Goal: Task Accomplishment & Management: Manage account settings

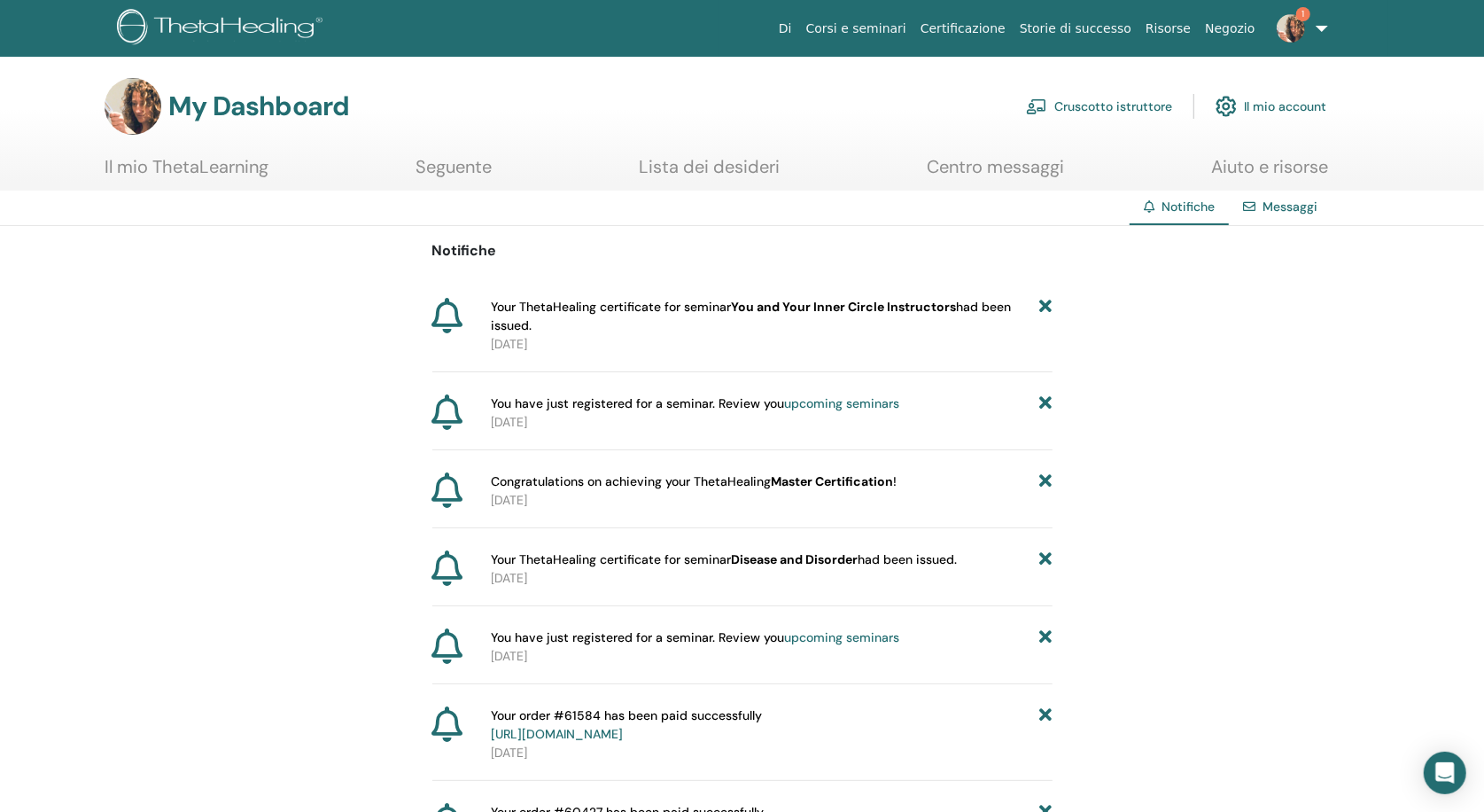
click at [1148, 97] on link "Cruscotto istruttore" at bounding box center [1099, 107] width 146 height 39
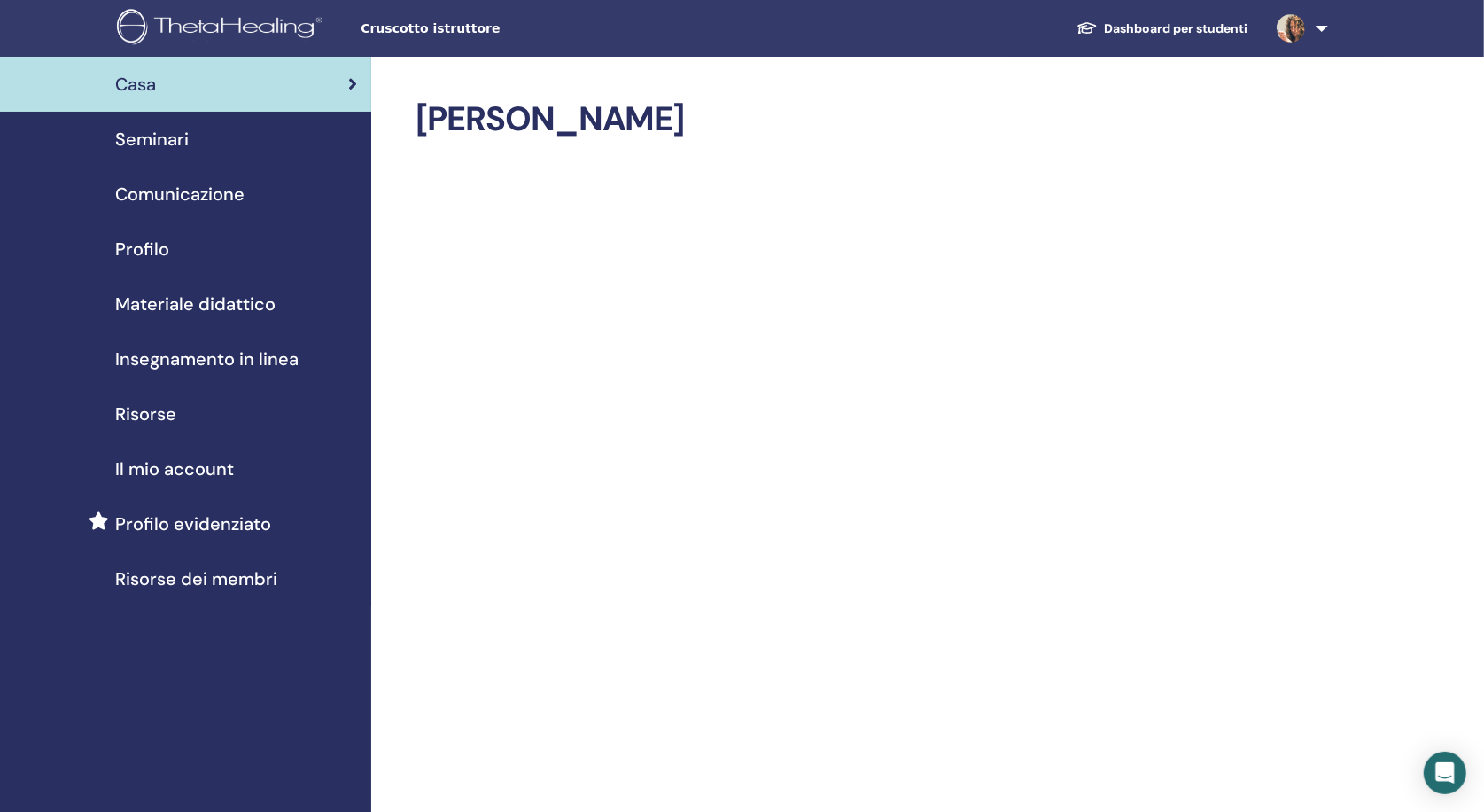
click at [156, 133] on span "Seminari" at bounding box center [151, 139] width 73 height 27
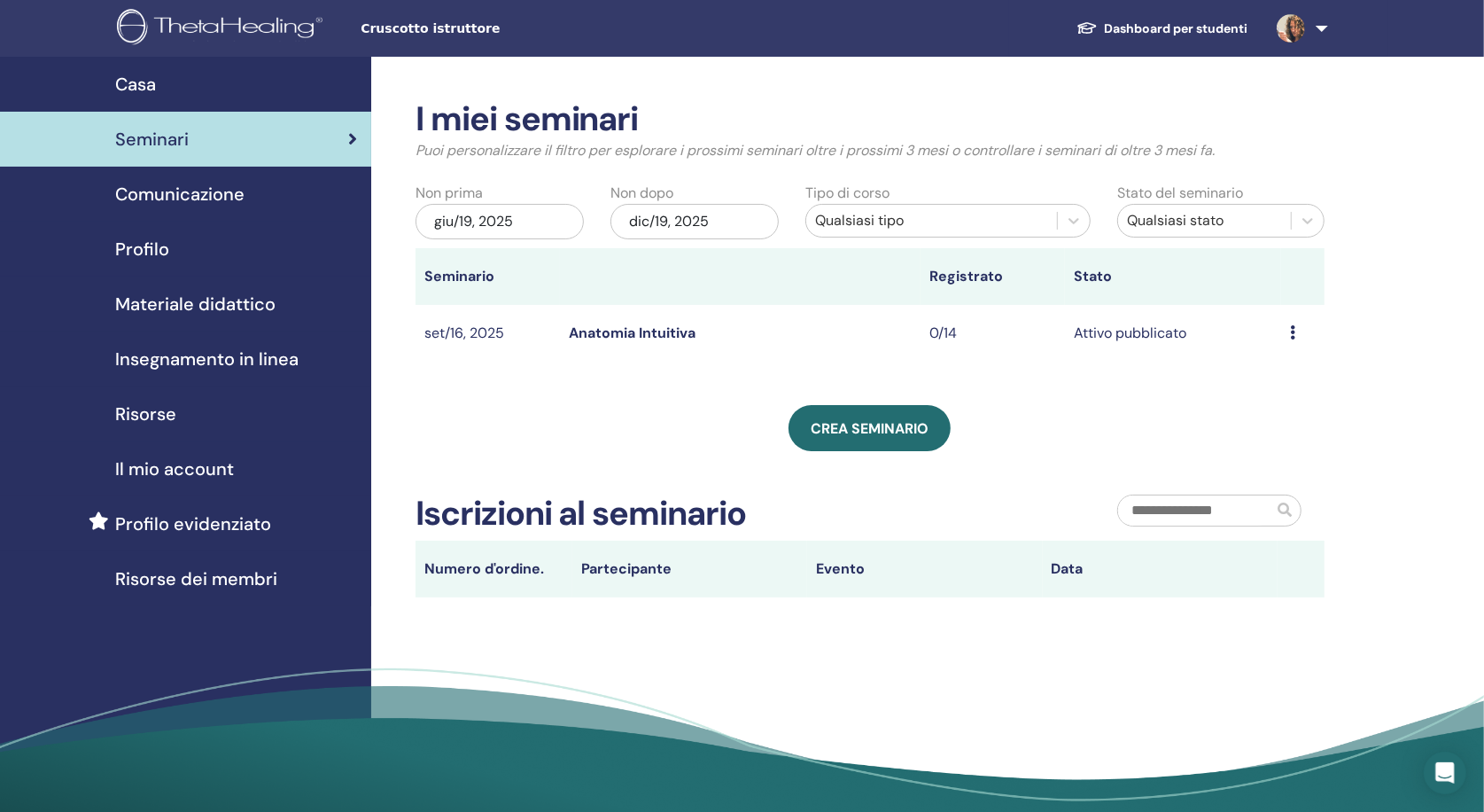
click at [1297, 335] on div "Anteprima Modificare Partecipanti Annulla" at bounding box center [1303, 333] width 26 height 21
click at [1283, 379] on link "Modificare" at bounding box center [1269, 376] width 70 height 19
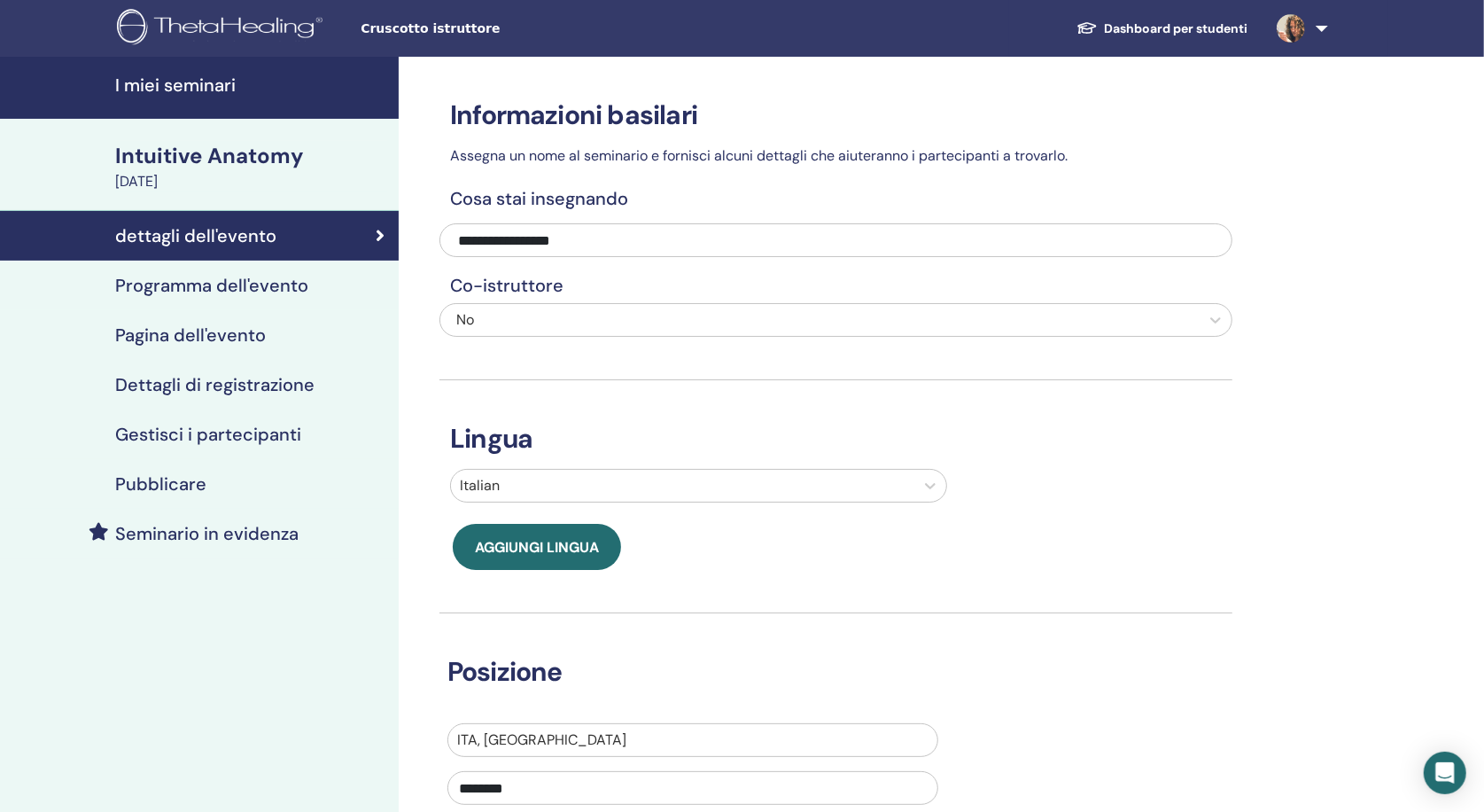
click at [193, 292] on h4 "Programma dell'evento" at bounding box center [211, 285] width 193 height 21
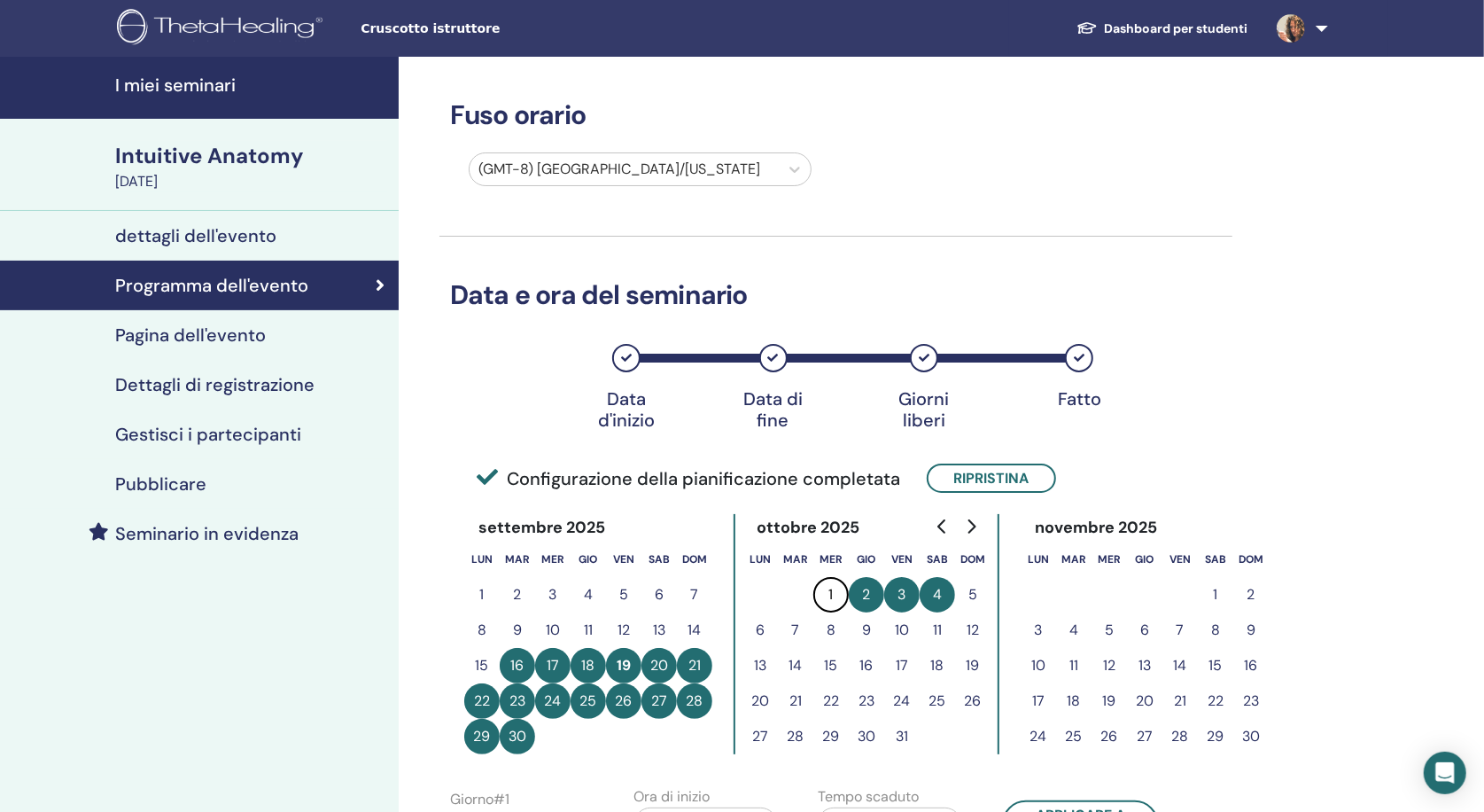
click at [829, 668] on button "15" at bounding box center [831, 666] width 35 height 35
click at [698, 654] on button "21" at bounding box center [694, 666] width 35 height 35
click at [958, 482] on button "Ripristina" at bounding box center [992, 478] width 130 height 30
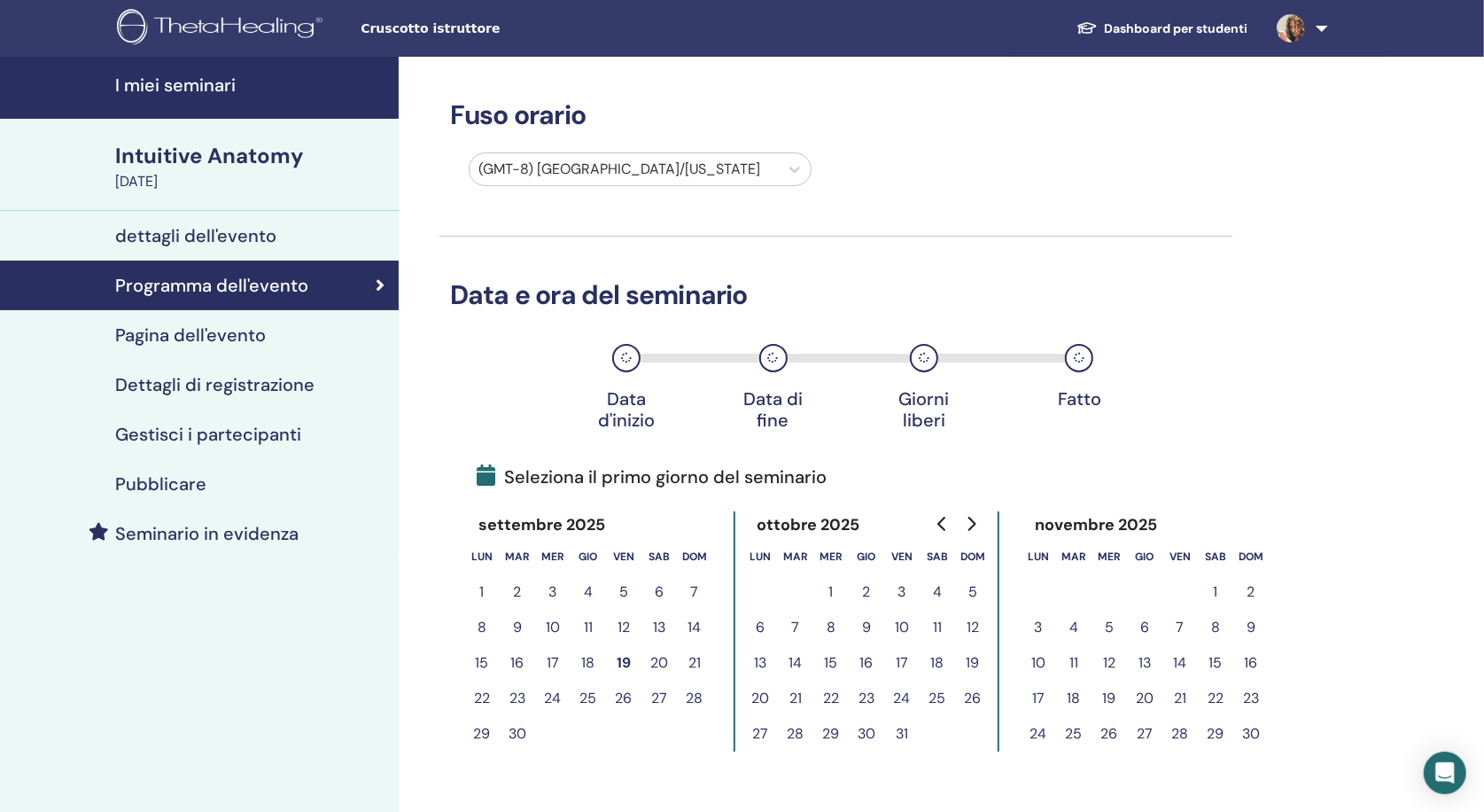
click at [798, 659] on button "14" at bounding box center [795, 663] width 35 height 35
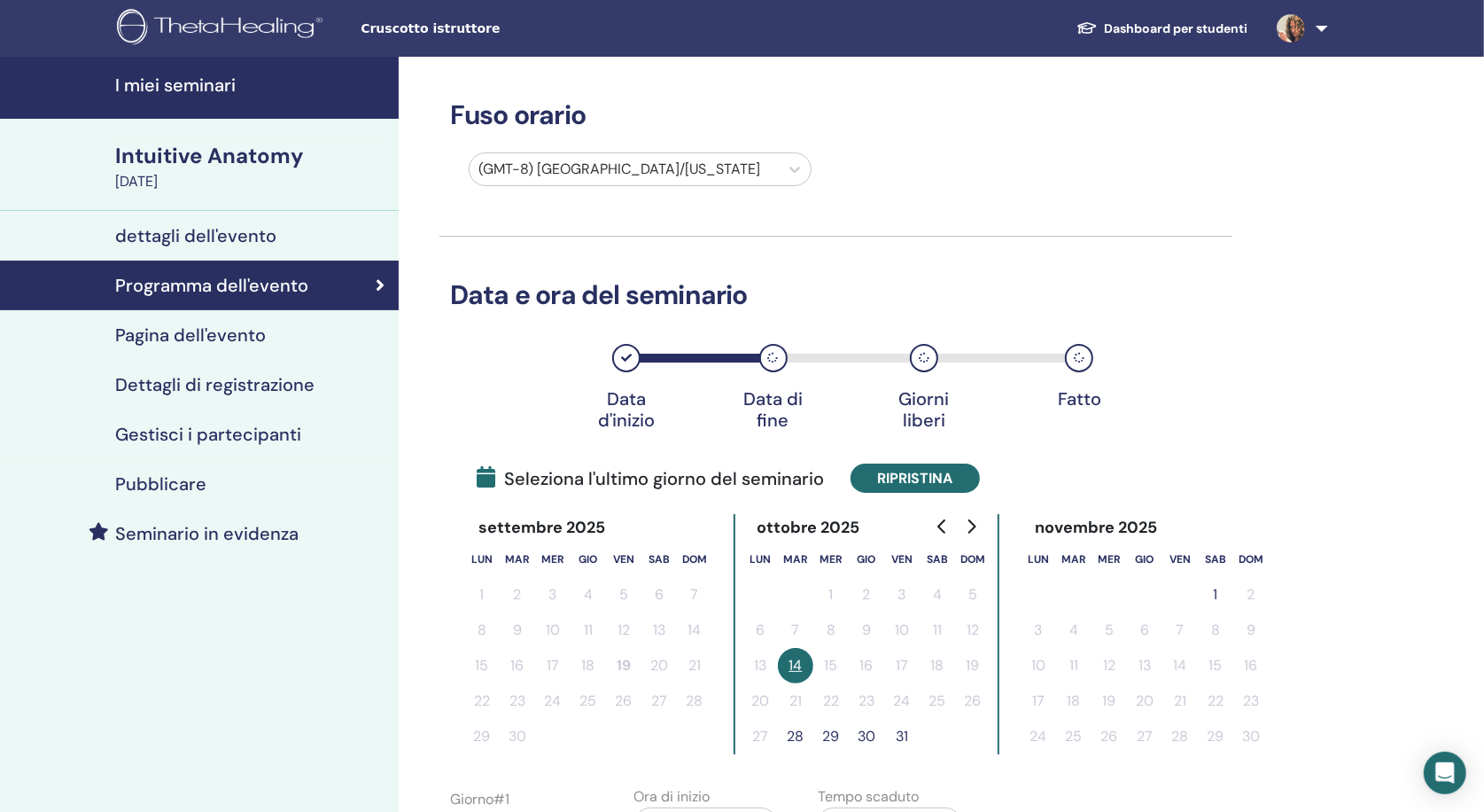
click at [905, 474] on button "Ripristina" at bounding box center [916, 478] width 130 height 30
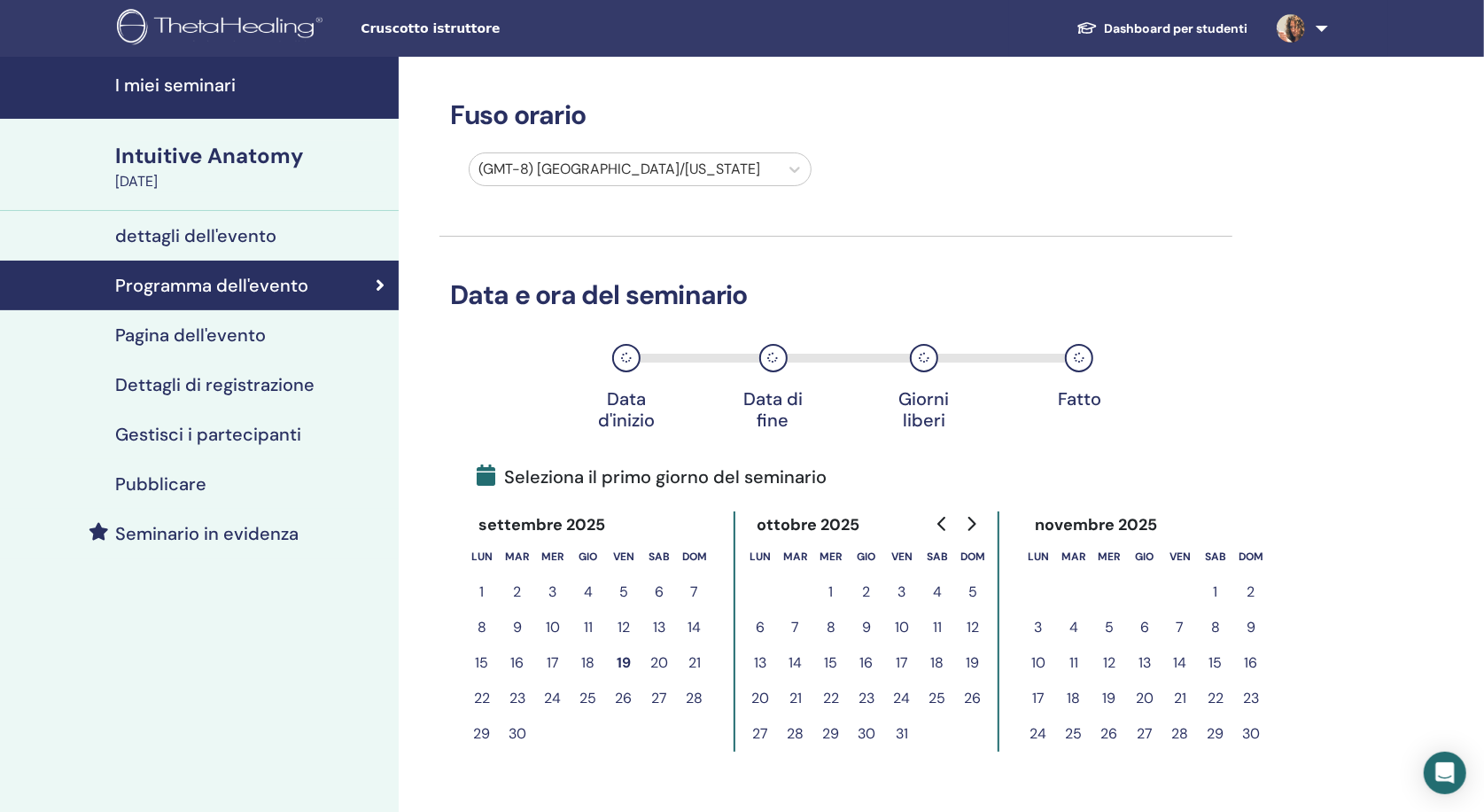
click at [583, 693] on button "25" at bounding box center [589, 698] width 35 height 35
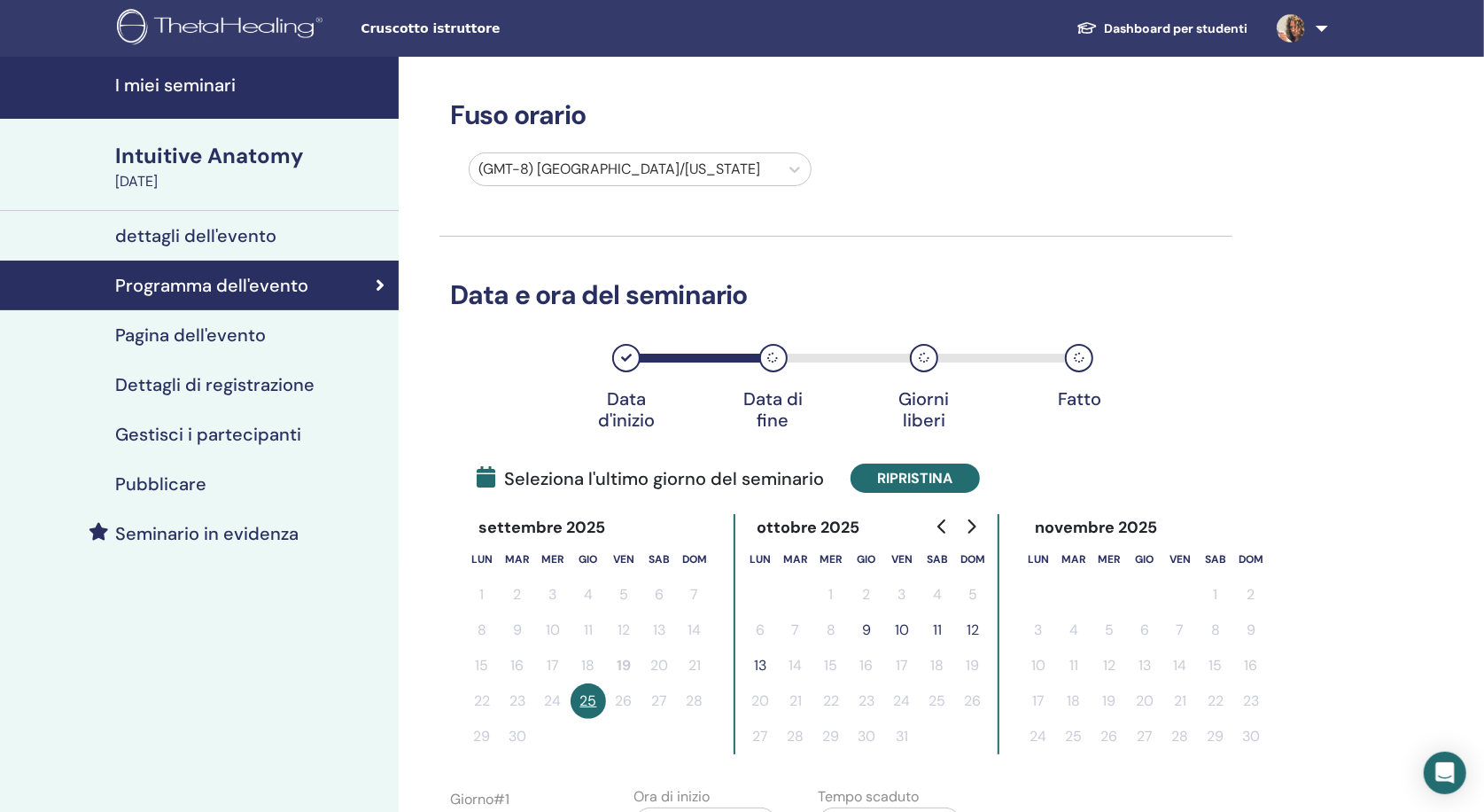
click at [937, 476] on button "Ripristina" at bounding box center [916, 478] width 130 height 30
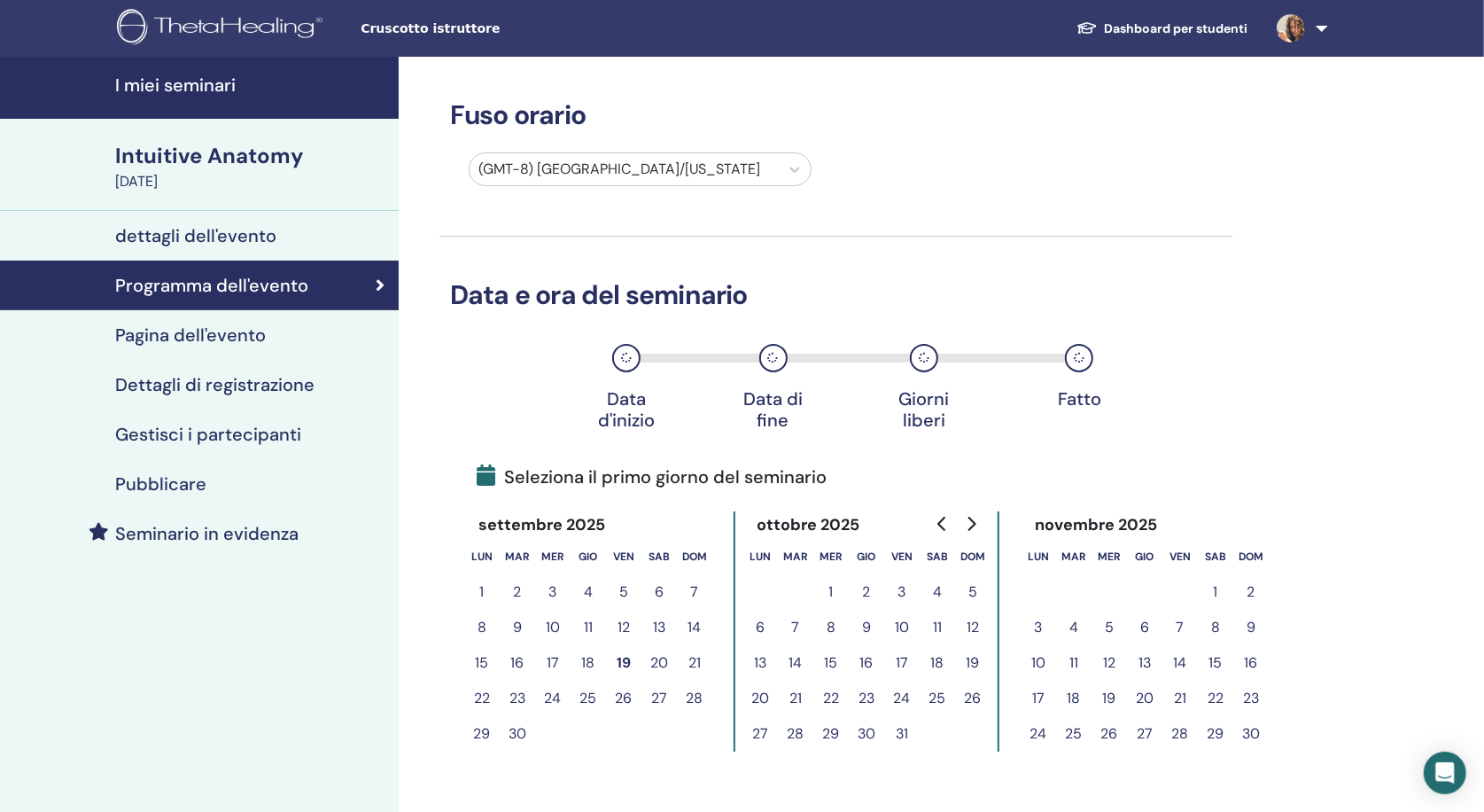
click at [654, 693] on button "27" at bounding box center [659, 698] width 35 height 35
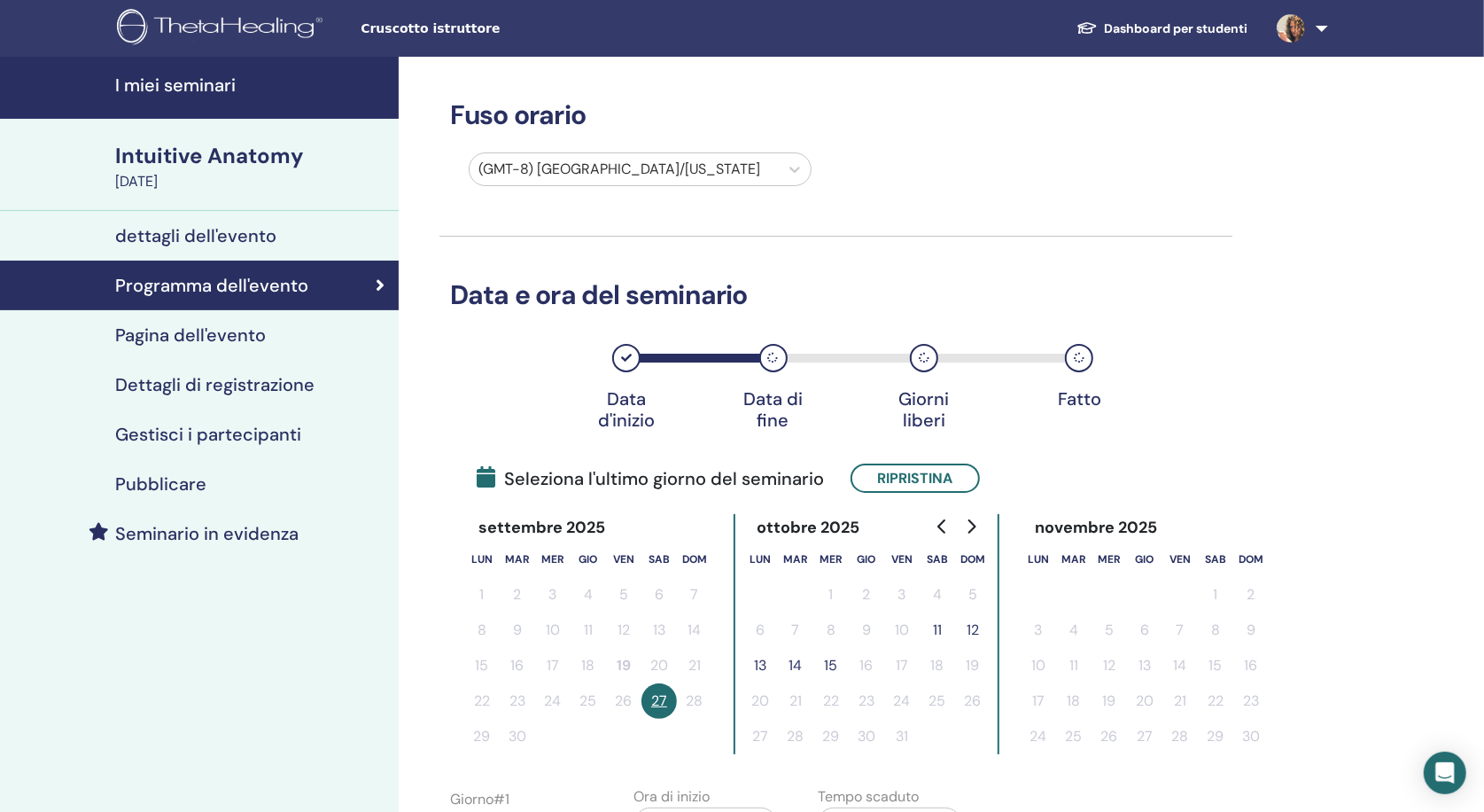
click at [832, 659] on button "15" at bounding box center [831, 666] width 35 height 35
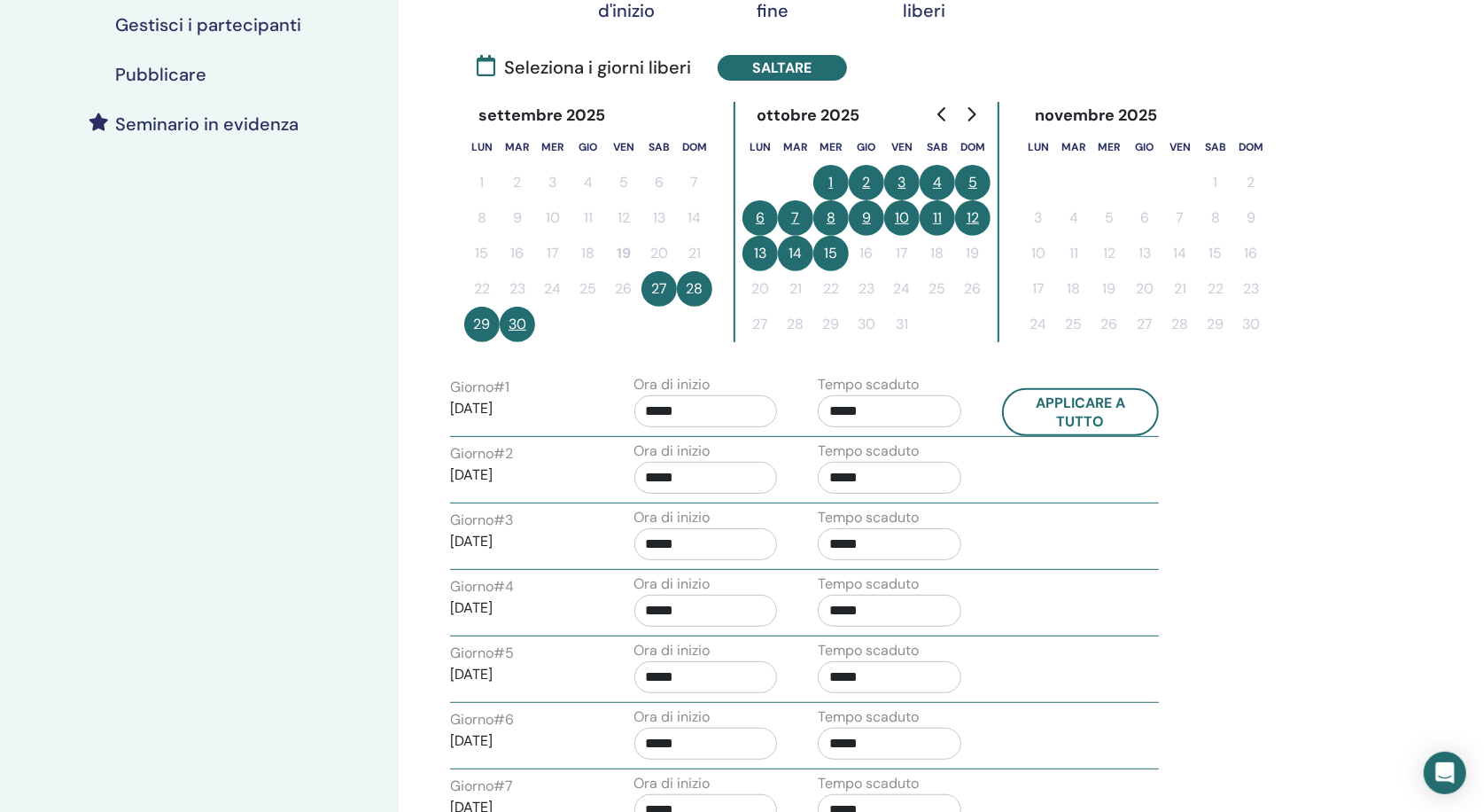
scroll to position [411, 0]
click at [1111, 420] on button "Applicare a tutto" at bounding box center [1081, 412] width 158 height 48
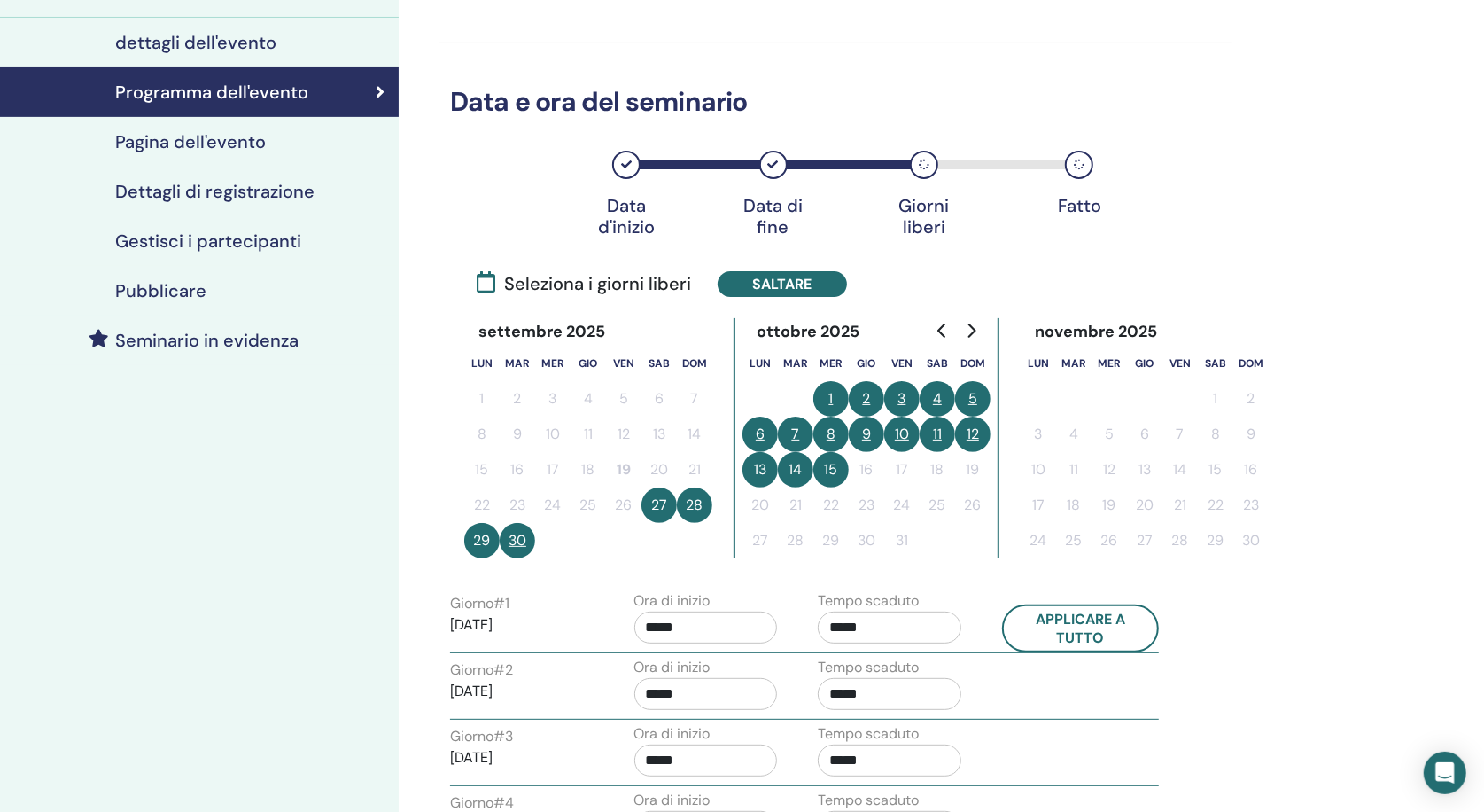
scroll to position [93, 0]
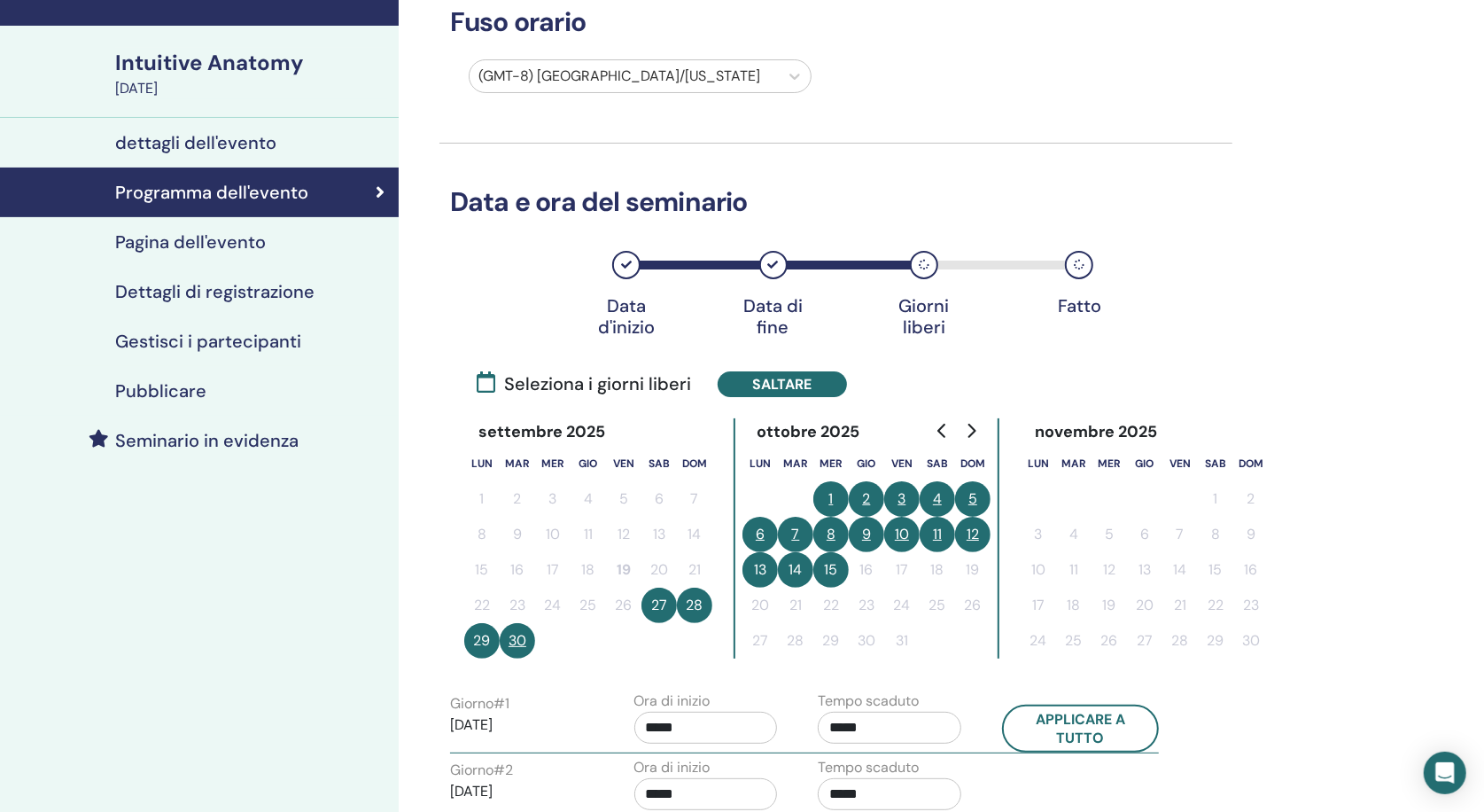
click at [221, 235] on h4 "Pagina dell'evento" at bounding box center [190, 242] width 151 height 21
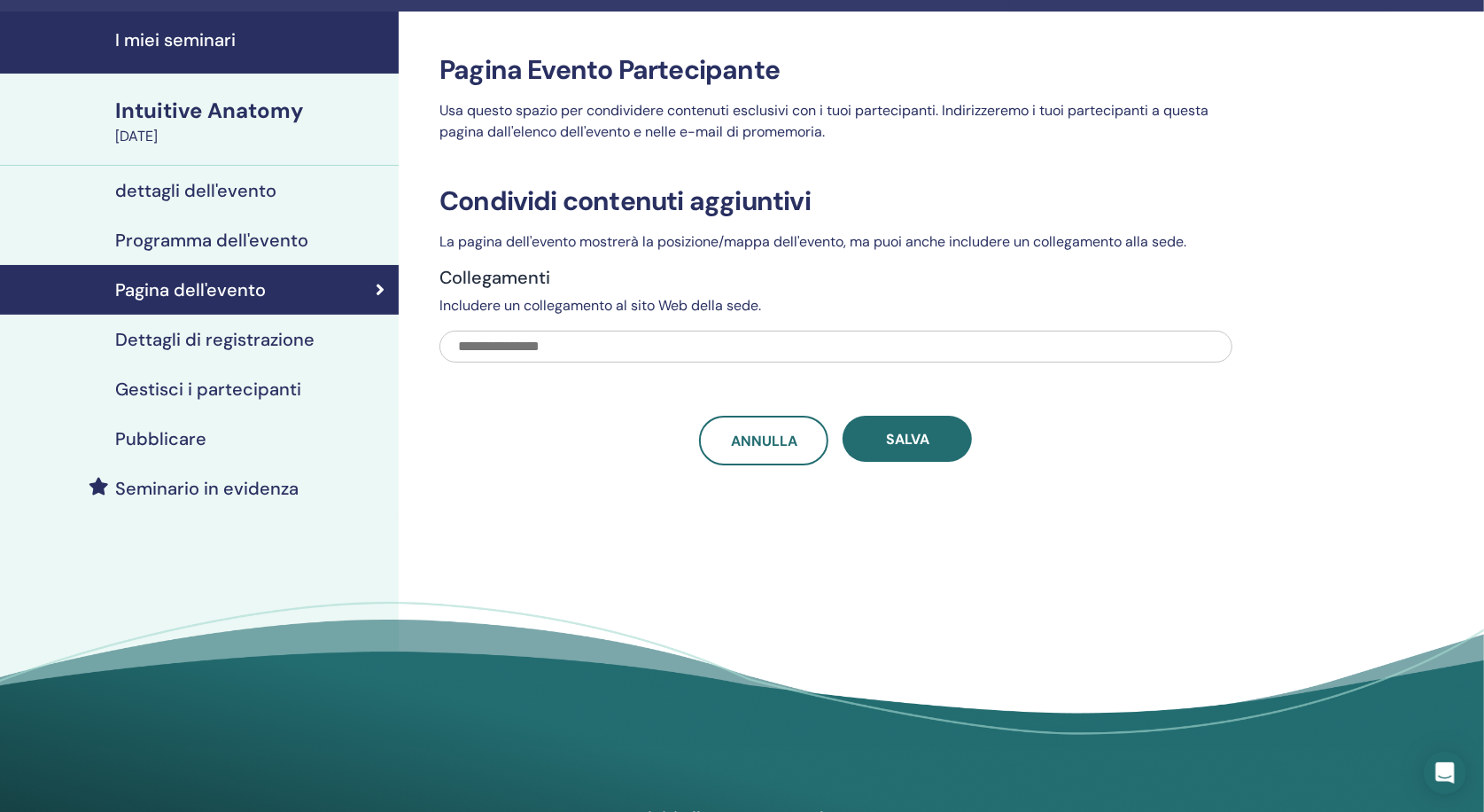
scroll to position [53, 0]
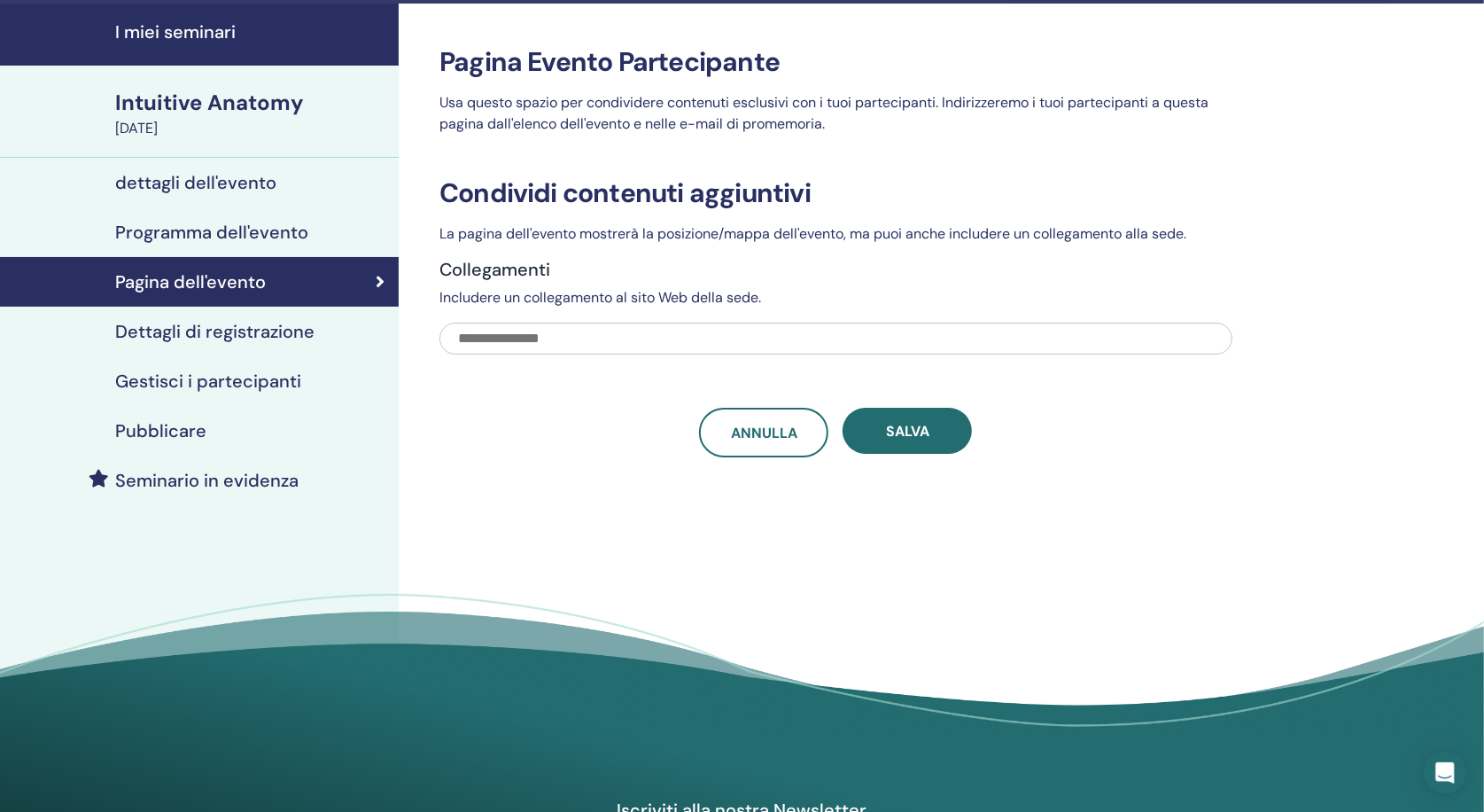
click at [245, 328] on h4 "Dettagli di registrazione" at bounding box center [214, 331] width 199 height 21
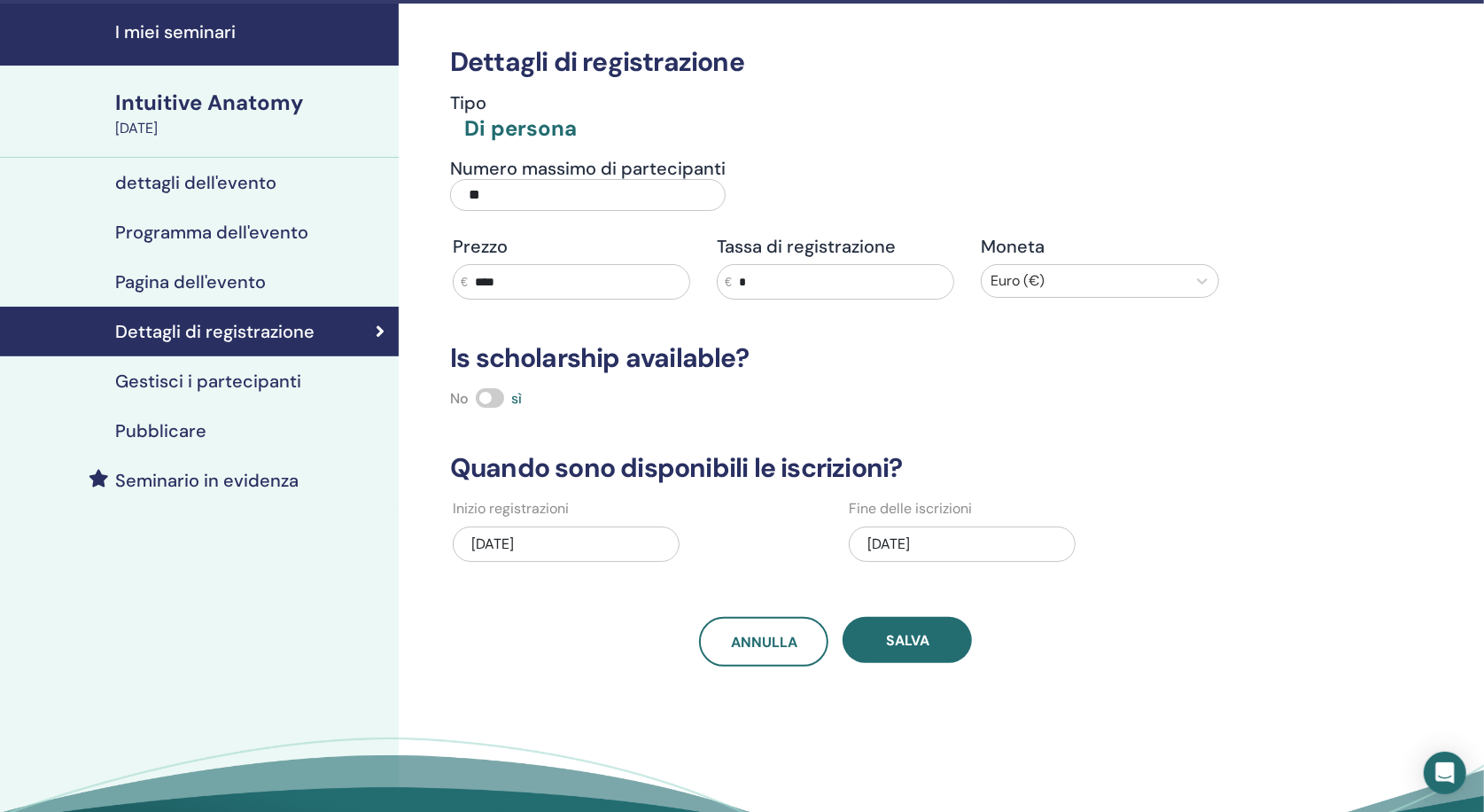
drag, startPoint x: 488, startPoint y: 197, endPoint x: 452, endPoint y: 192, distance: 36.3
click at [452, 192] on input "**" at bounding box center [588, 195] width 275 height 32
type input "*"
click at [291, 376] on h4 "Gestisci i partecipanti" at bounding box center [208, 381] width 186 height 21
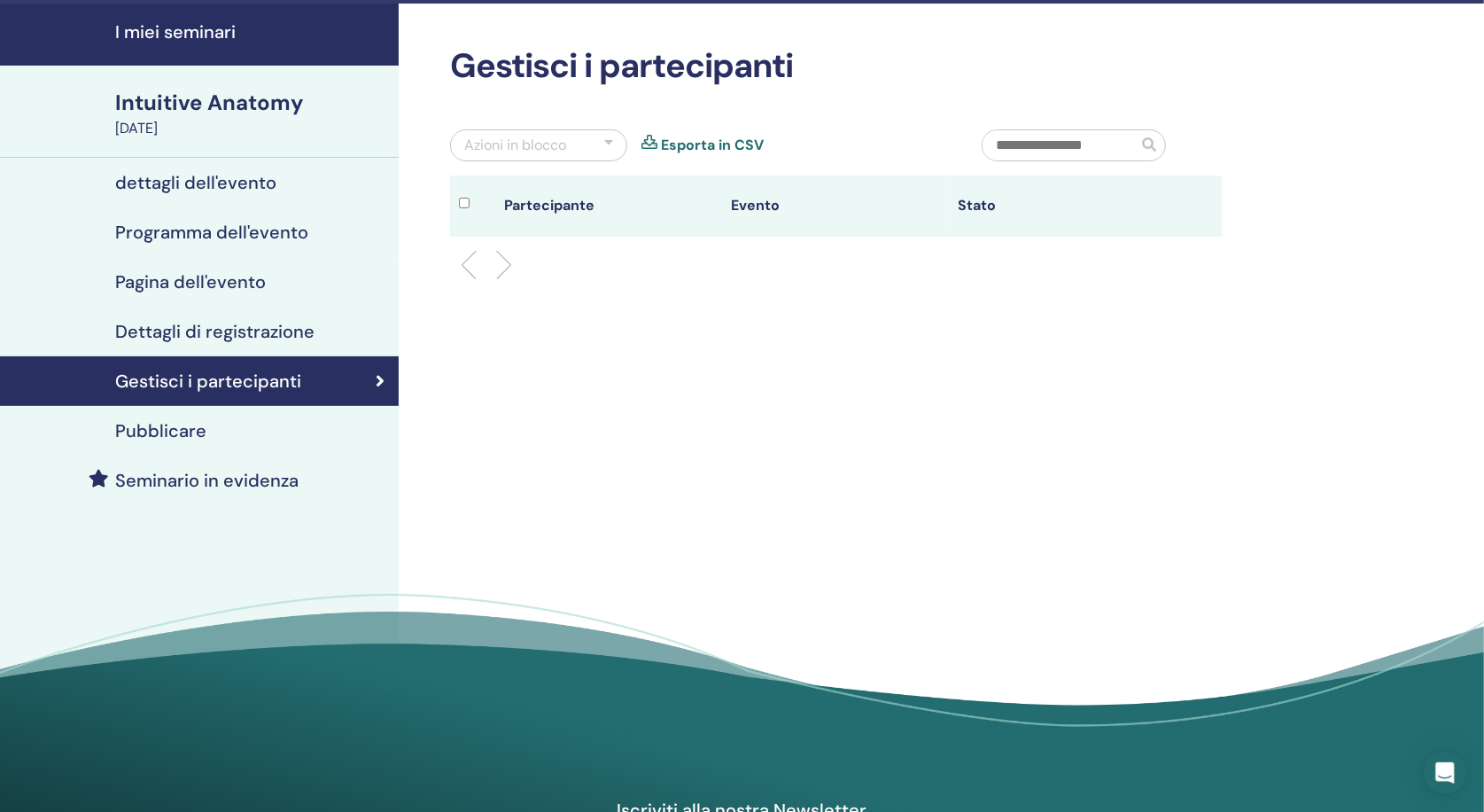
click at [202, 425] on h4 "Pubblicare" at bounding box center [160, 430] width 91 height 21
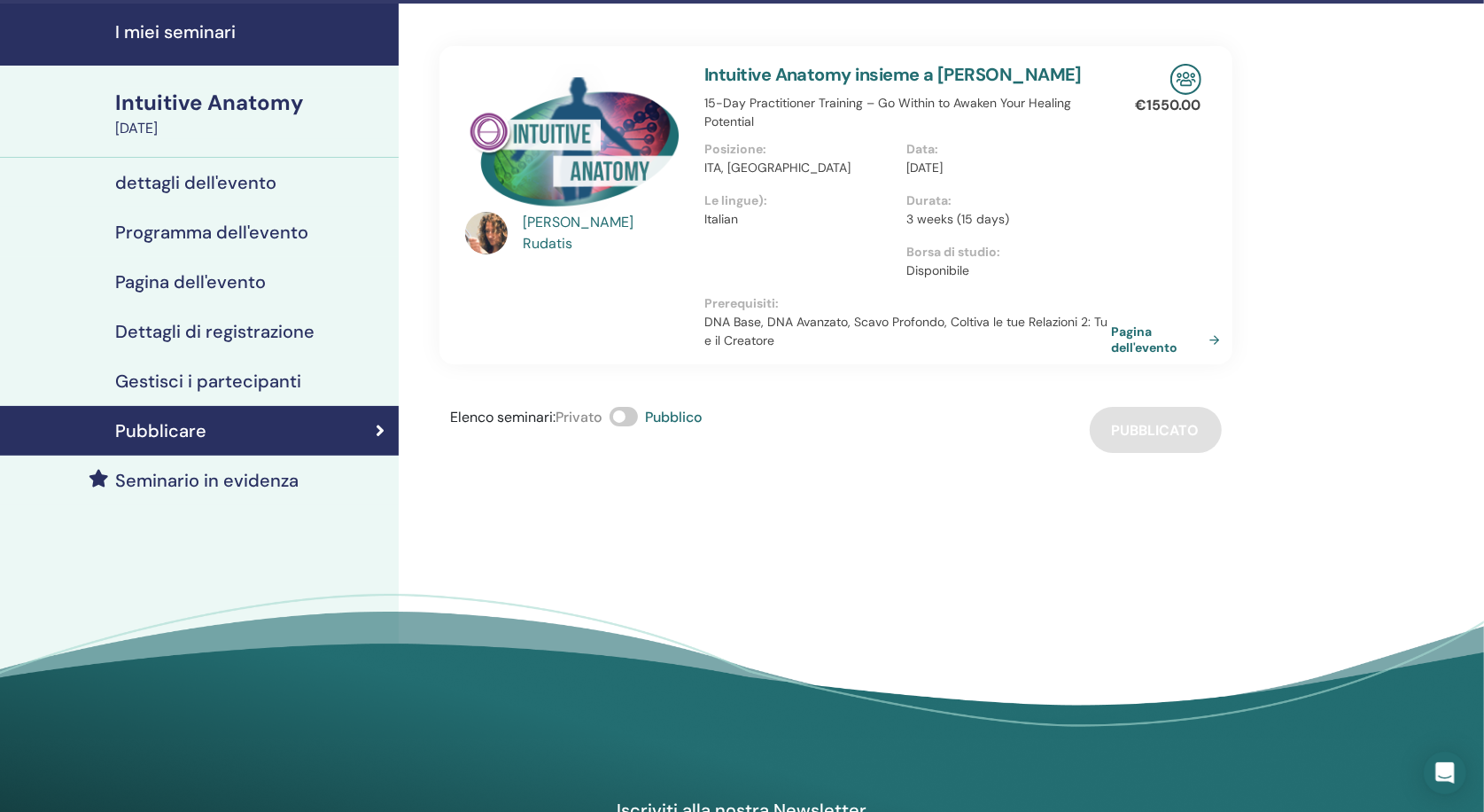
click at [1130, 334] on link "Pagina dell'evento" at bounding box center [1170, 339] width 115 height 32
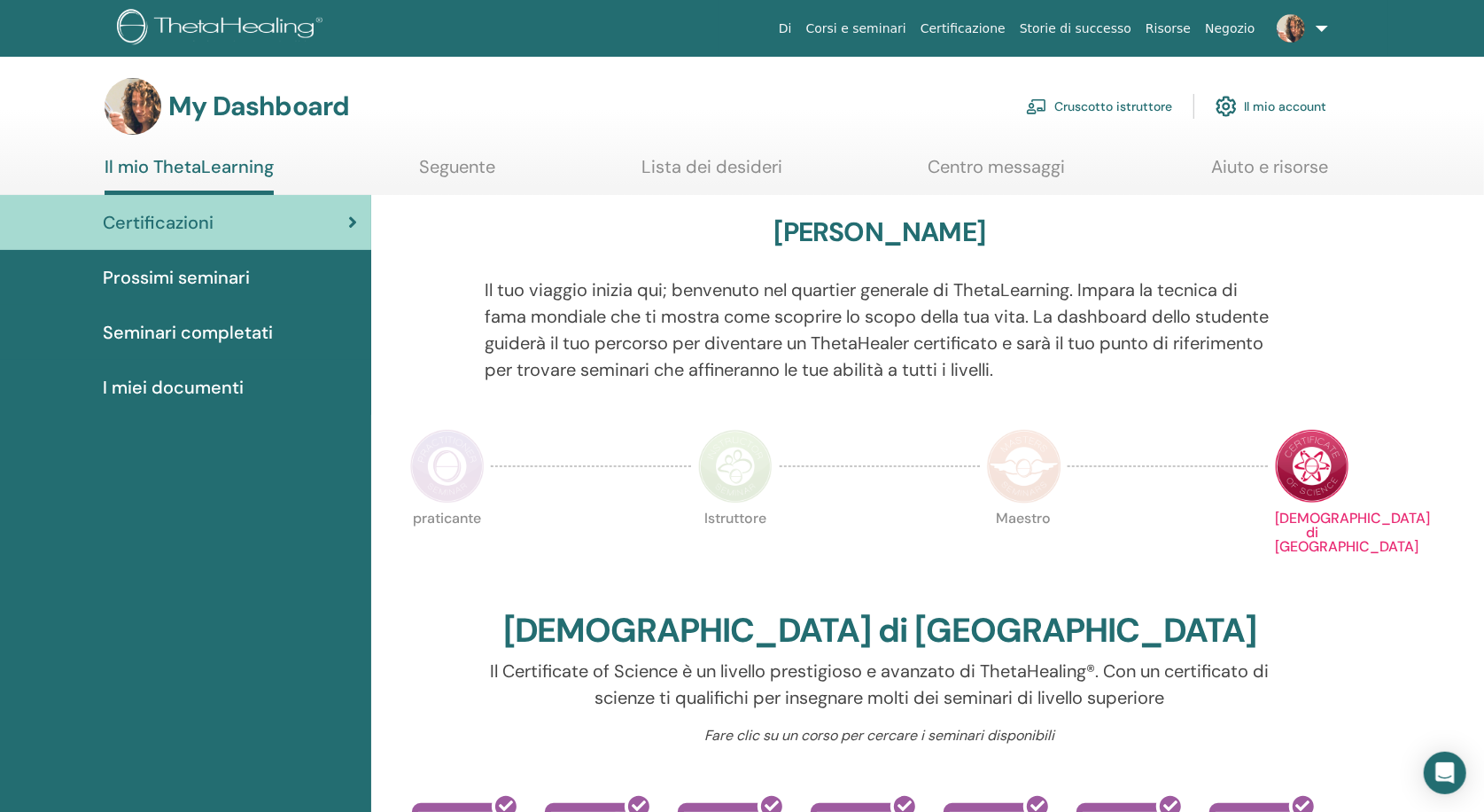
click at [1099, 104] on link "Cruscotto istruttore" at bounding box center [1099, 107] width 146 height 39
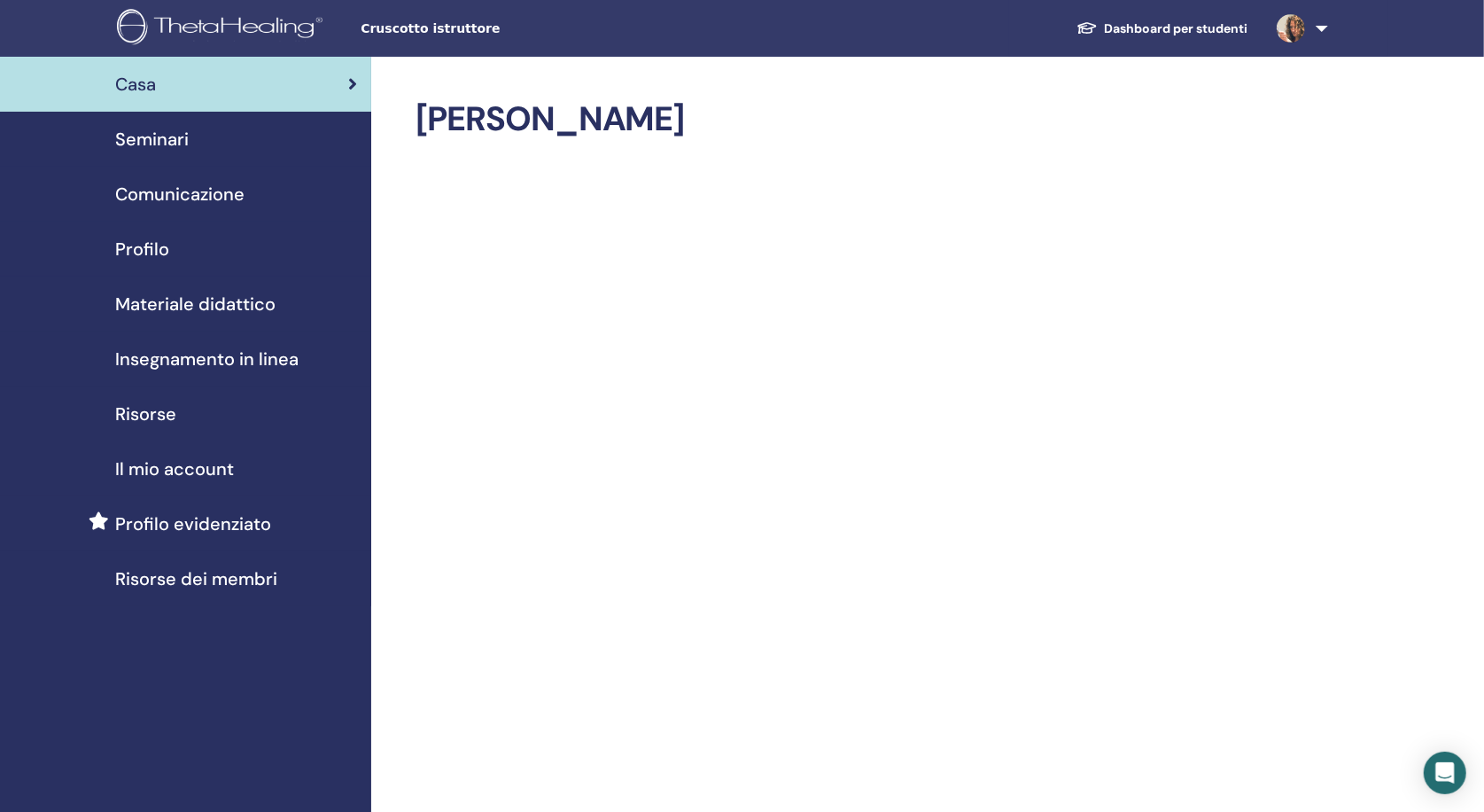
click at [162, 133] on span "Seminari" at bounding box center [151, 139] width 73 height 27
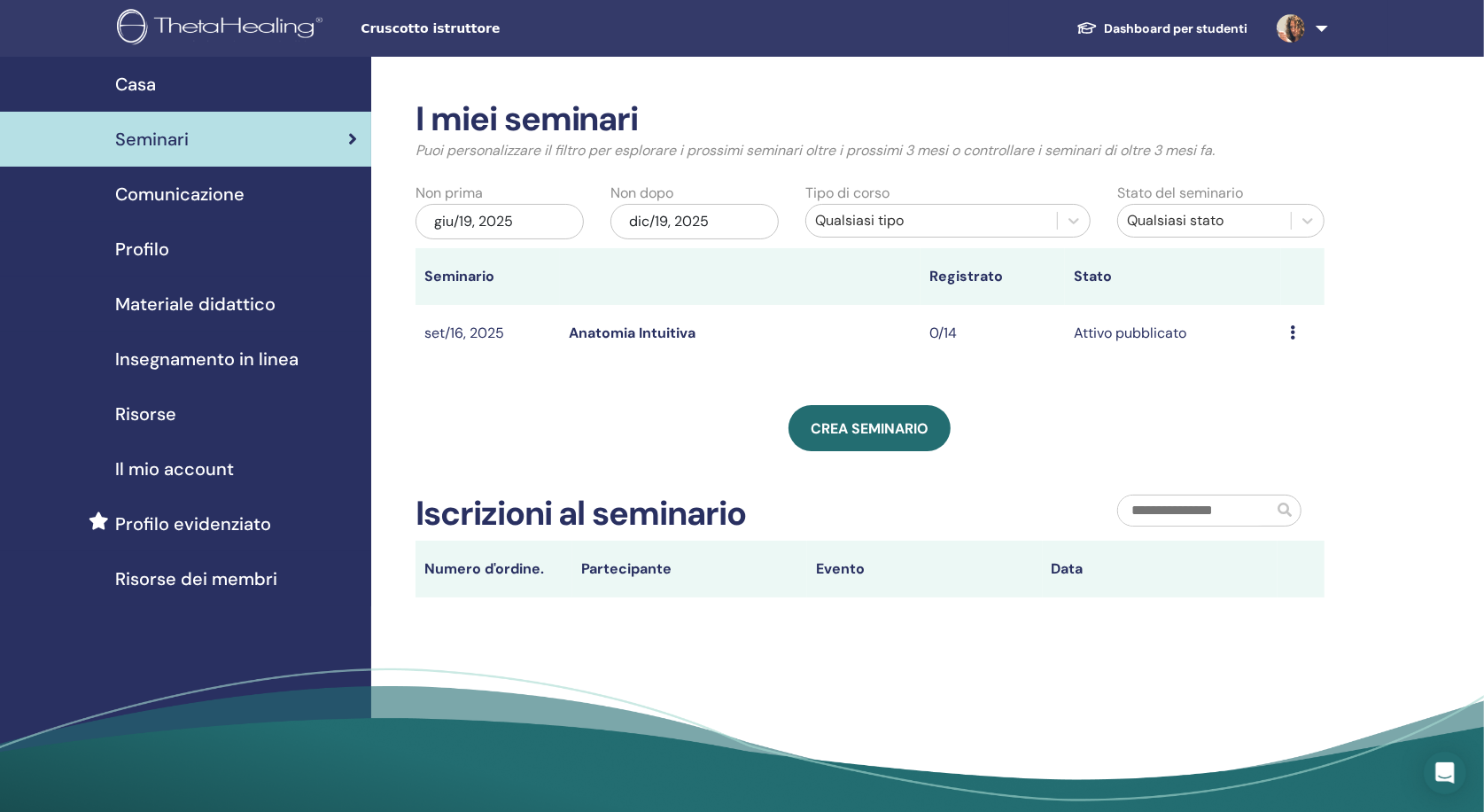
click at [1292, 332] on icon at bounding box center [1293, 332] width 6 height 14
click at [1286, 370] on link "Modificare" at bounding box center [1264, 373] width 70 height 19
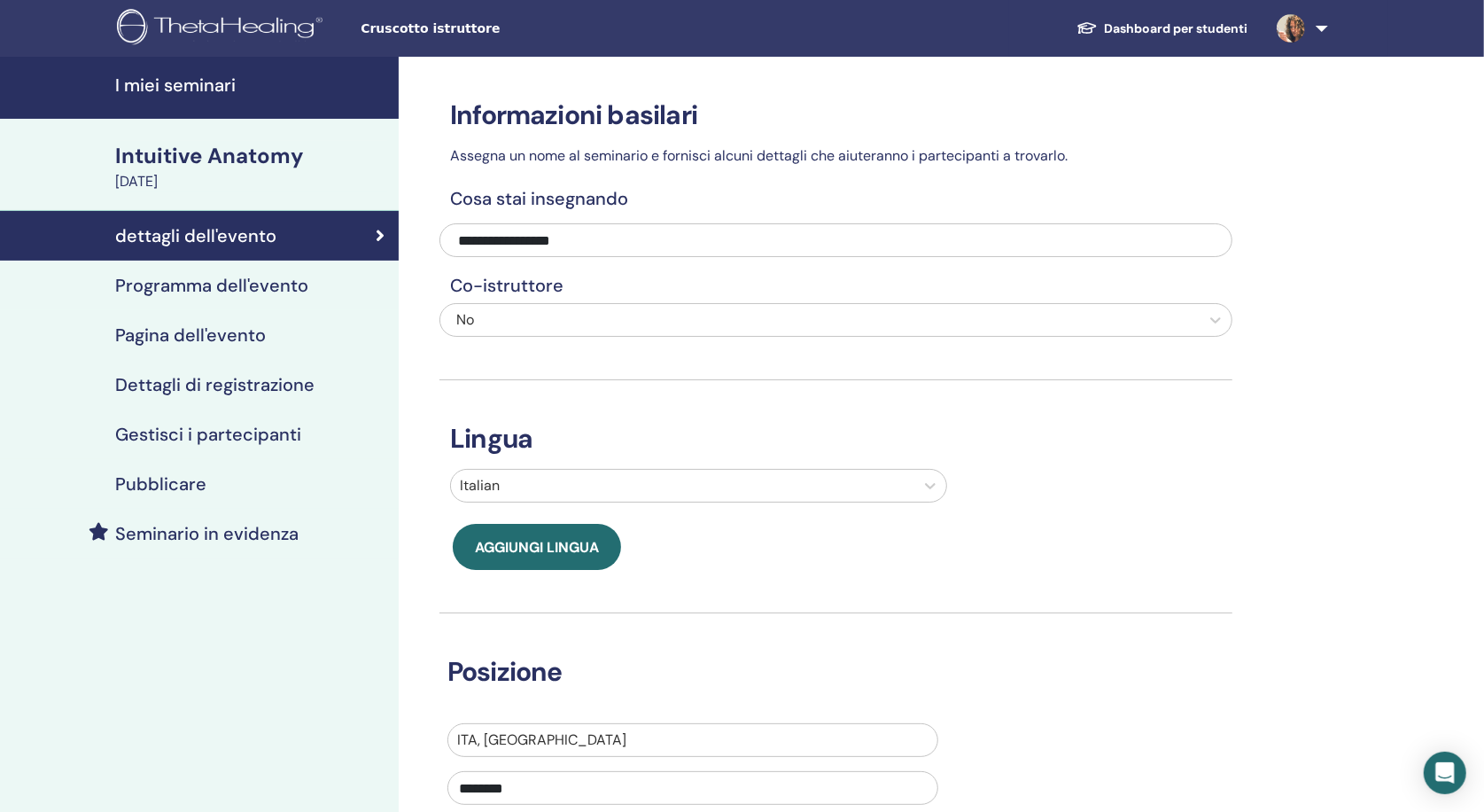
click at [227, 330] on h4 "Pagina dell'evento" at bounding box center [190, 335] width 151 height 21
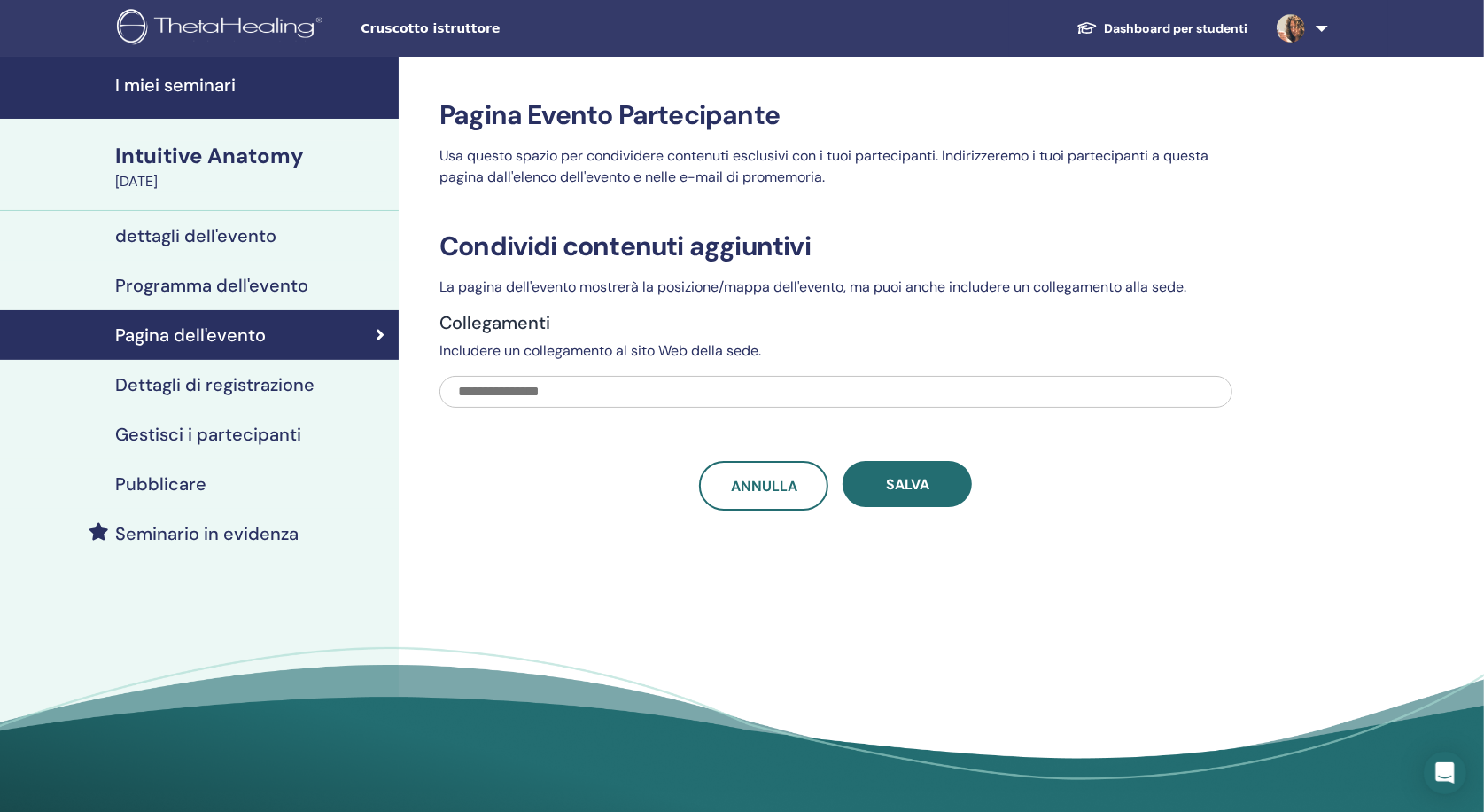
click at [238, 285] on h4 "Programma dell'evento" at bounding box center [211, 285] width 193 height 21
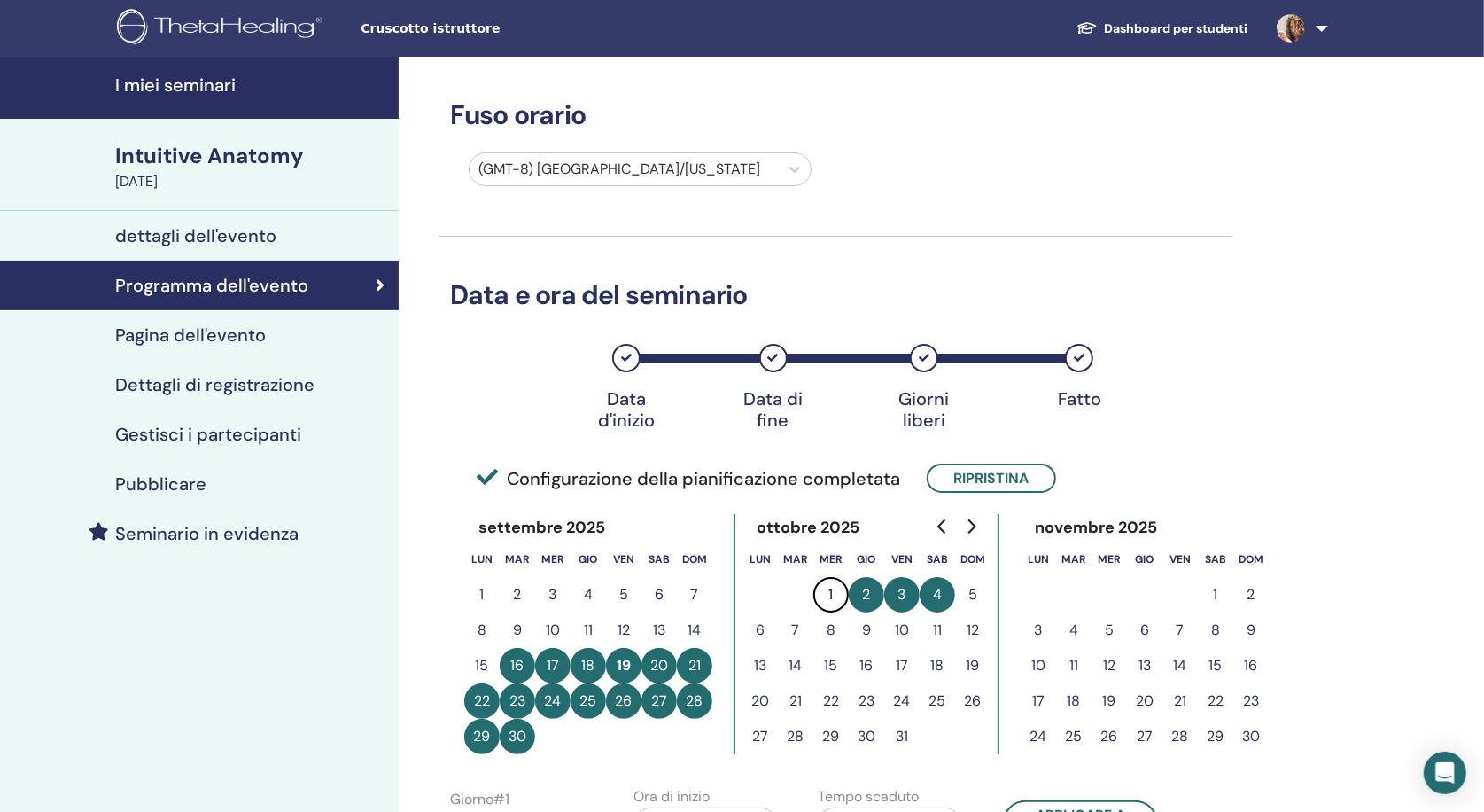
click at [555, 697] on button "24" at bounding box center [552, 701] width 35 height 35
click at [1020, 475] on button "Ripristina" at bounding box center [992, 478] width 130 height 30
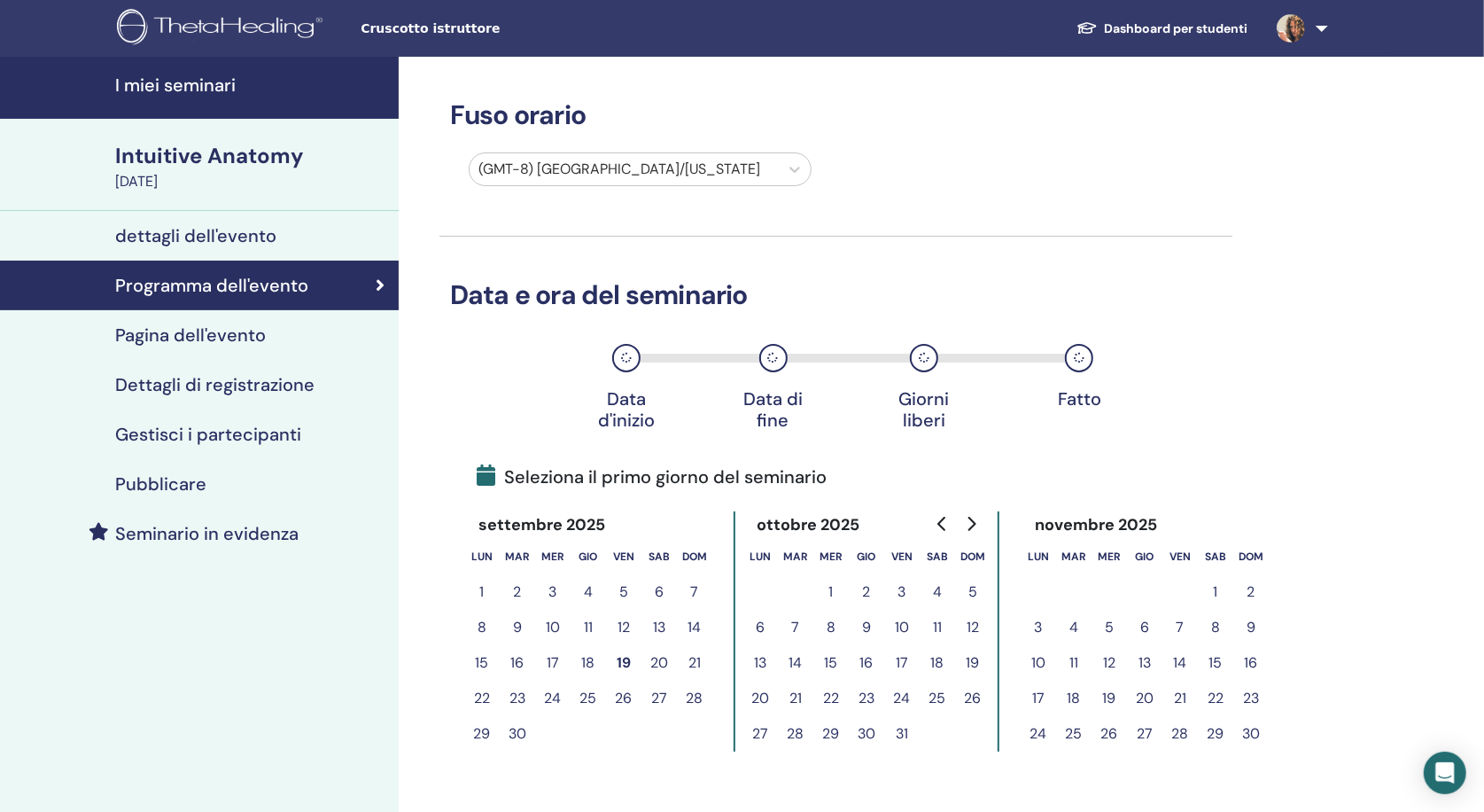
click at [552, 697] on button "24" at bounding box center [552, 698] width 35 height 35
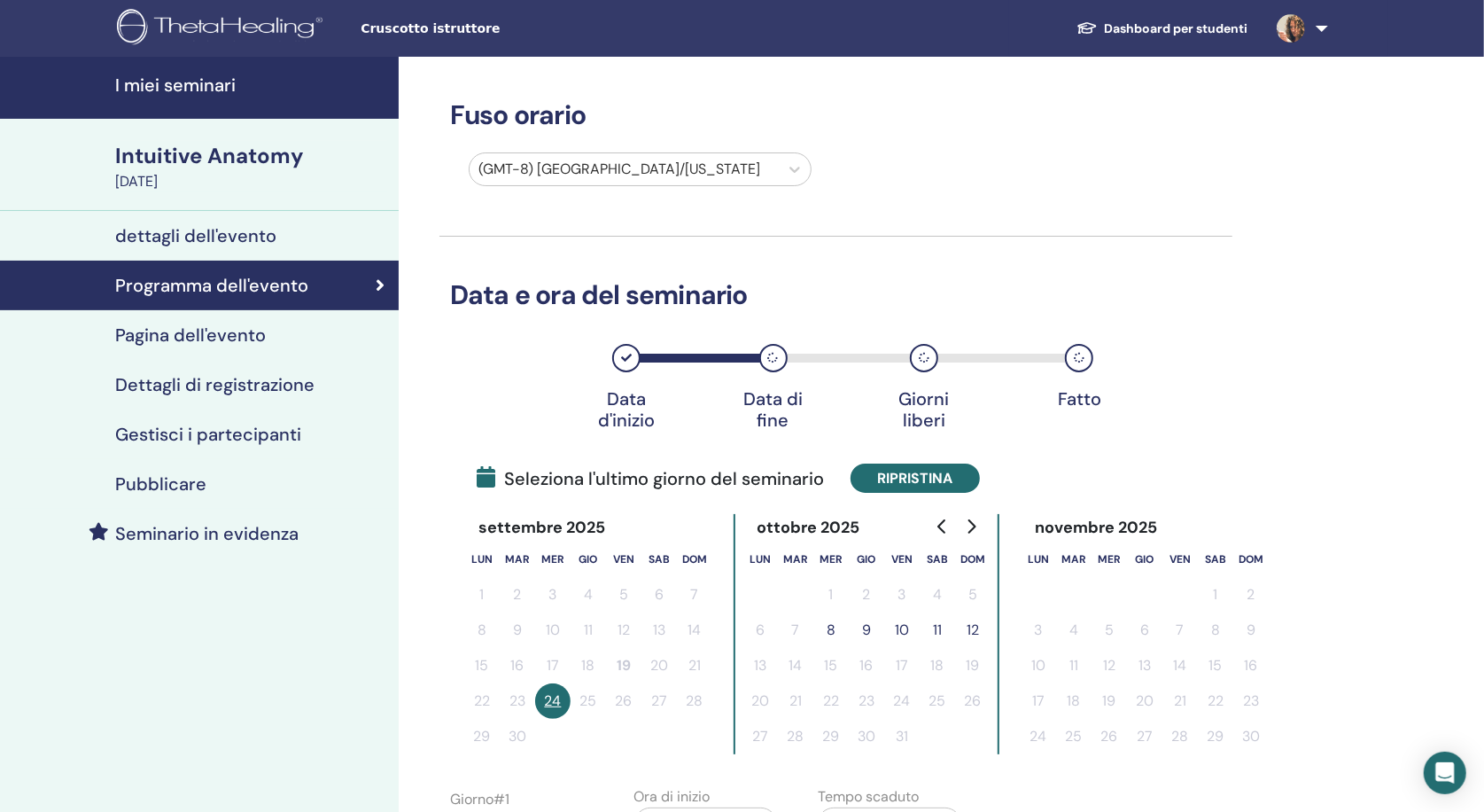
click at [926, 476] on button "Ripristina" at bounding box center [916, 478] width 130 height 30
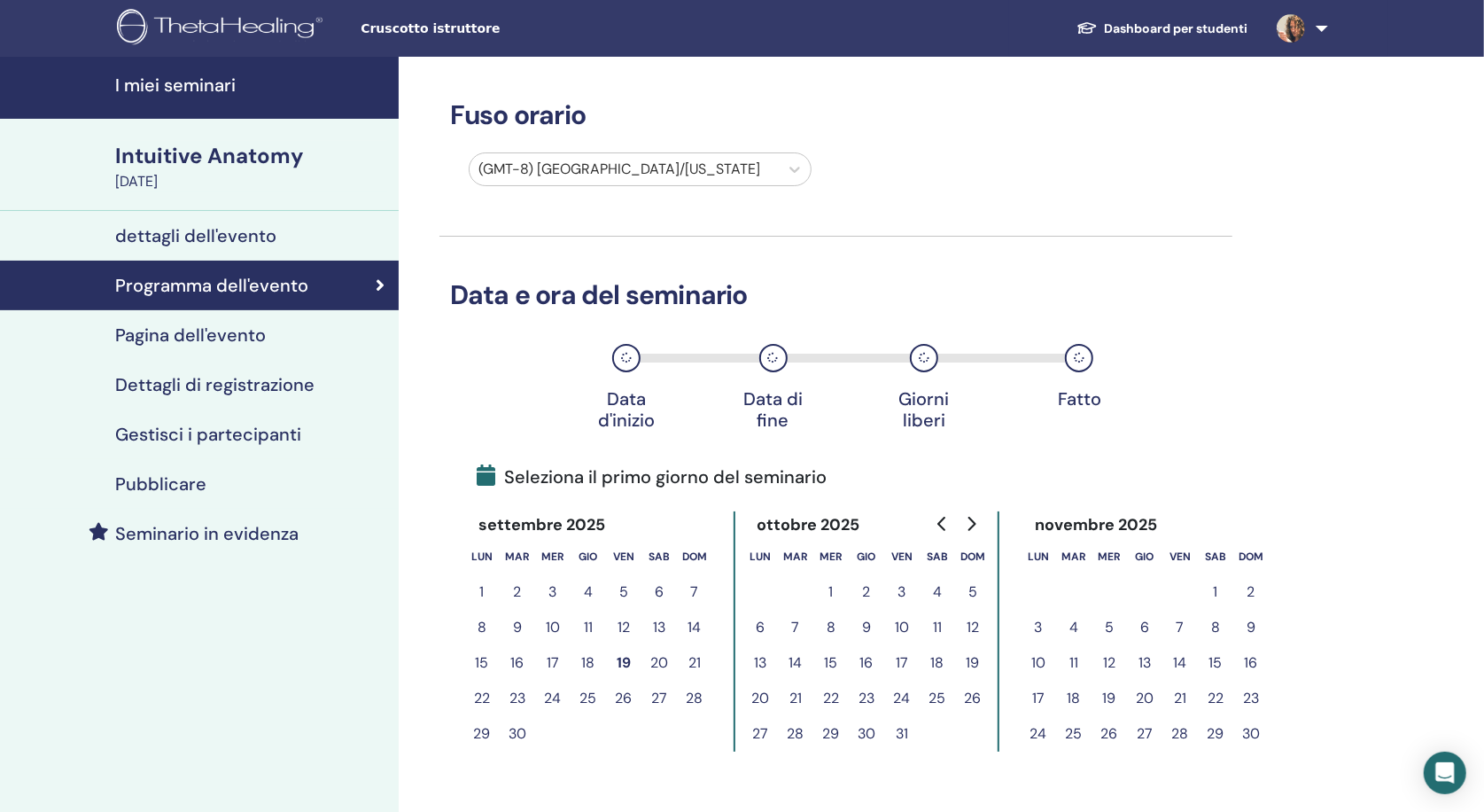
click at [653, 693] on button "27" at bounding box center [659, 698] width 35 height 35
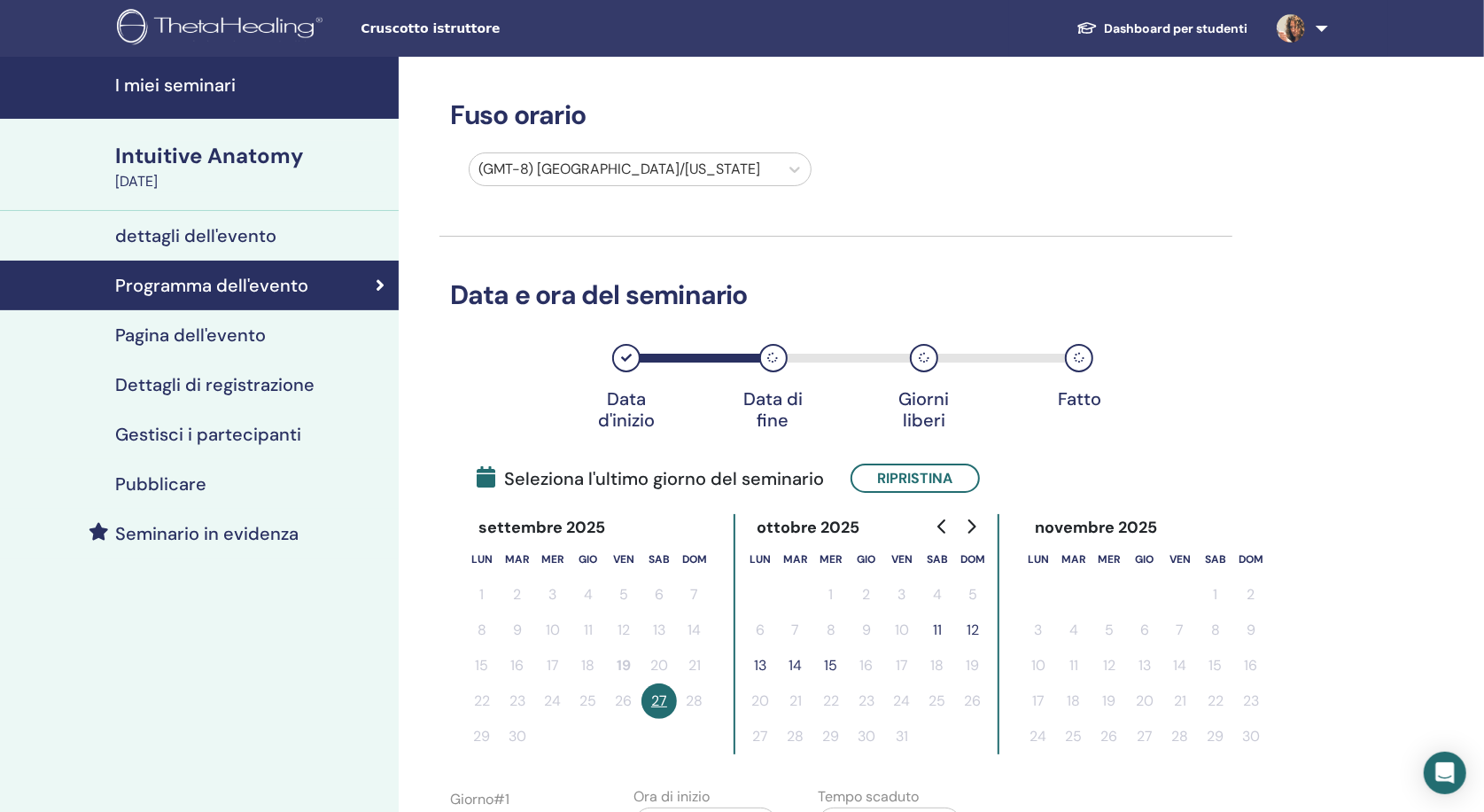
click at [829, 658] on button "15" at bounding box center [831, 666] width 35 height 35
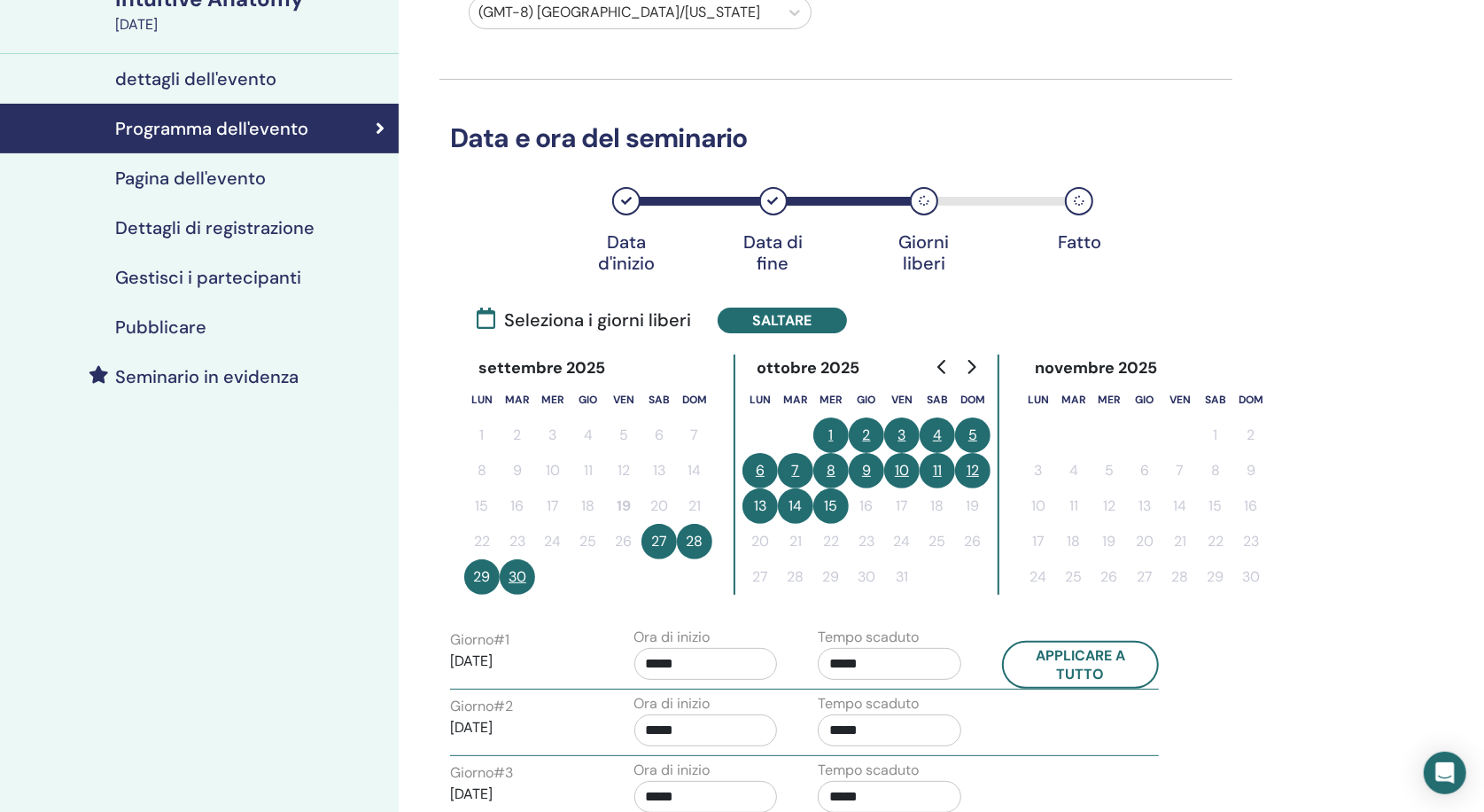
scroll to position [159, 0]
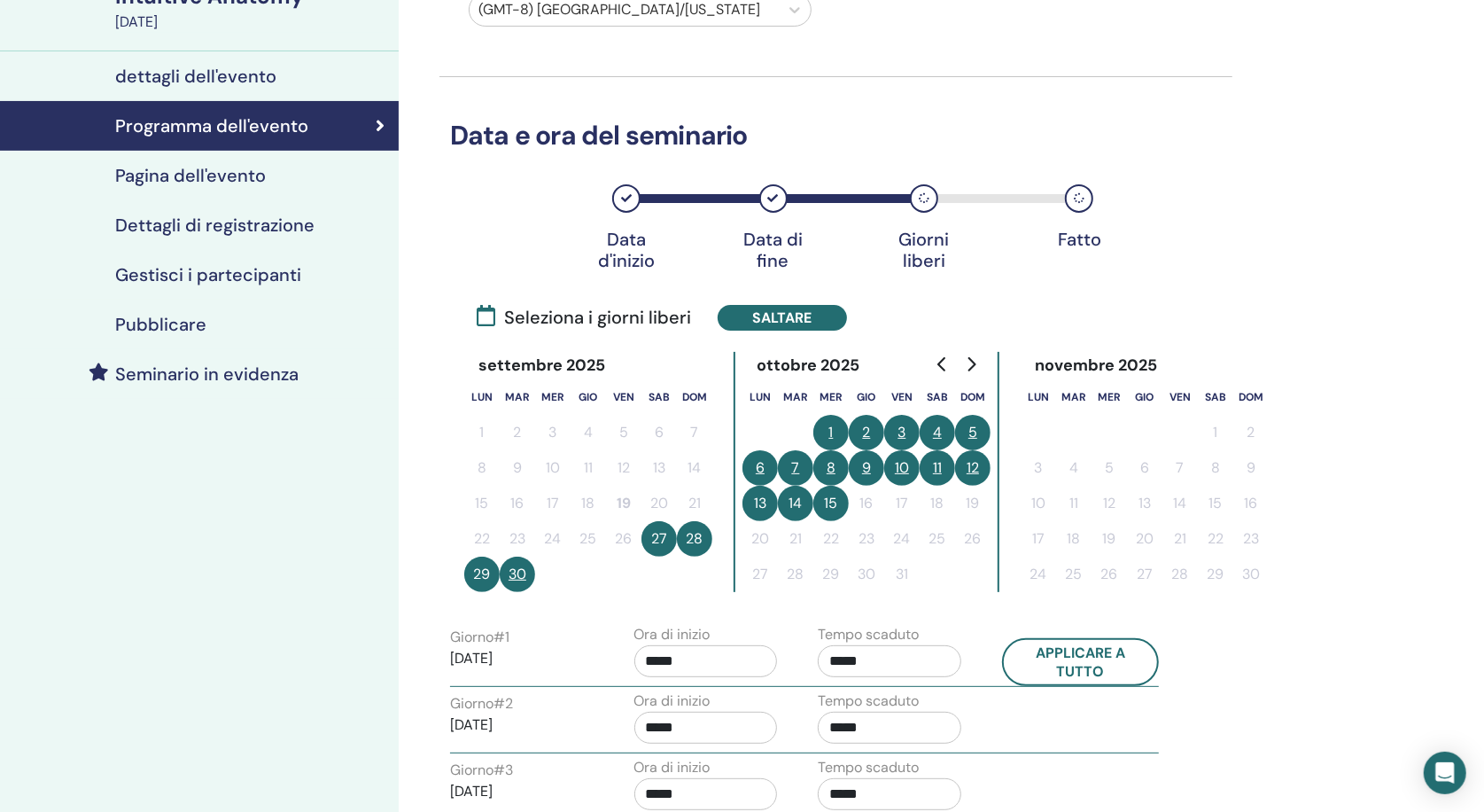
click at [936, 469] on button "11" at bounding box center [937, 468] width 35 height 35
click at [798, 313] on button "Fare domanda a" at bounding box center [794, 318] width 155 height 26
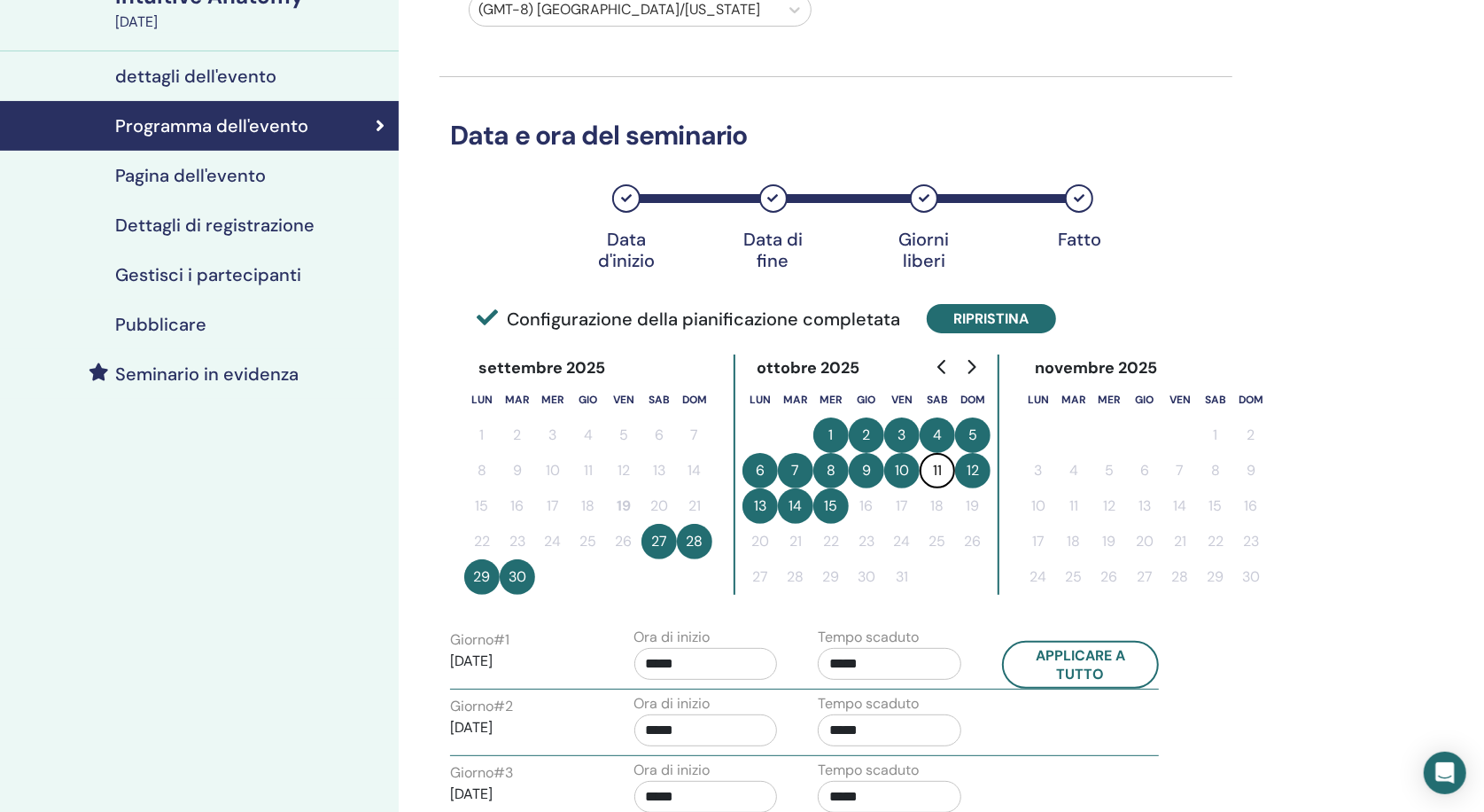
click at [973, 323] on button "Ripristina" at bounding box center [992, 319] width 130 height 30
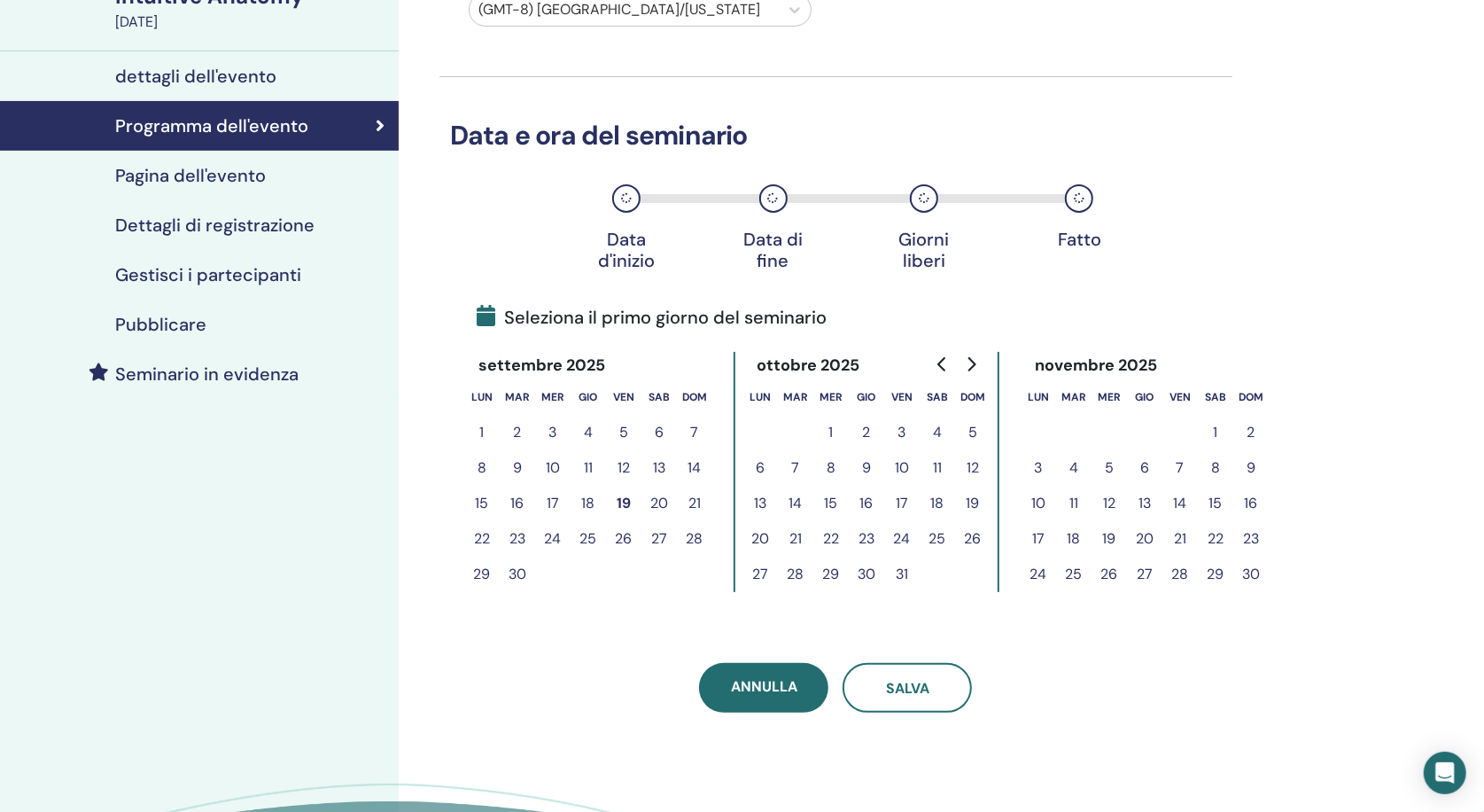
click at [552, 498] on button "17" at bounding box center [552, 503] width 35 height 35
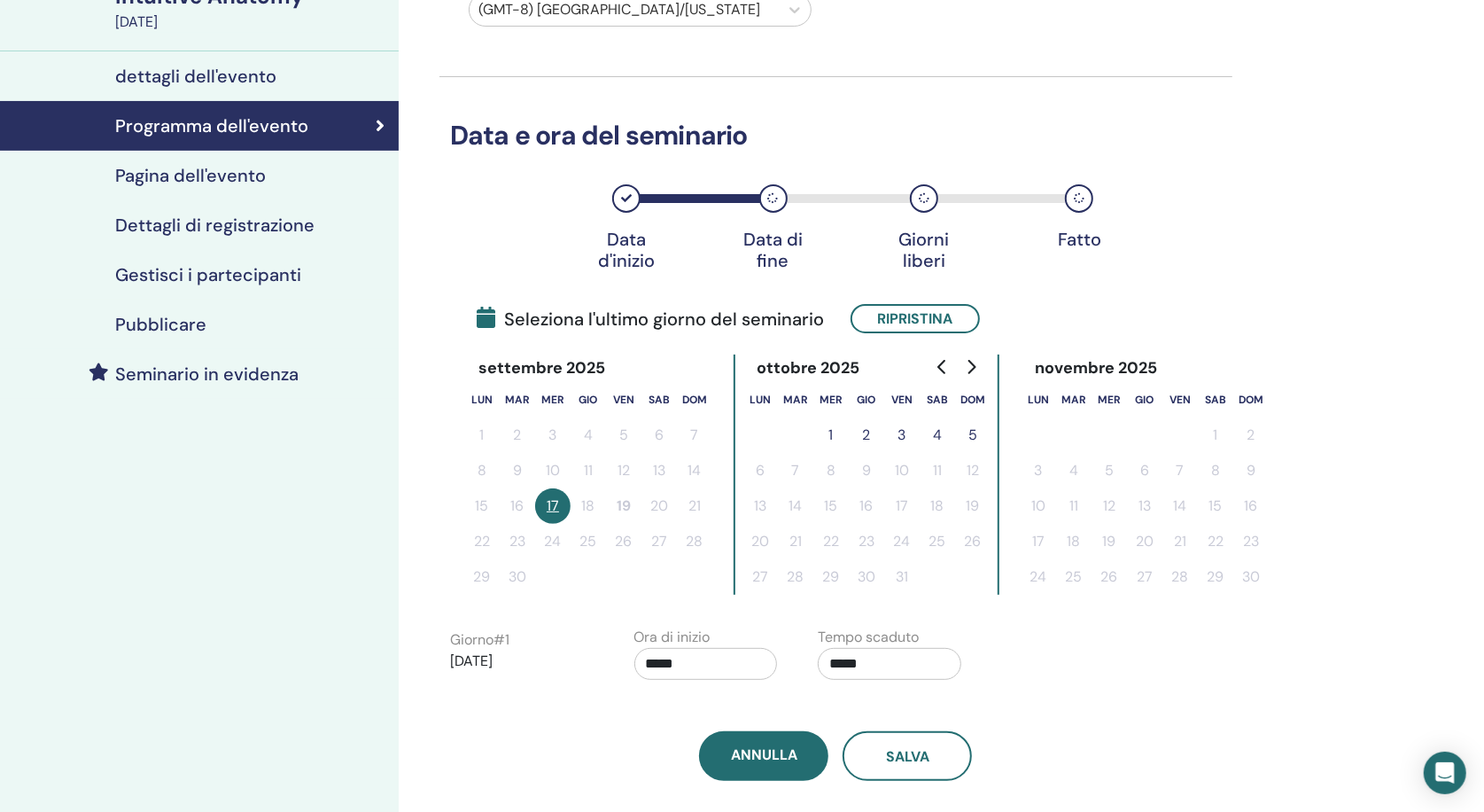
click at [977, 430] on button "5" at bounding box center [973, 435] width 35 height 35
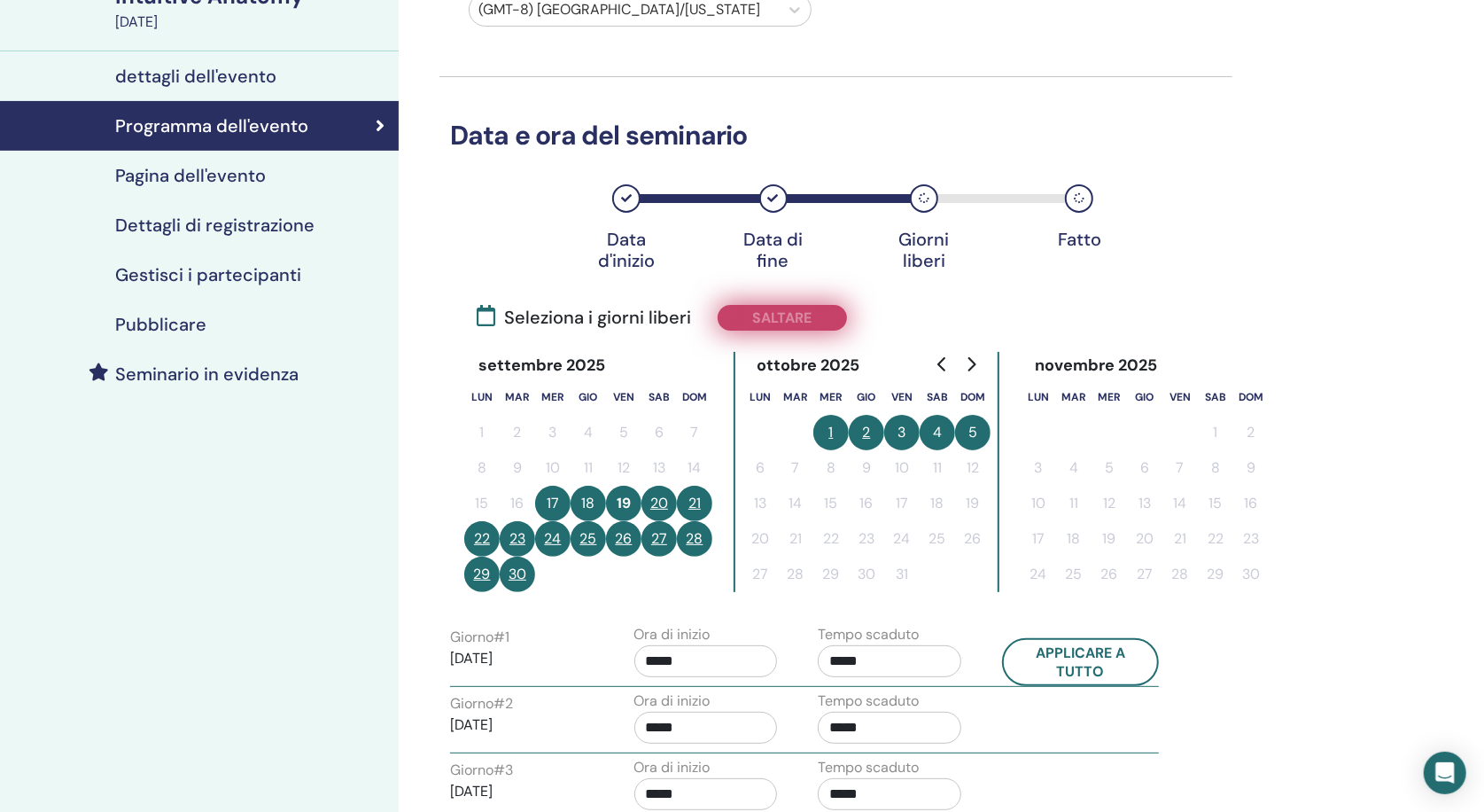
click at [775, 327] on button "Saltare" at bounding box center [782, 318] width 130 height 26
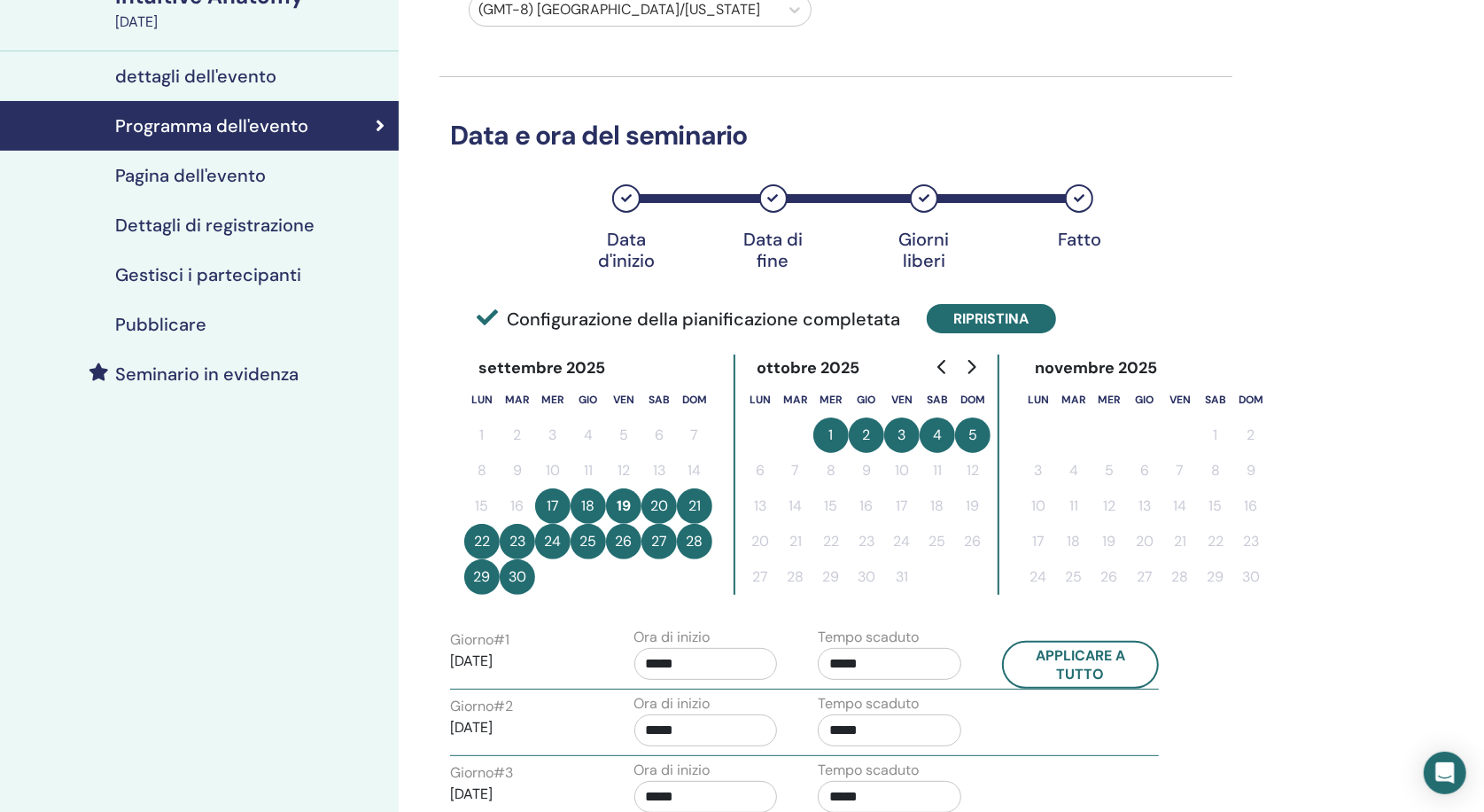
click at [981, 315] on button "Ripristina" at bounding box center [992, 319] width 130 height 30
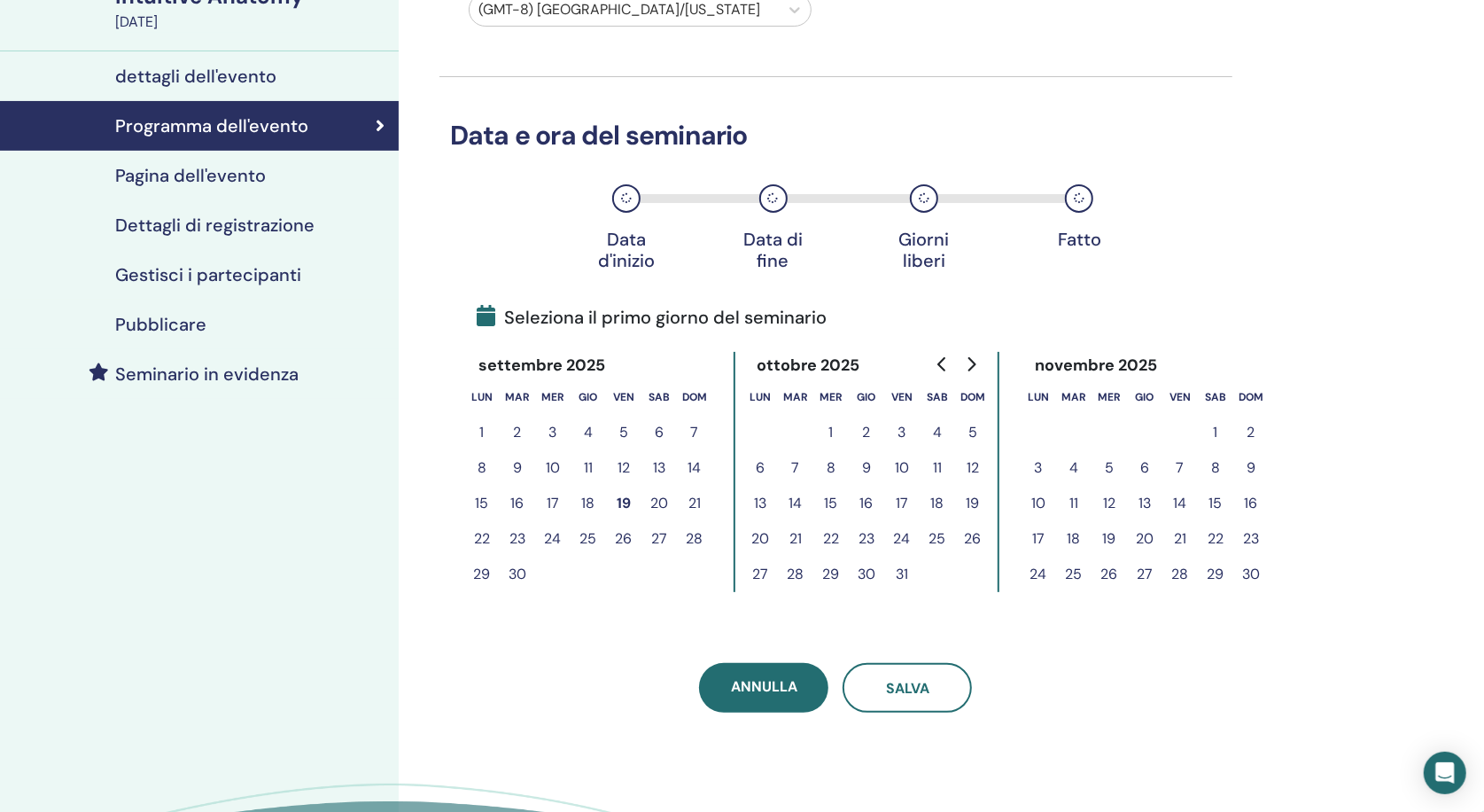
click at [552, 536] on button "24" at bounding box center [552, 539] width 35 height 35
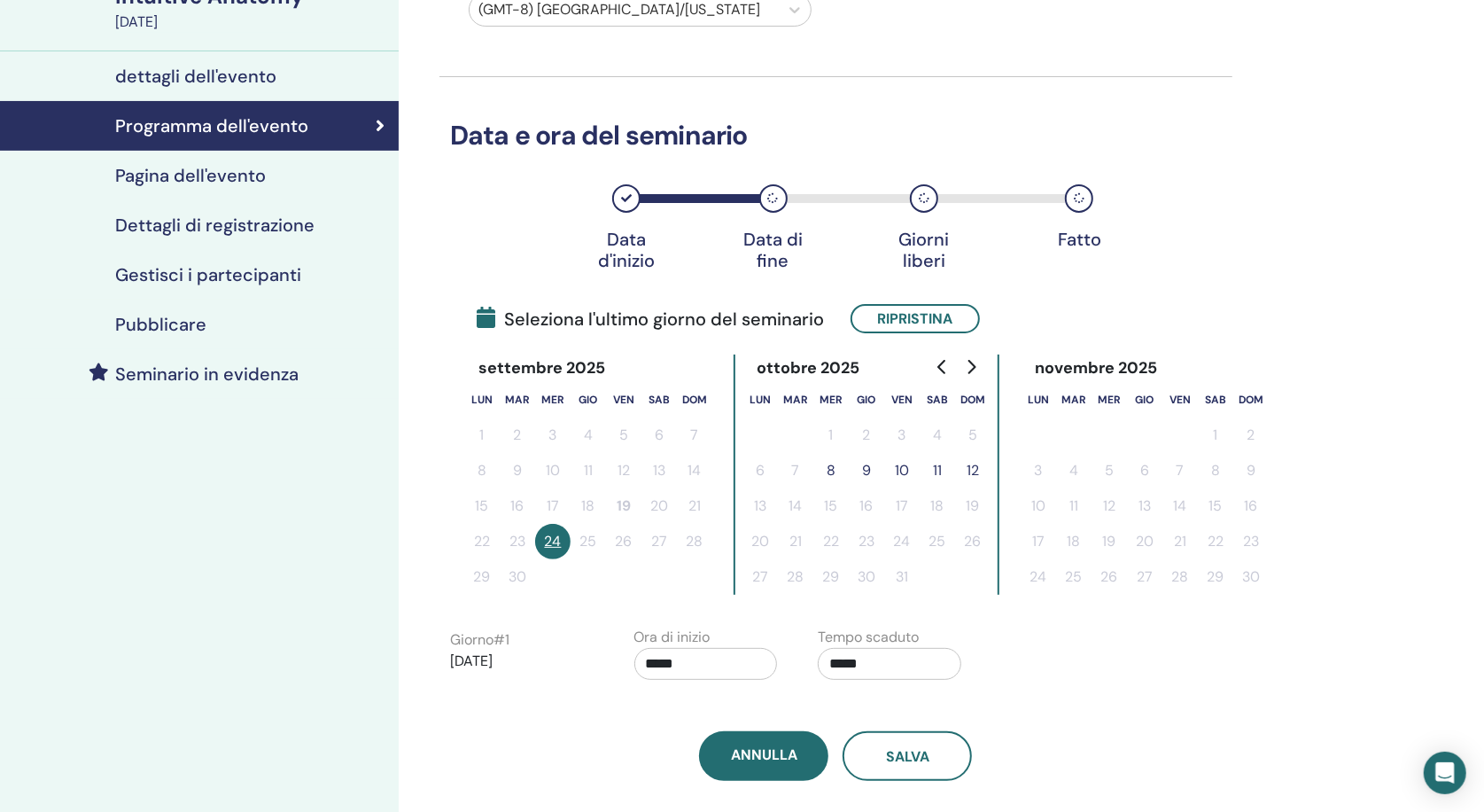
click at [981, 463] on button "12" at bounding box center [973, 470] width 35 height 35
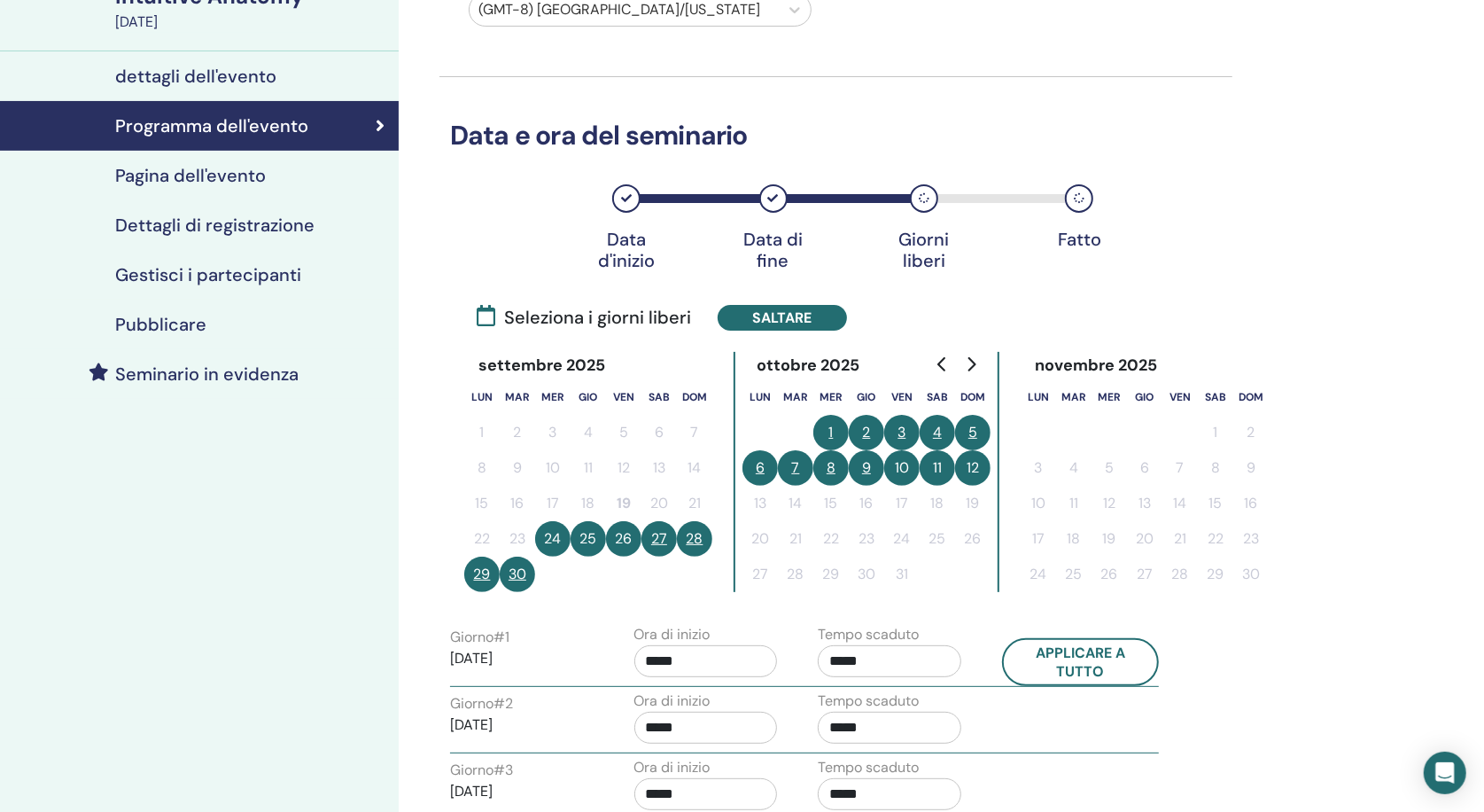
click at [520, 574] on button "30" at bounding box center [517, 574] width 35 height 35
click at [972, 428] on button "5" at bounding box center [973, 432] width 35 height 35
click at [976, 427] on button "5" at bounding box center [973, 432] width 35 height 35
click at [511, 576] on button "30" at bounding box center [517, 574] width 35 height 35
click at [787, 323] on button "Saltare" at bounding box center [782, 318] width 130 height 26
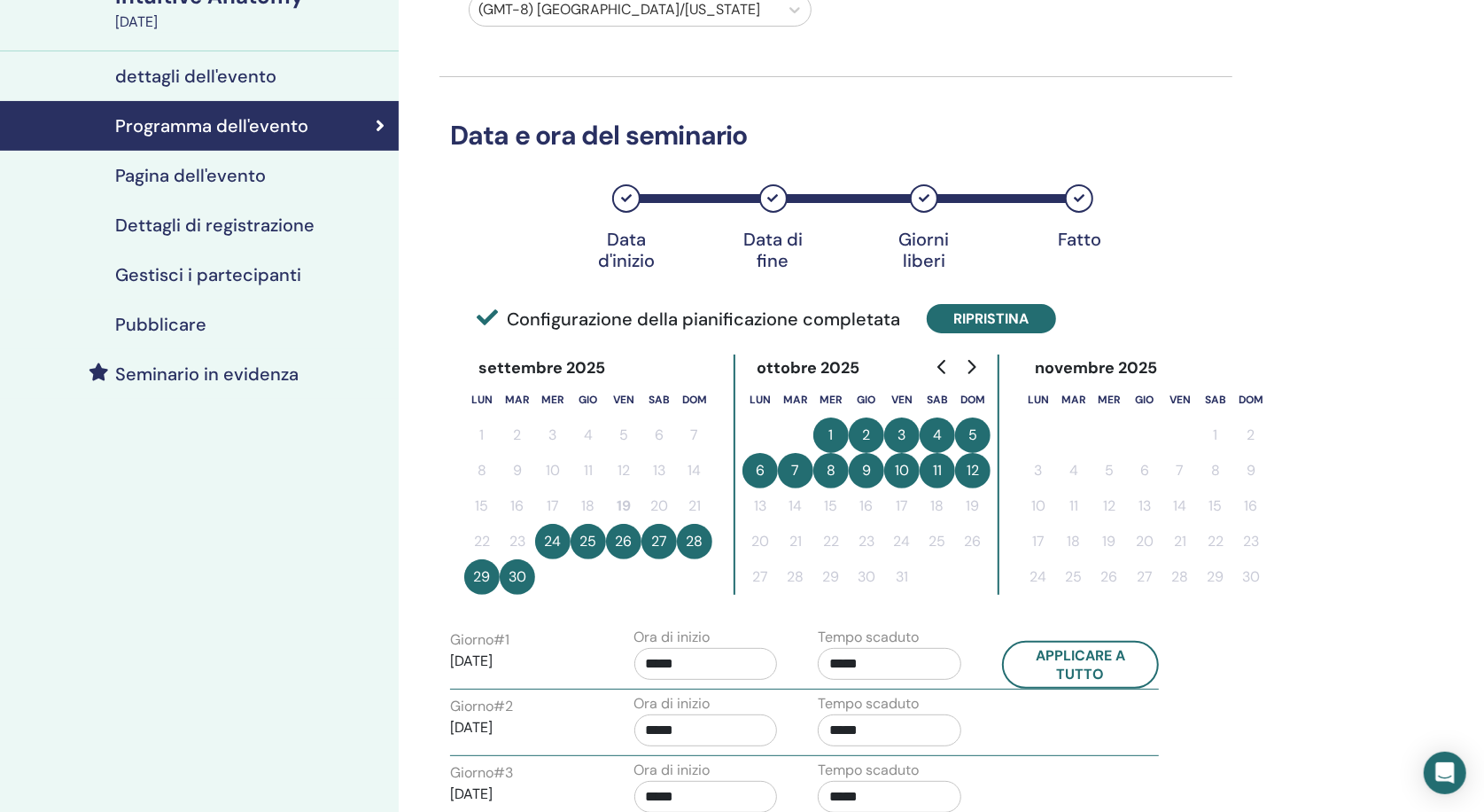
click at [970, 317] on button "Ripristina" at bounding box center [992, 319] width 130 height 30
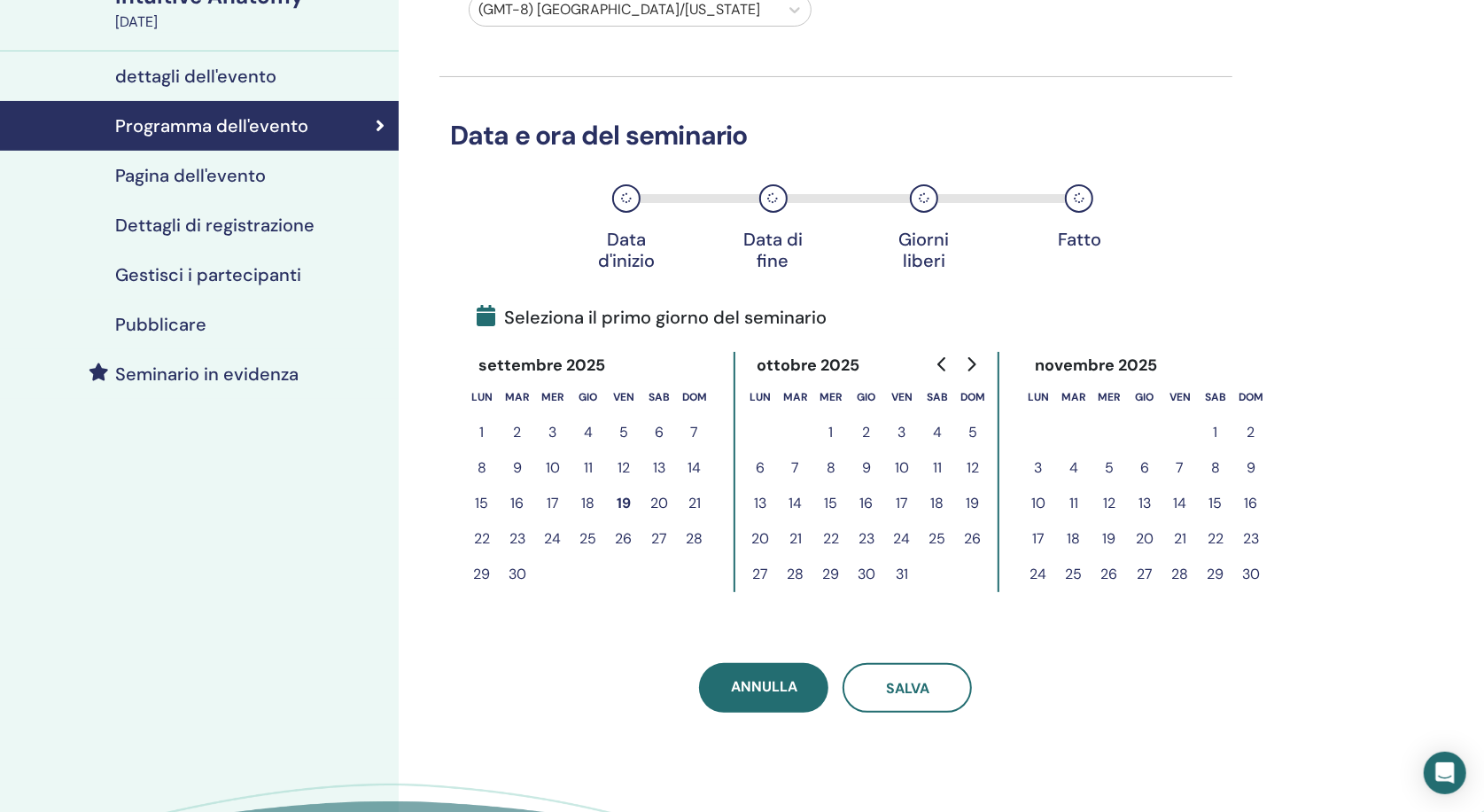
click at [515, 534] on button "23" at bounding box center [517, 539] width 35 height 35
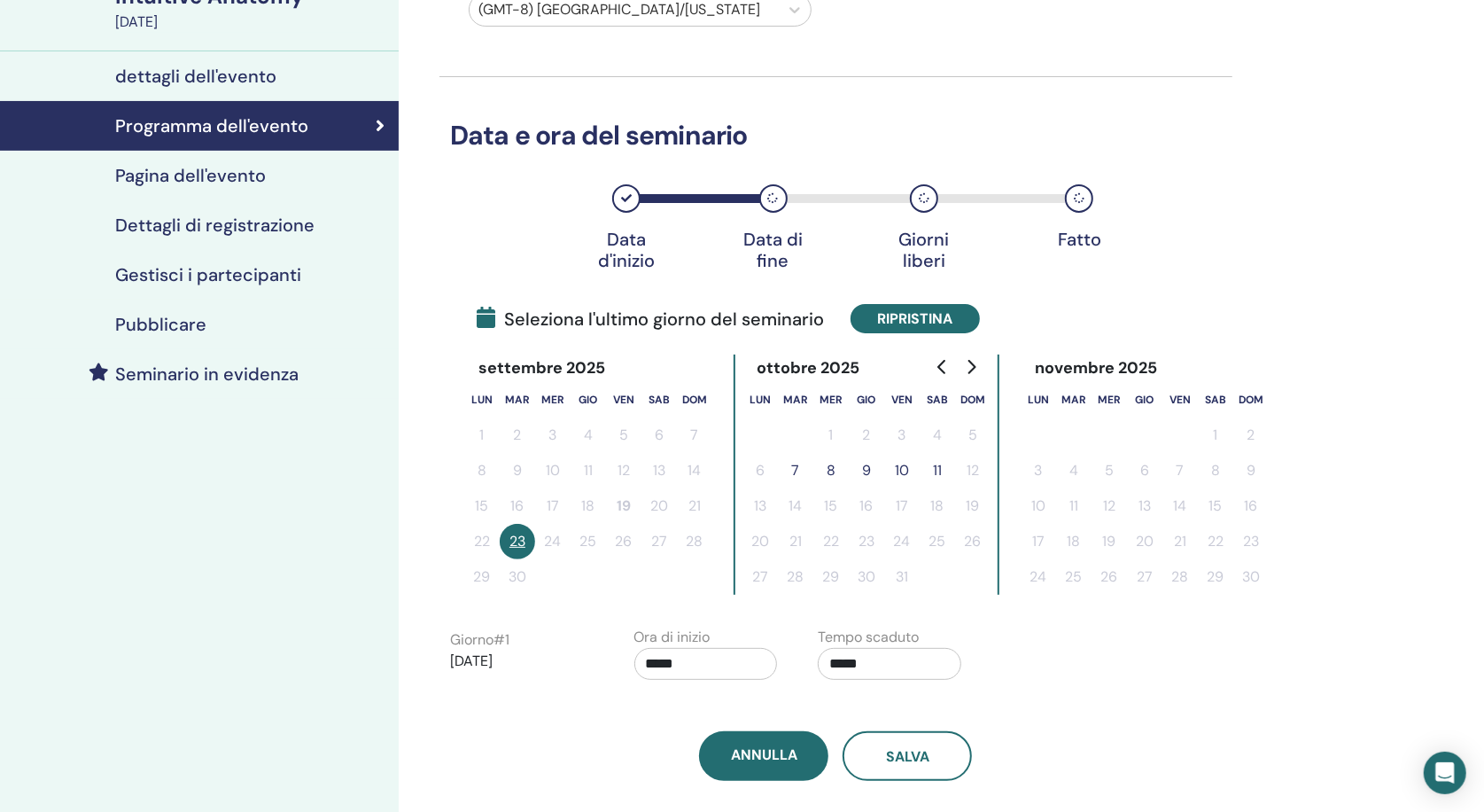
click at [917, 321] on button "Ripristina" at bounding box center [916, 319] width 130 height 30
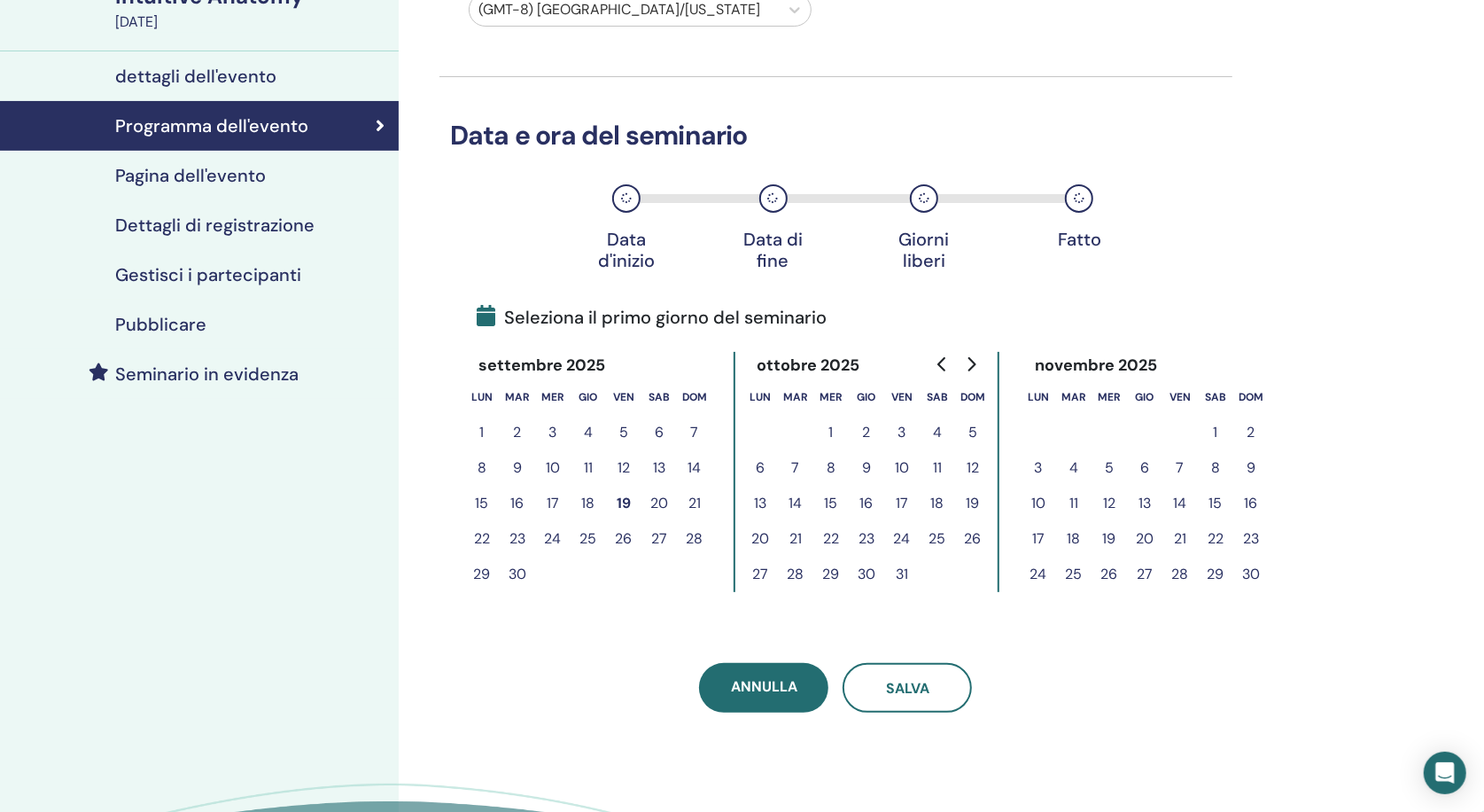
click at [593, 528] on button "25" at bounding box center [589, 539] width 35 height 35
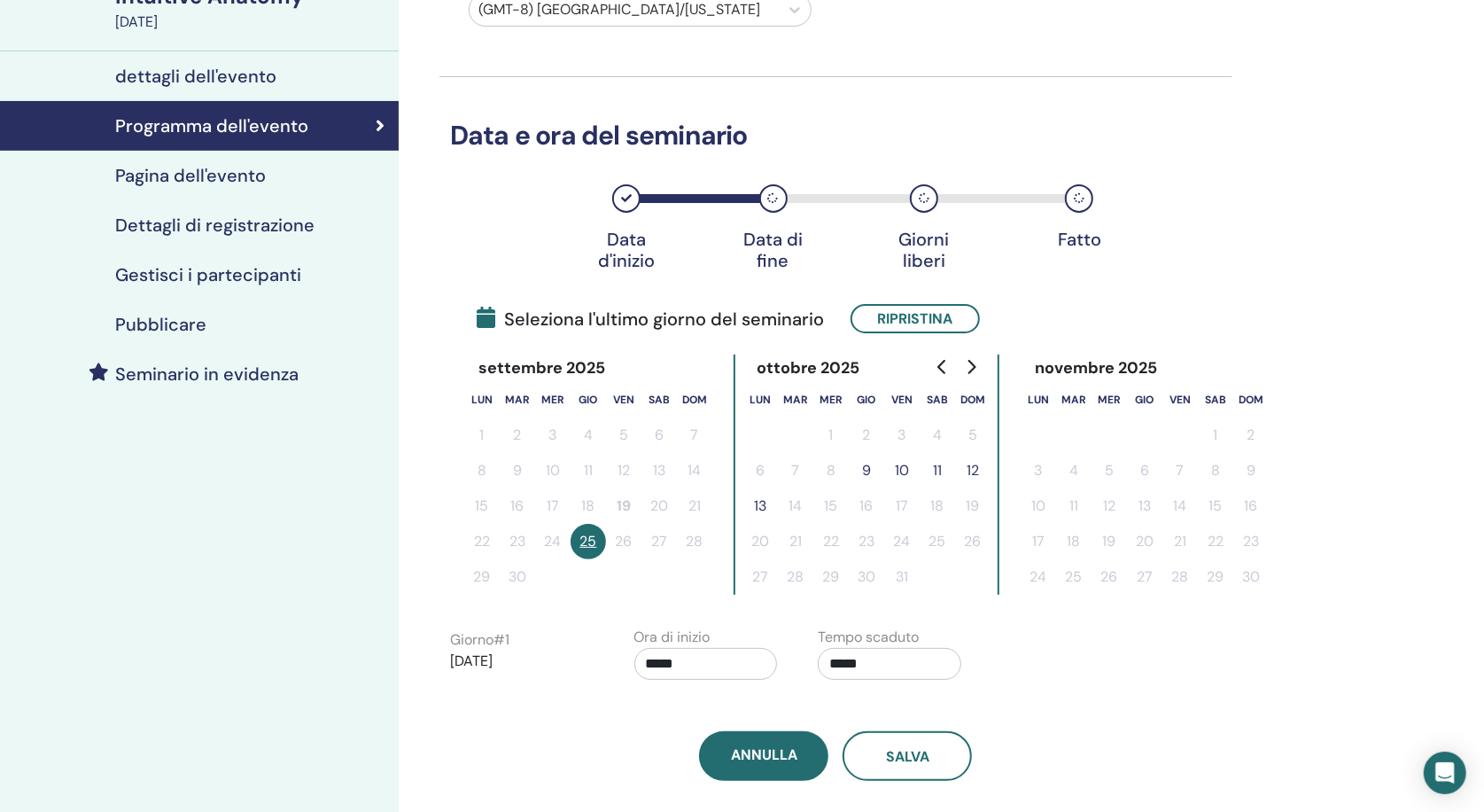
click at [1042, 308] on div "Seleziona l'ultimo giorno del seminario Ripristina" at bounding box center [849, 319] width 745 height 30
click at [958, 314] on button "Ripristina" at bounding box center [916, 319] width 130 height 30
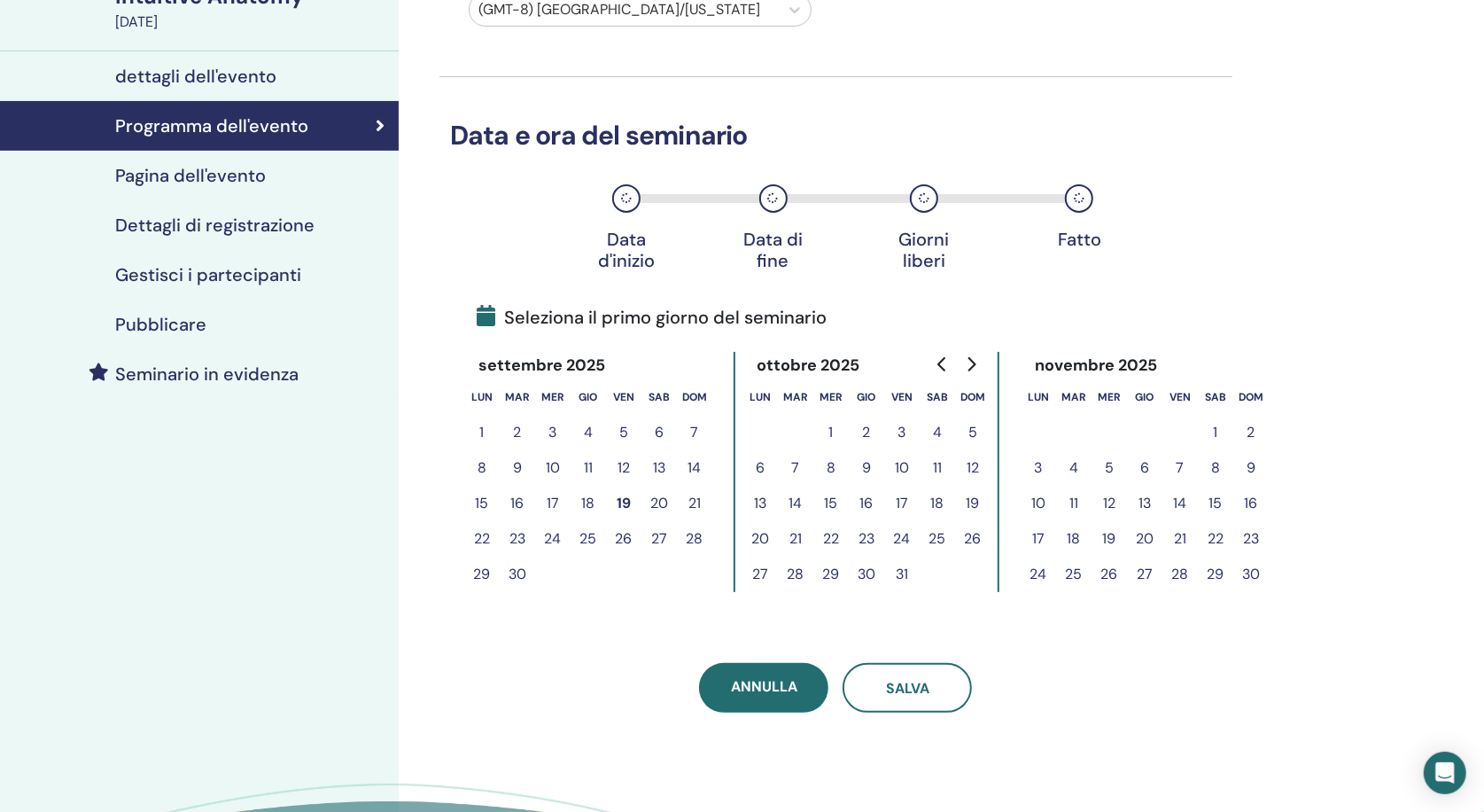
click at [649, 535] on button "27" at bounding box center [659, 539] width 35 height 35
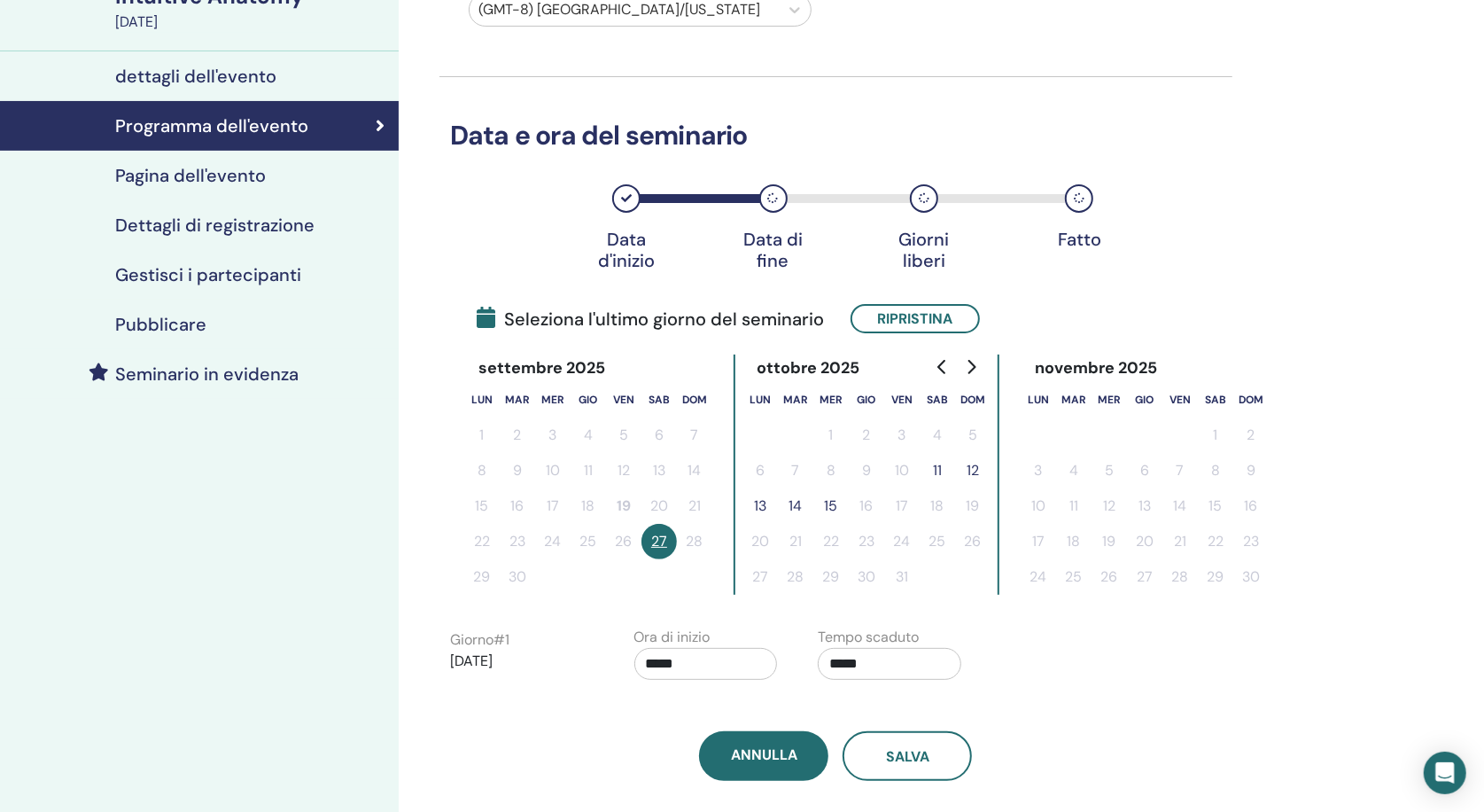
click at [834, 501] on button "15" at bounding box center [831, 506] width 35 height 35
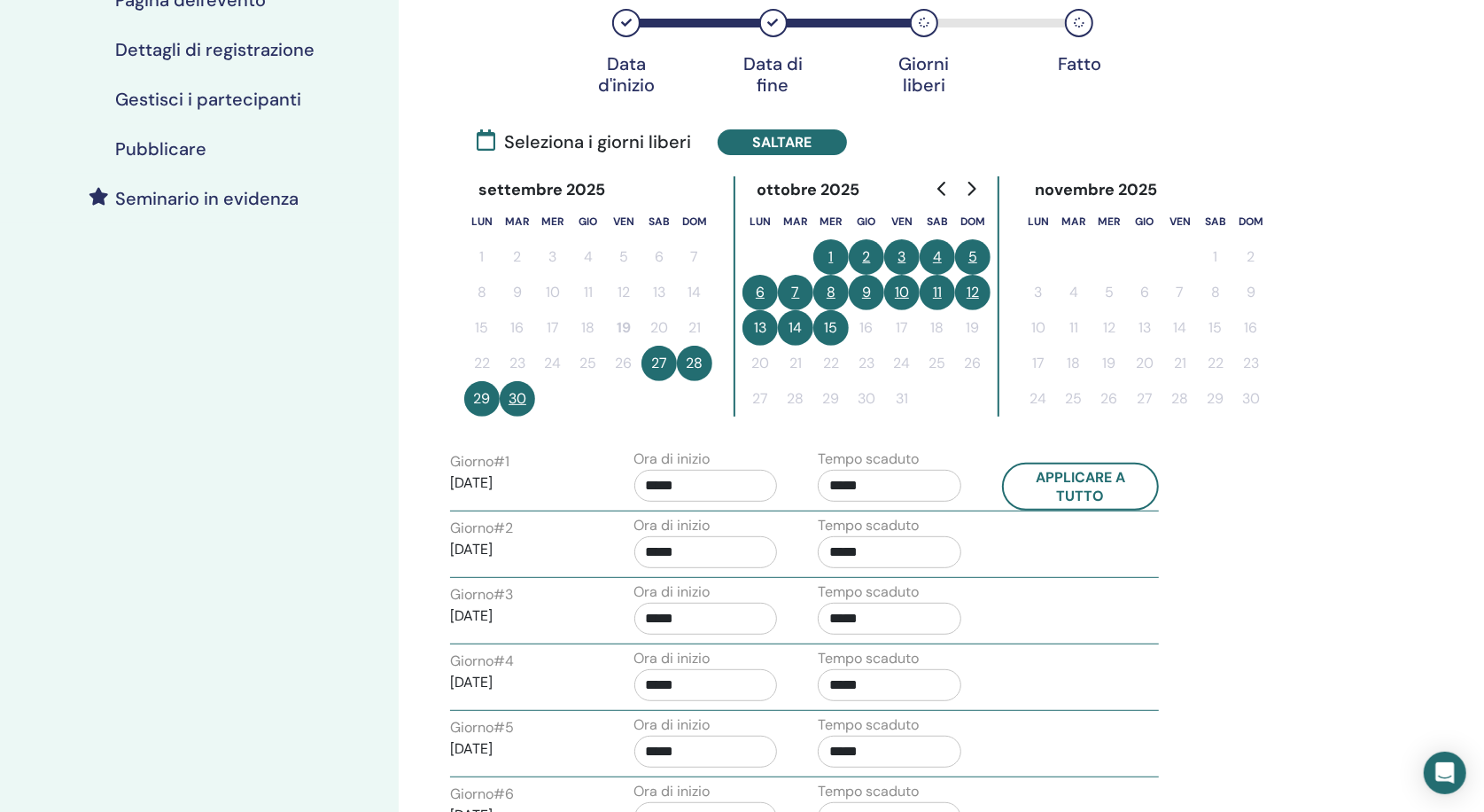
scroll to position [341, 0]
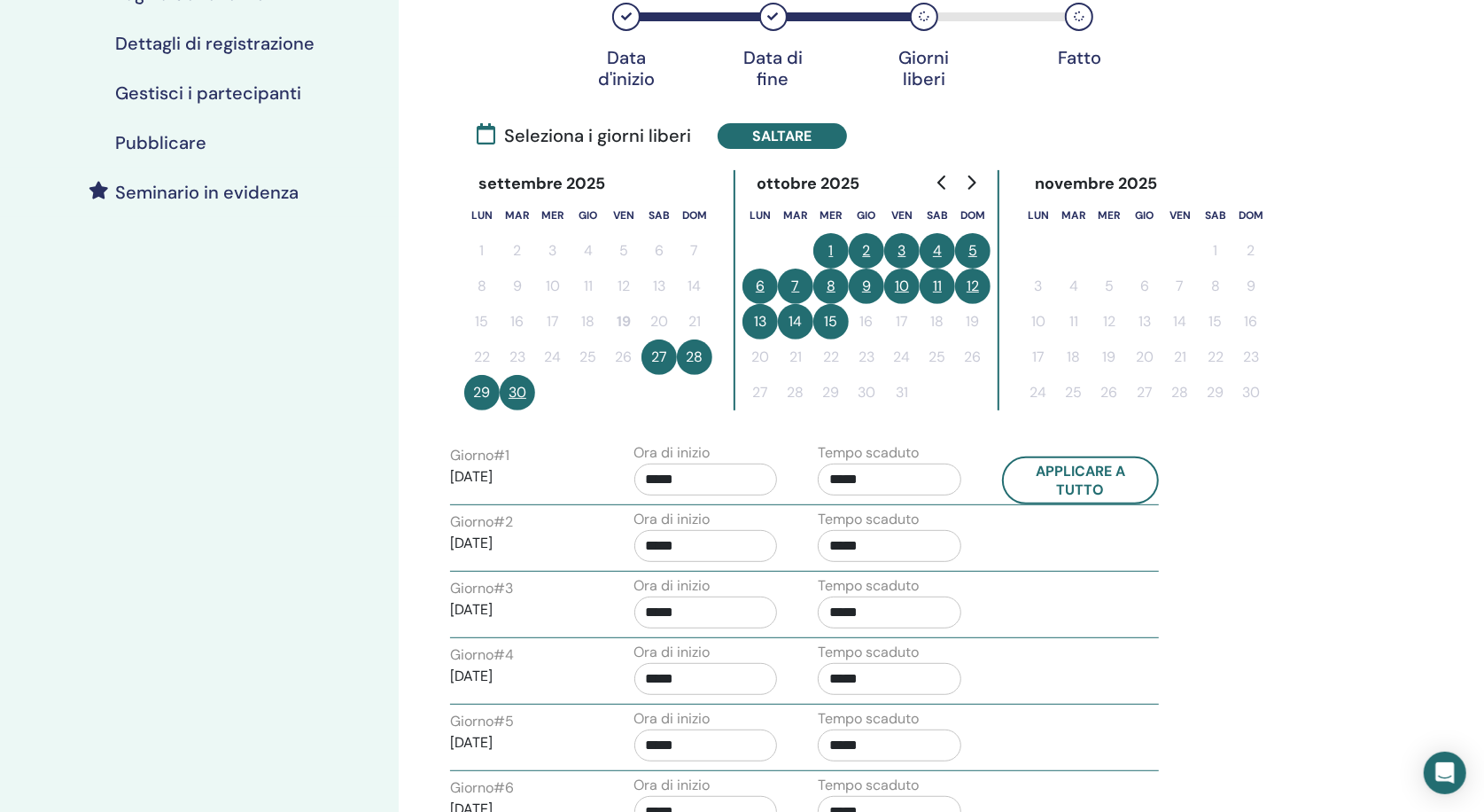
click at [863, 245] on button "2" at bounding box center [867, 250] width 35 height 35
click at [900, 245] on button "3" at bounding box center [902, 250] width 35 height 35
click at [938, 281] on button "11" at bounding box center [937, 286] width 35 height 35
click at [976, 282] on button "12" at bounding box center [973, 286] width 35 height 35
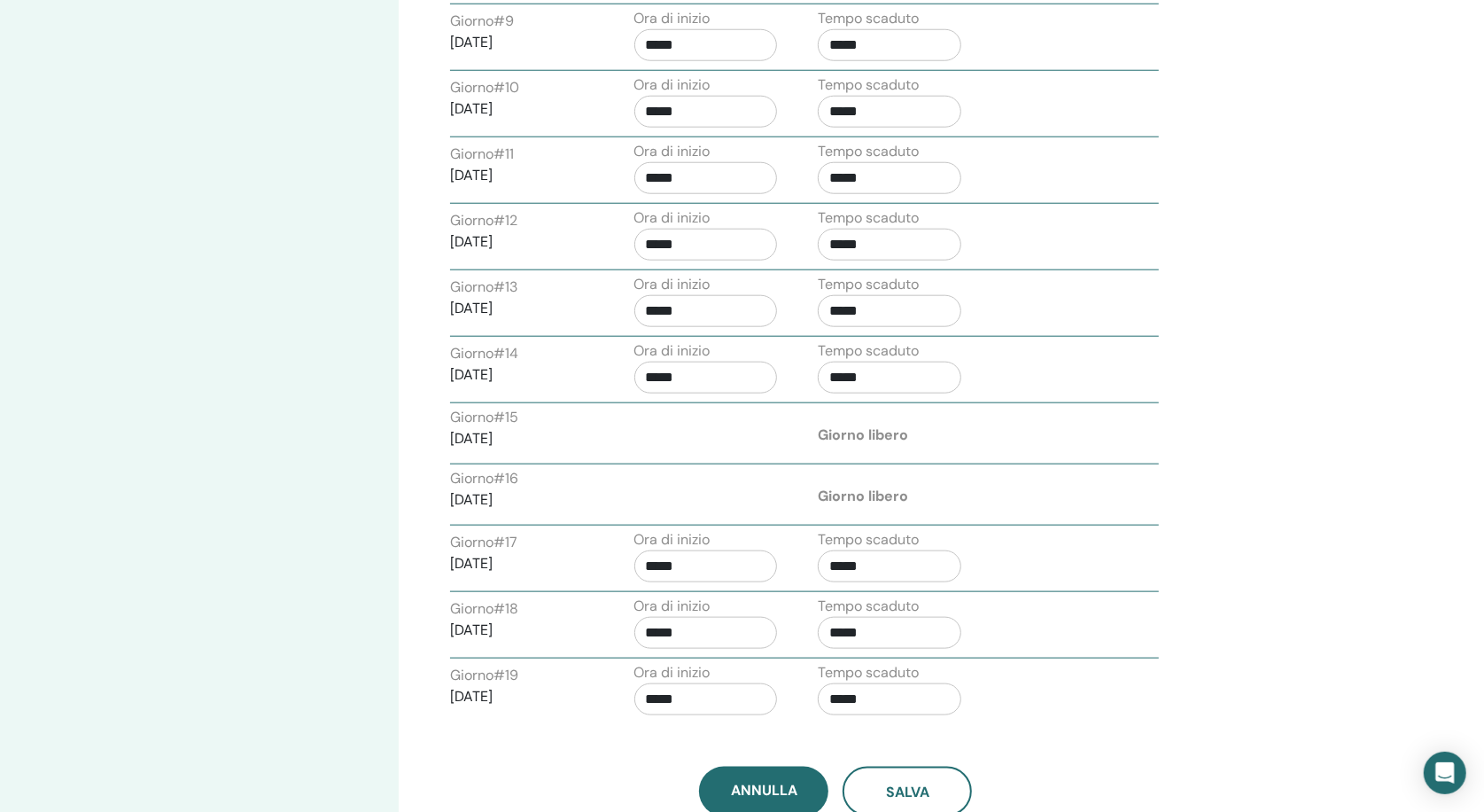
scroll to position [1383, 0]
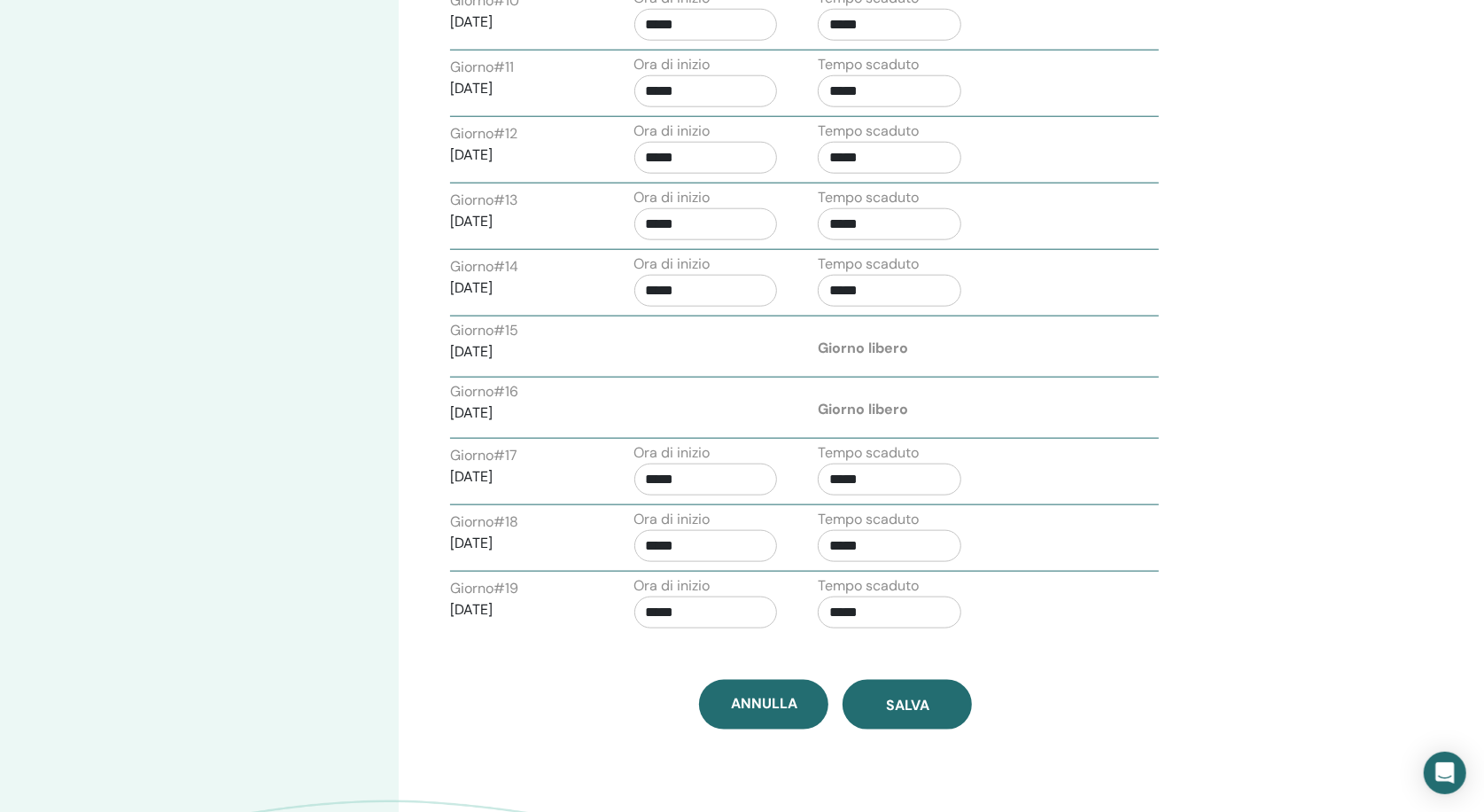
click at [923, 698] on span "Salva" at bounding box center [907, 704] width 44 height 19
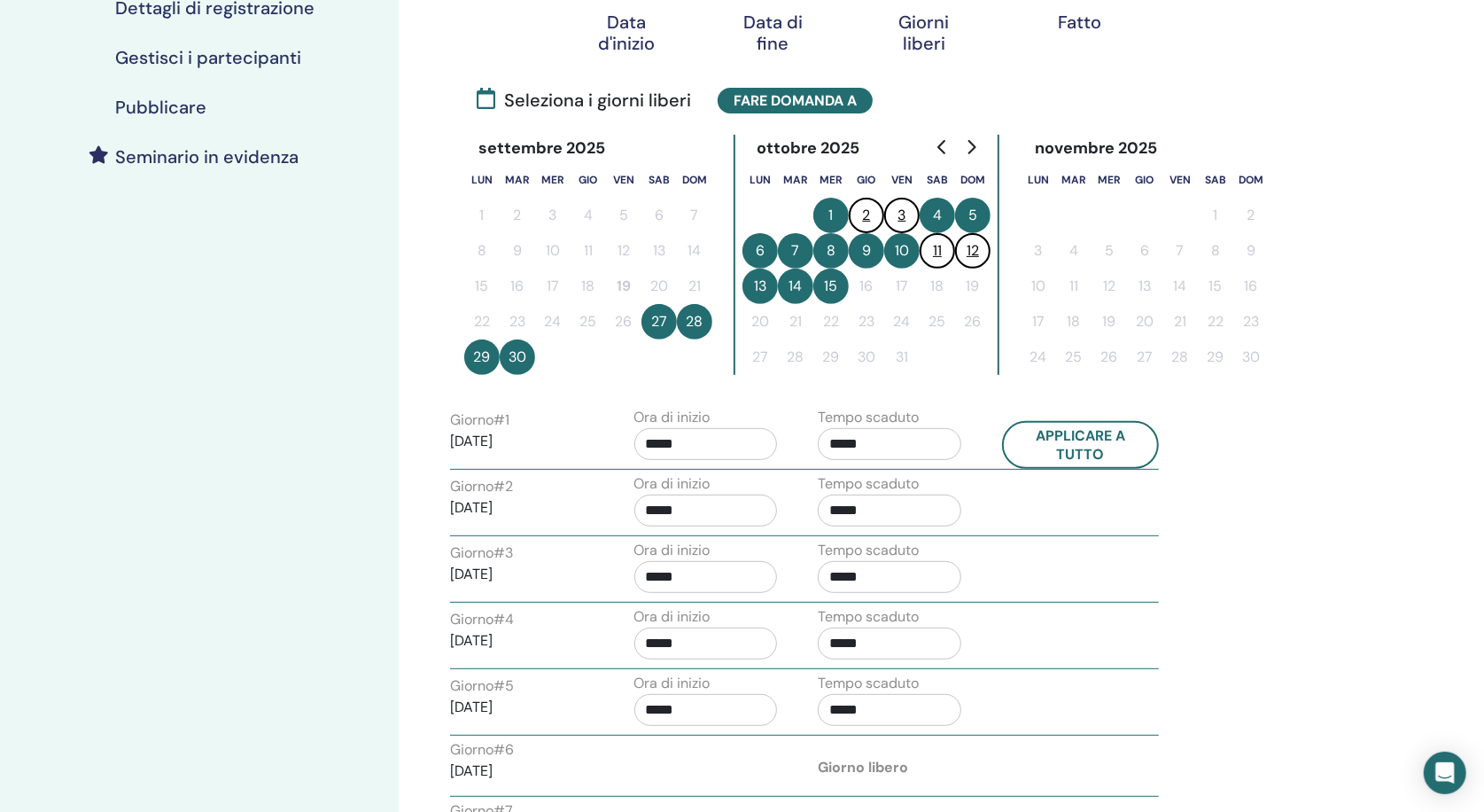
scroll to position [104, 0]
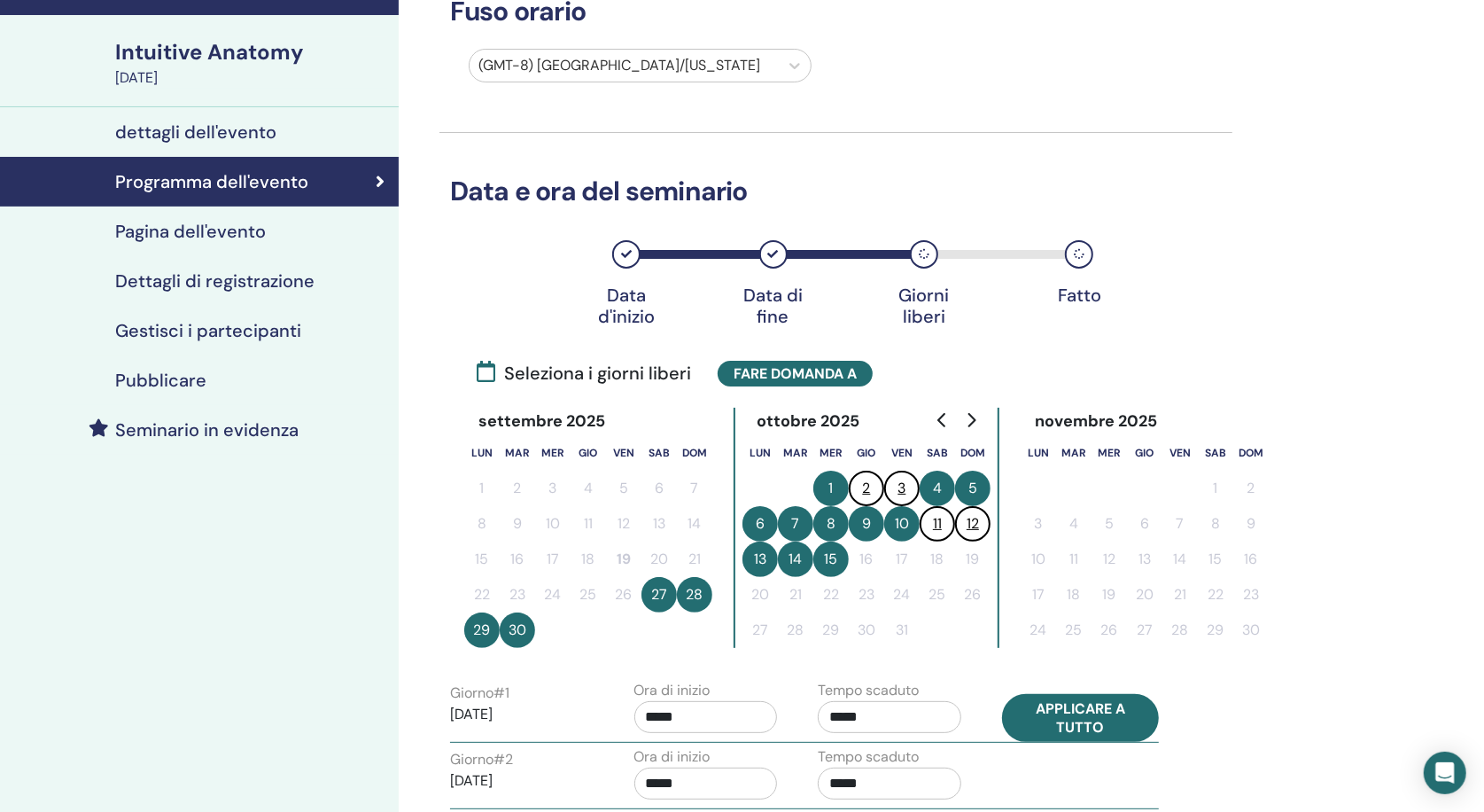
click at [1085, 719] on button "Applicare a tutto" at bounding box center [1081, 718] width 158 height 48
click at [1082, 715] on button "Applicare a tutto" at bounding box center [1081, 718] width 158 height 48
click at [1080, 715] on button "Applicare a tutto" at bounding box center [1081, 718] width 158 height 48
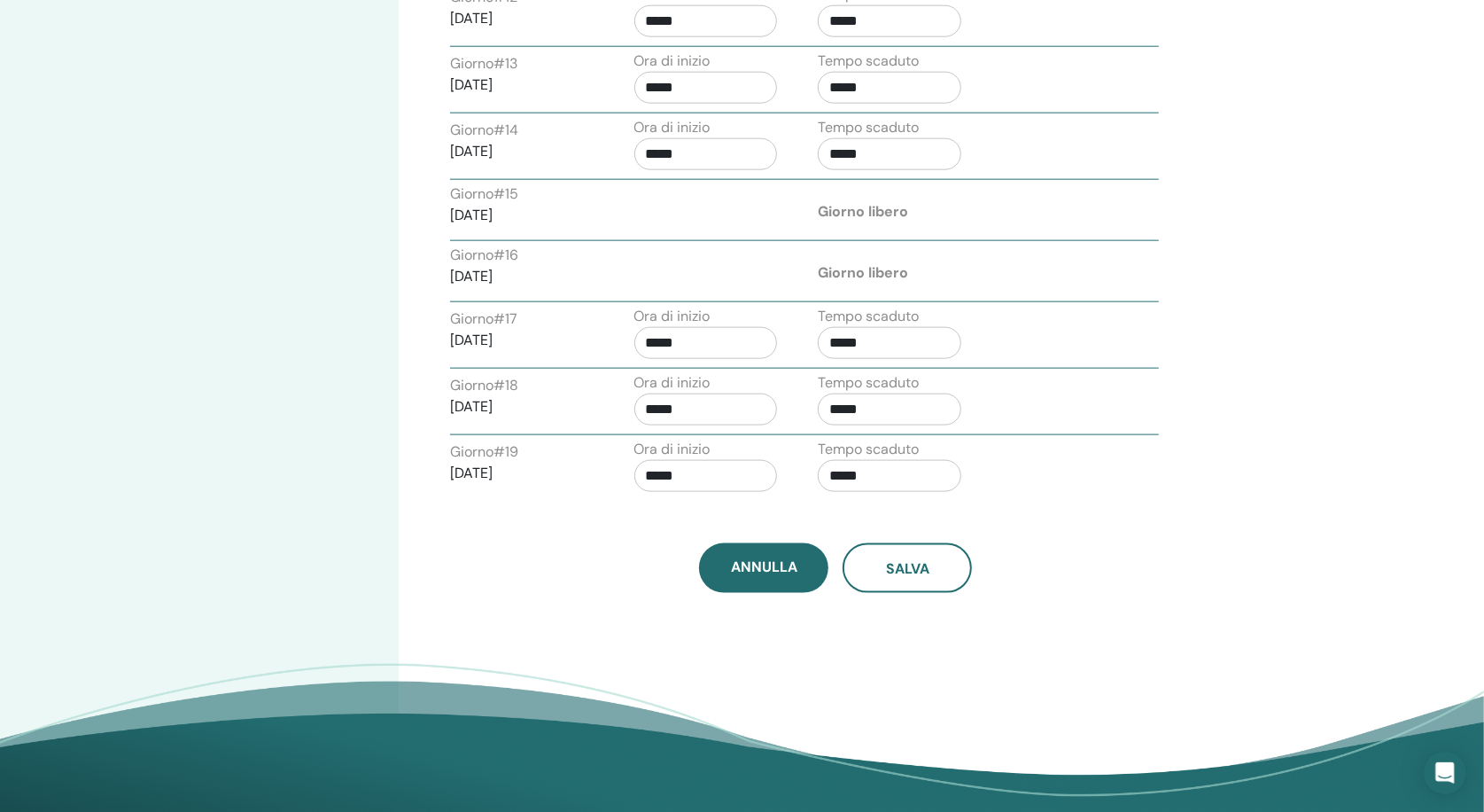
scroll to position [1545, 0]
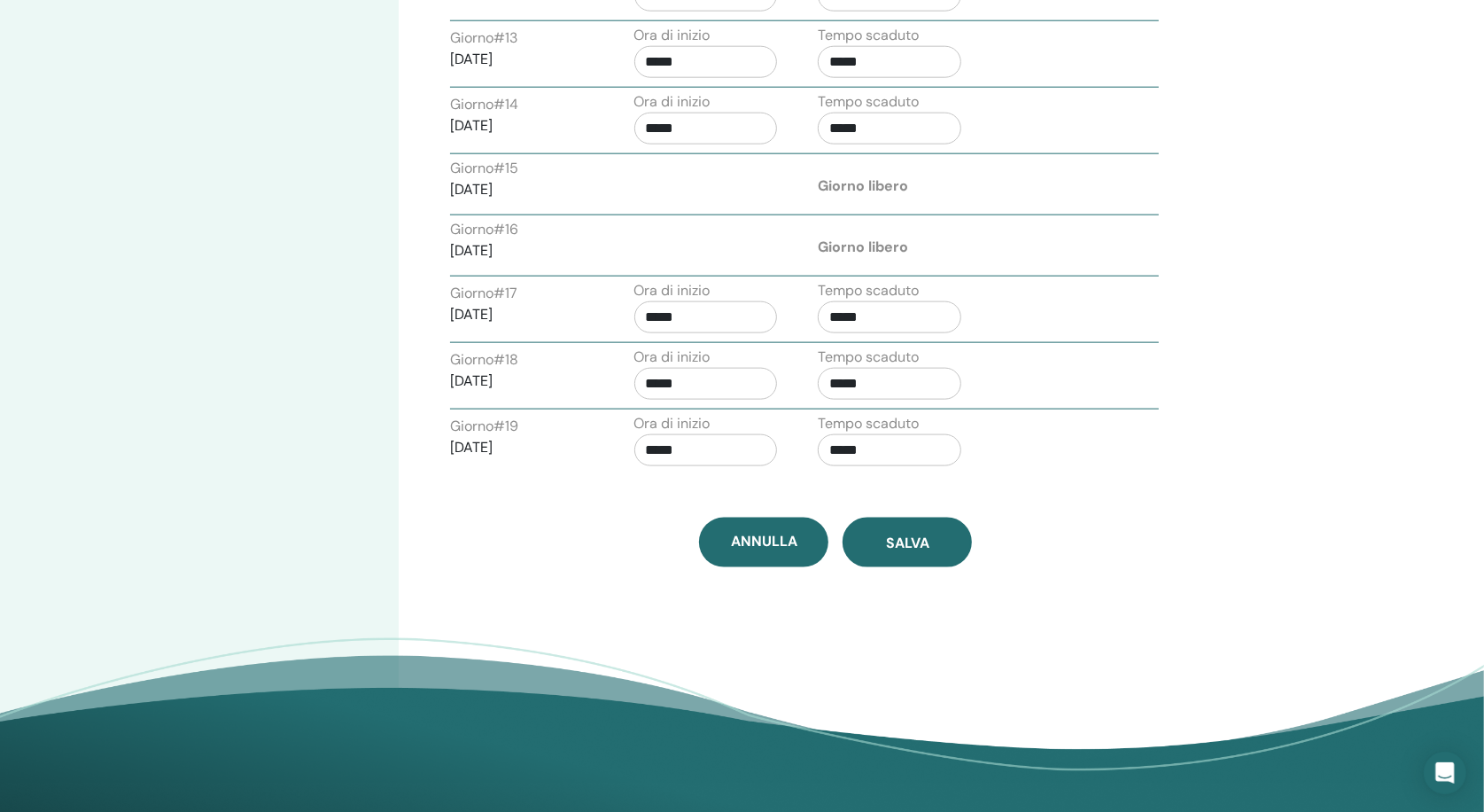
click at [926, 535] on span "Salva" at bounding box center [907, 542] width 44 height 19
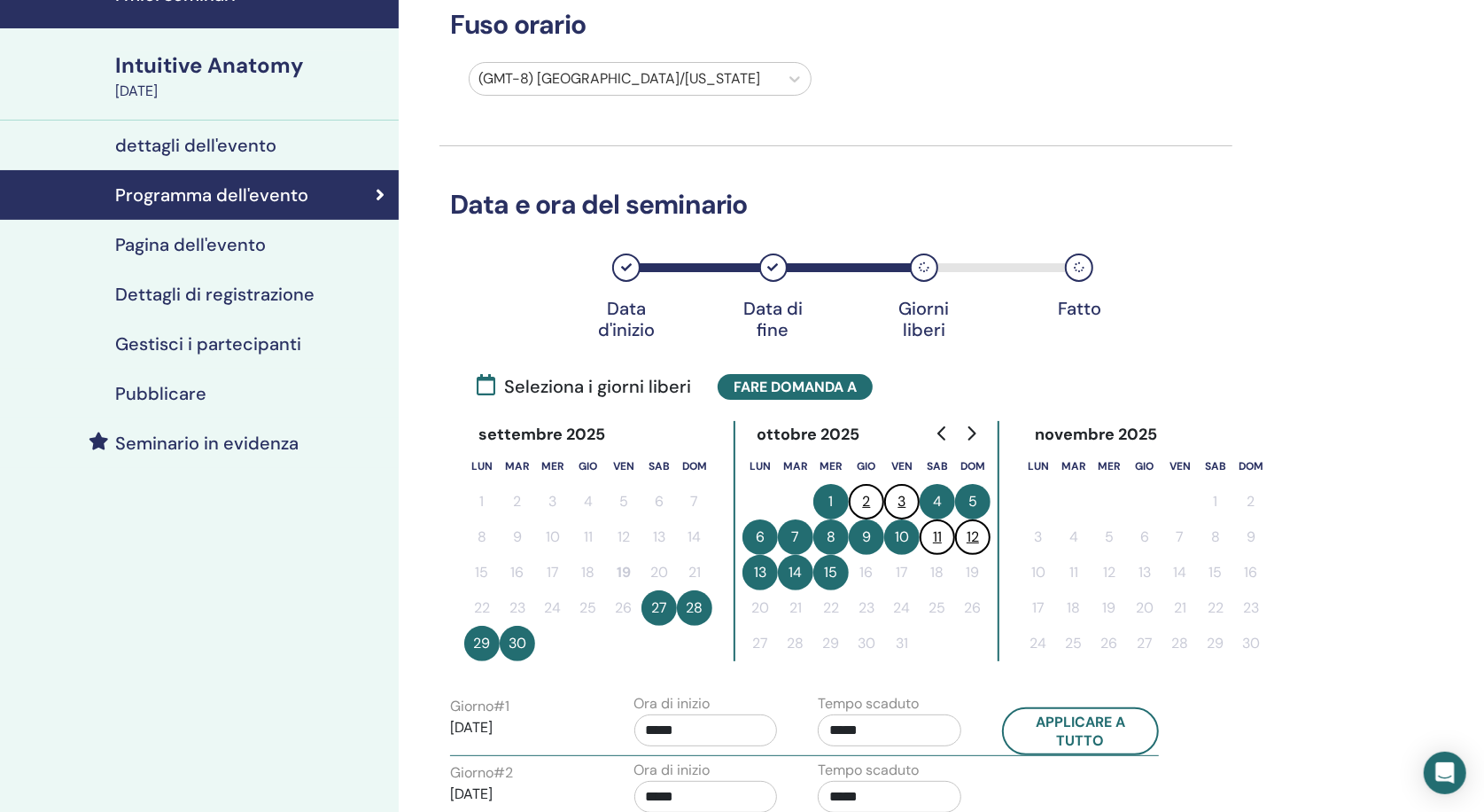
scroll to position [79, 0]
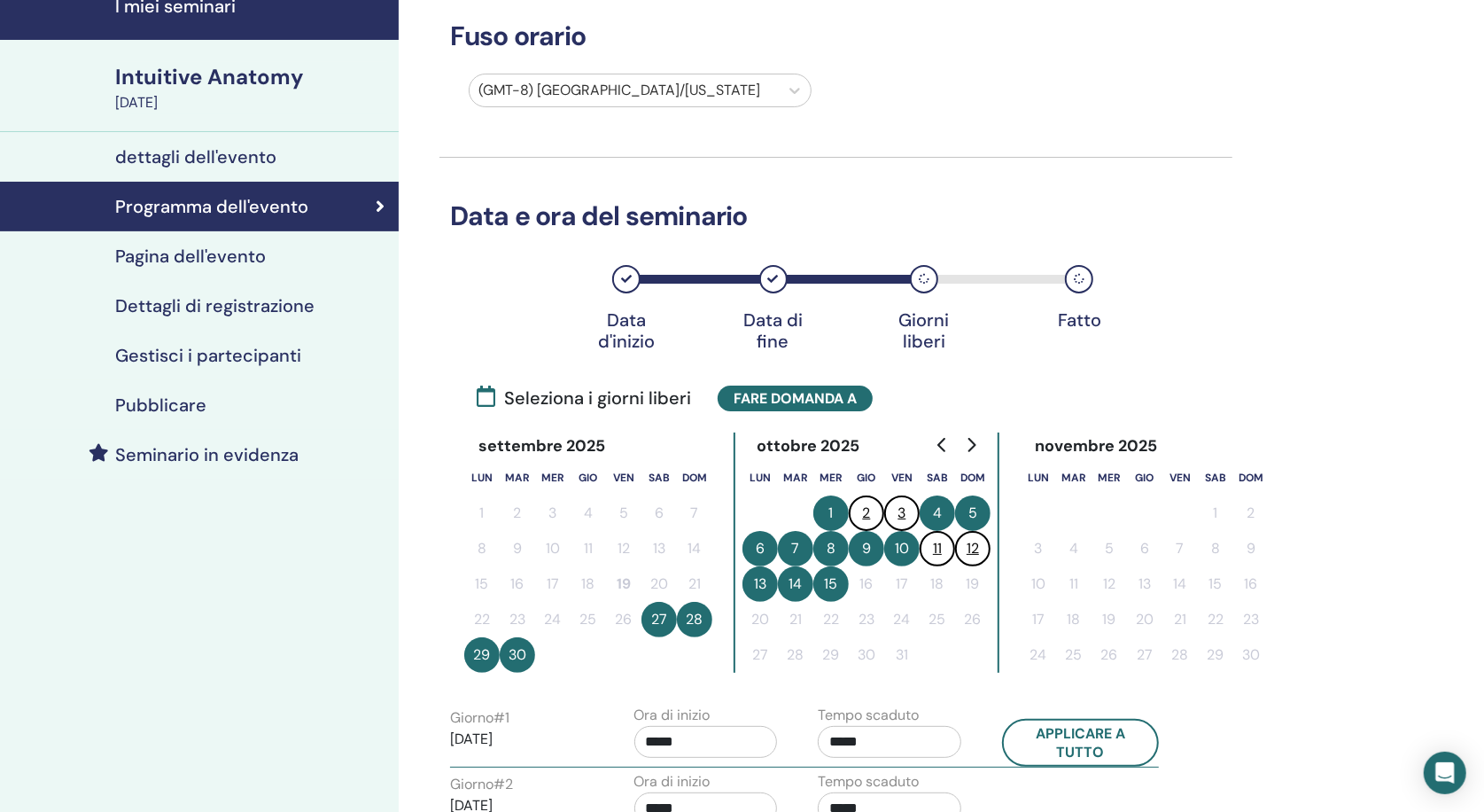
click at [239, 259] on h4 "Pagina dell'evento" at bounding box center [190, 256] width 151 height 21
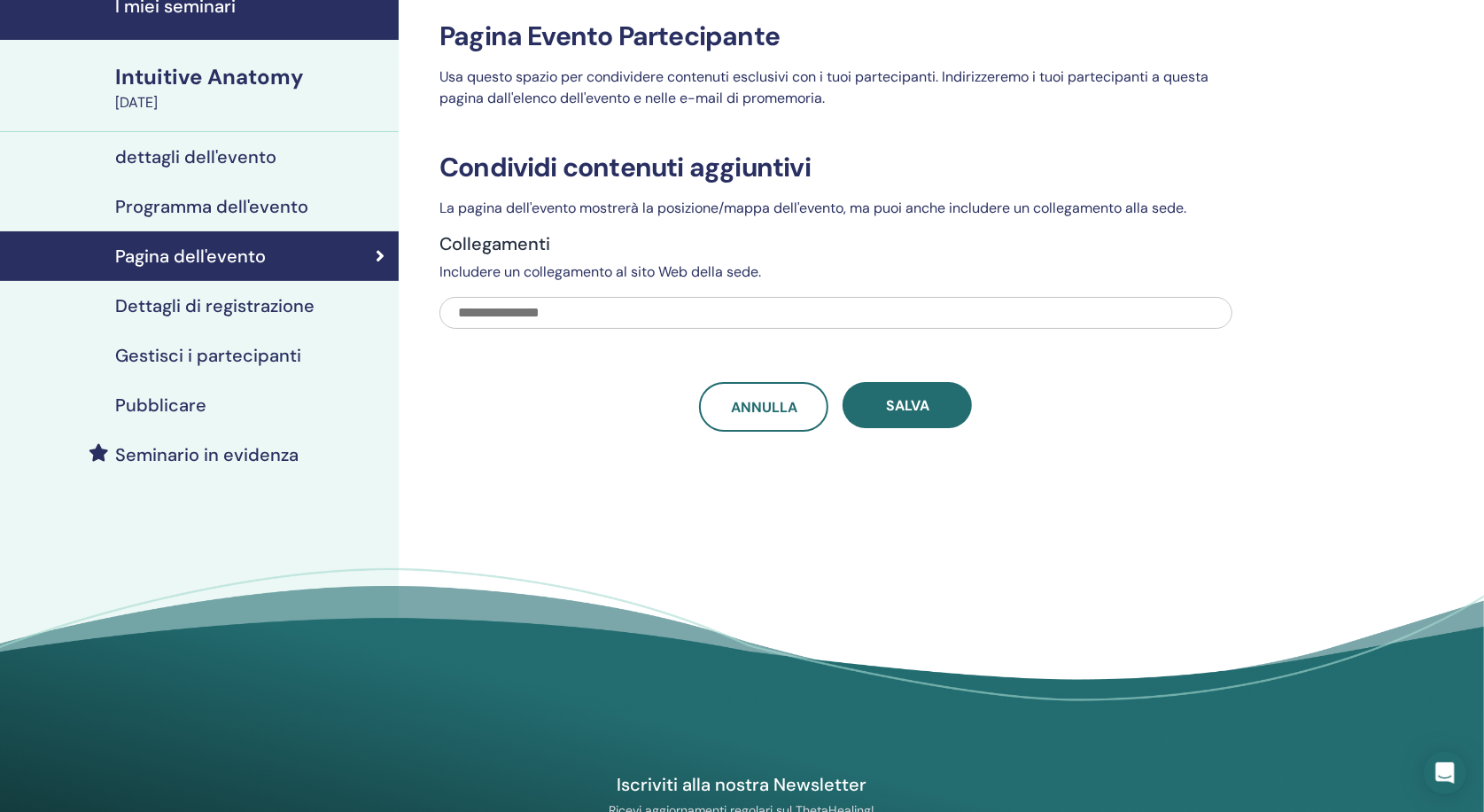
click at [235, 203] on h4 "Programma dell'evento" at bounding box center [211, 206] width 193 height 21
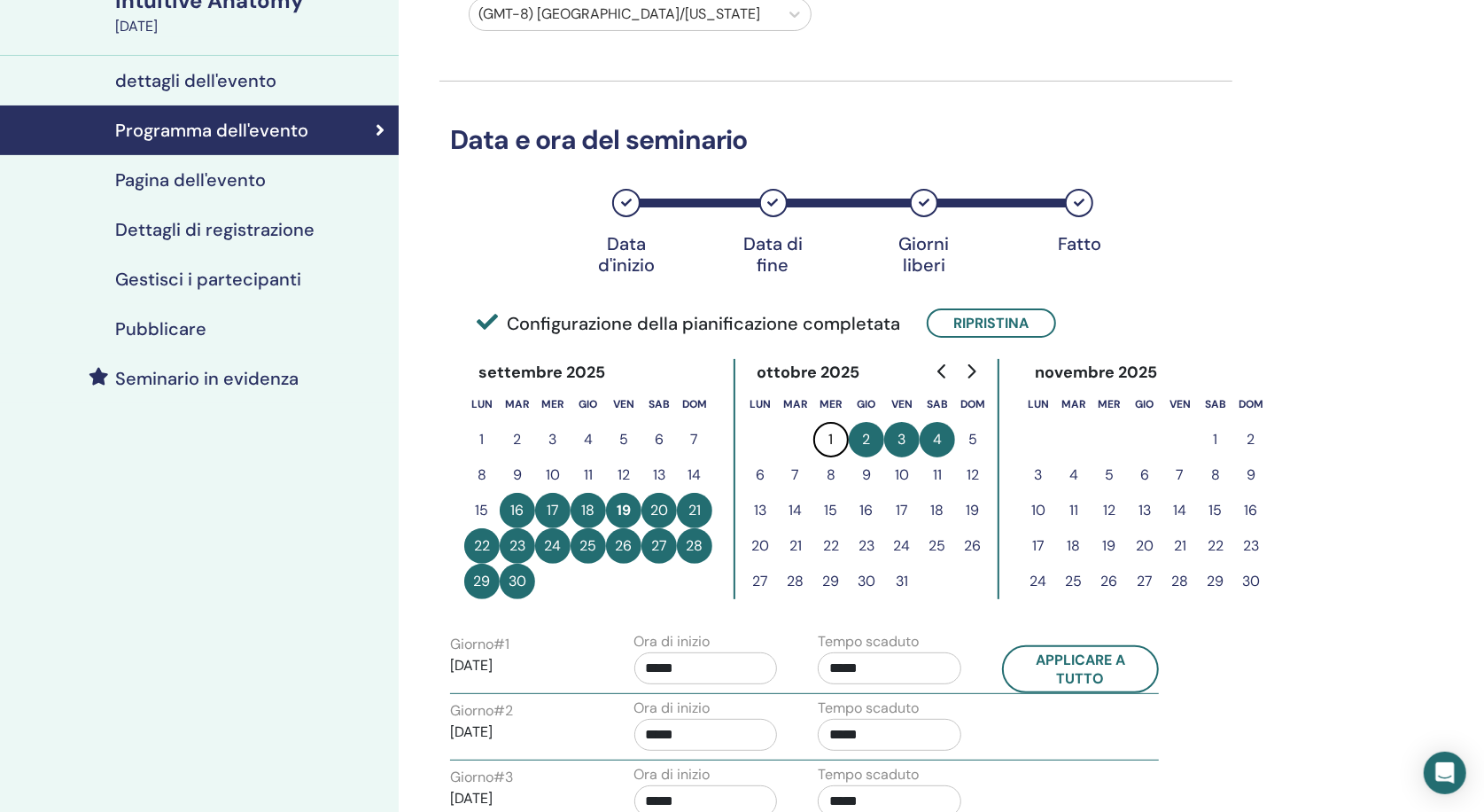
scroll to position [158, 0]
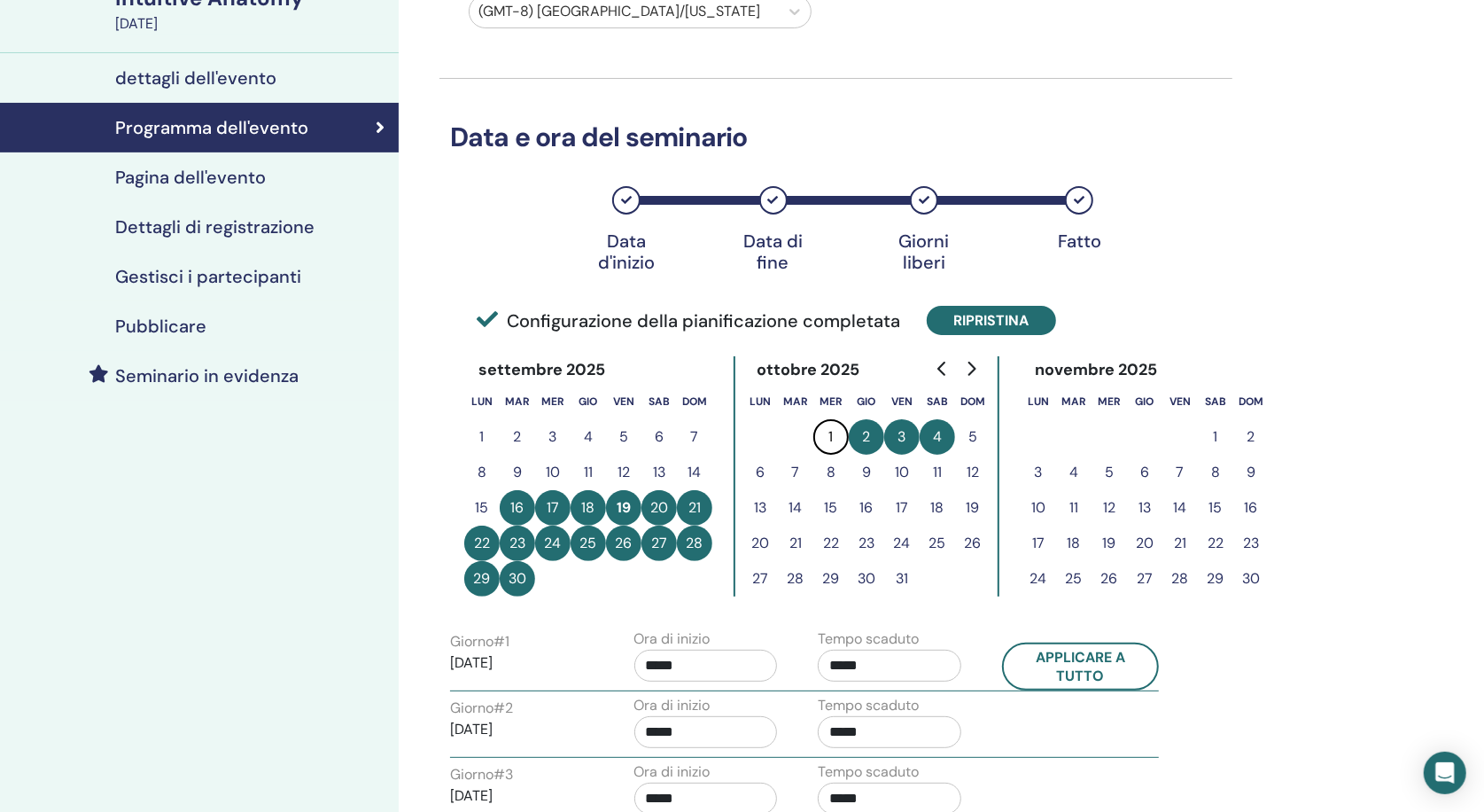
click at [1014, 318] on button "Ripristina" at bounding box center [992, 321] width 130 height 30
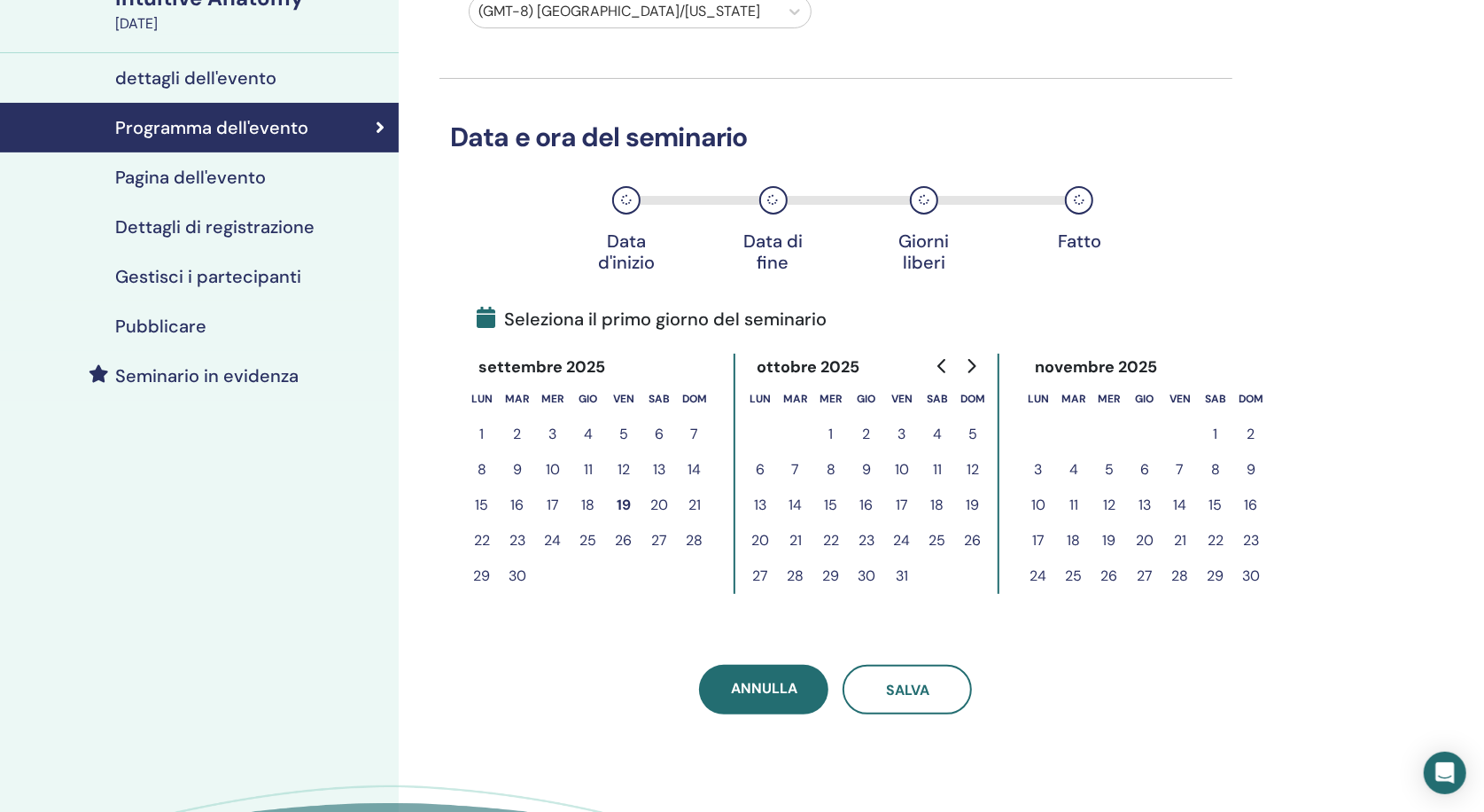
click at [593, 533] on button "25" at bounding box center [589, 540] width 35 height 35
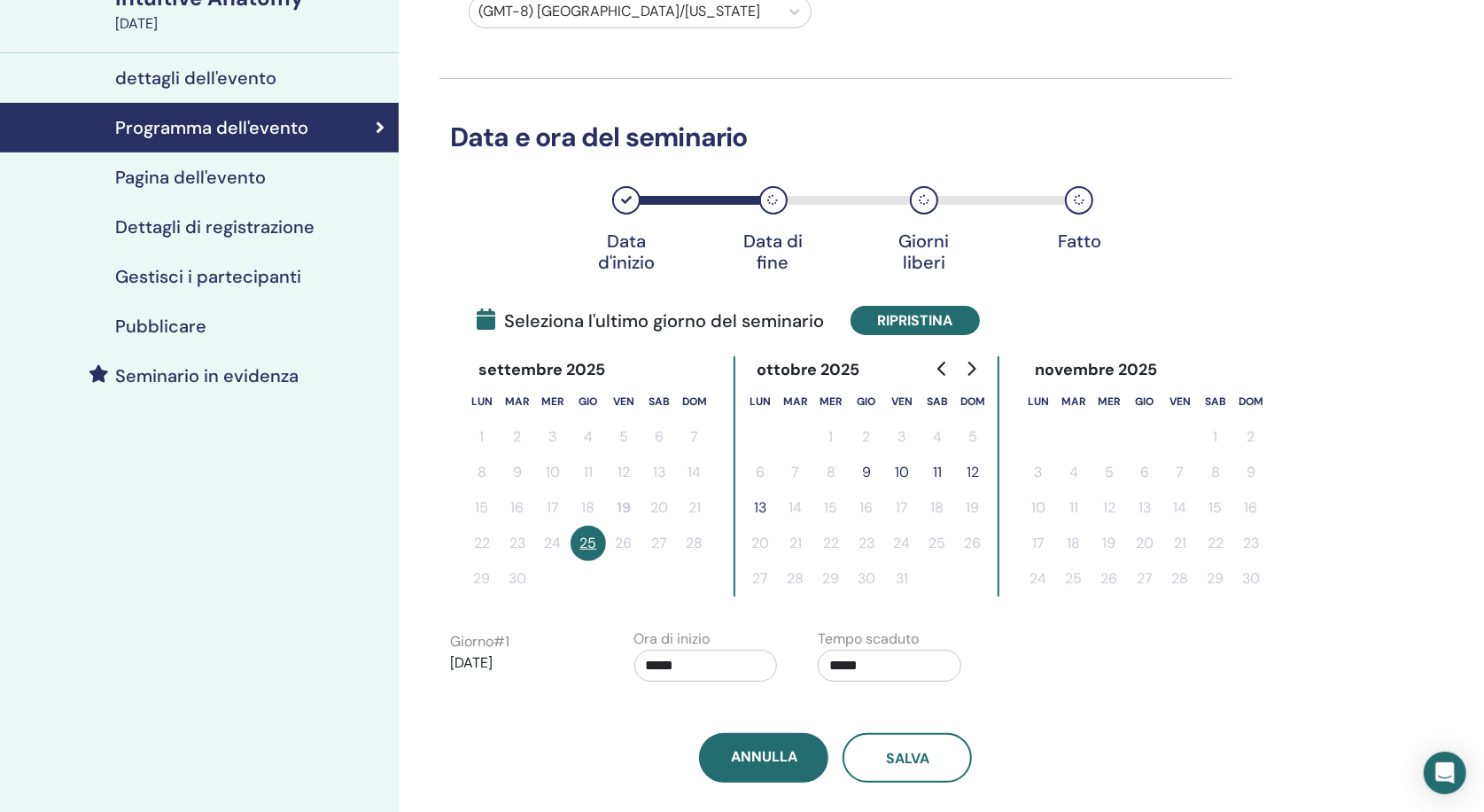
click at [940, 315] on button "Ripristina" at bounding box center [916, 321] width 130 height 30
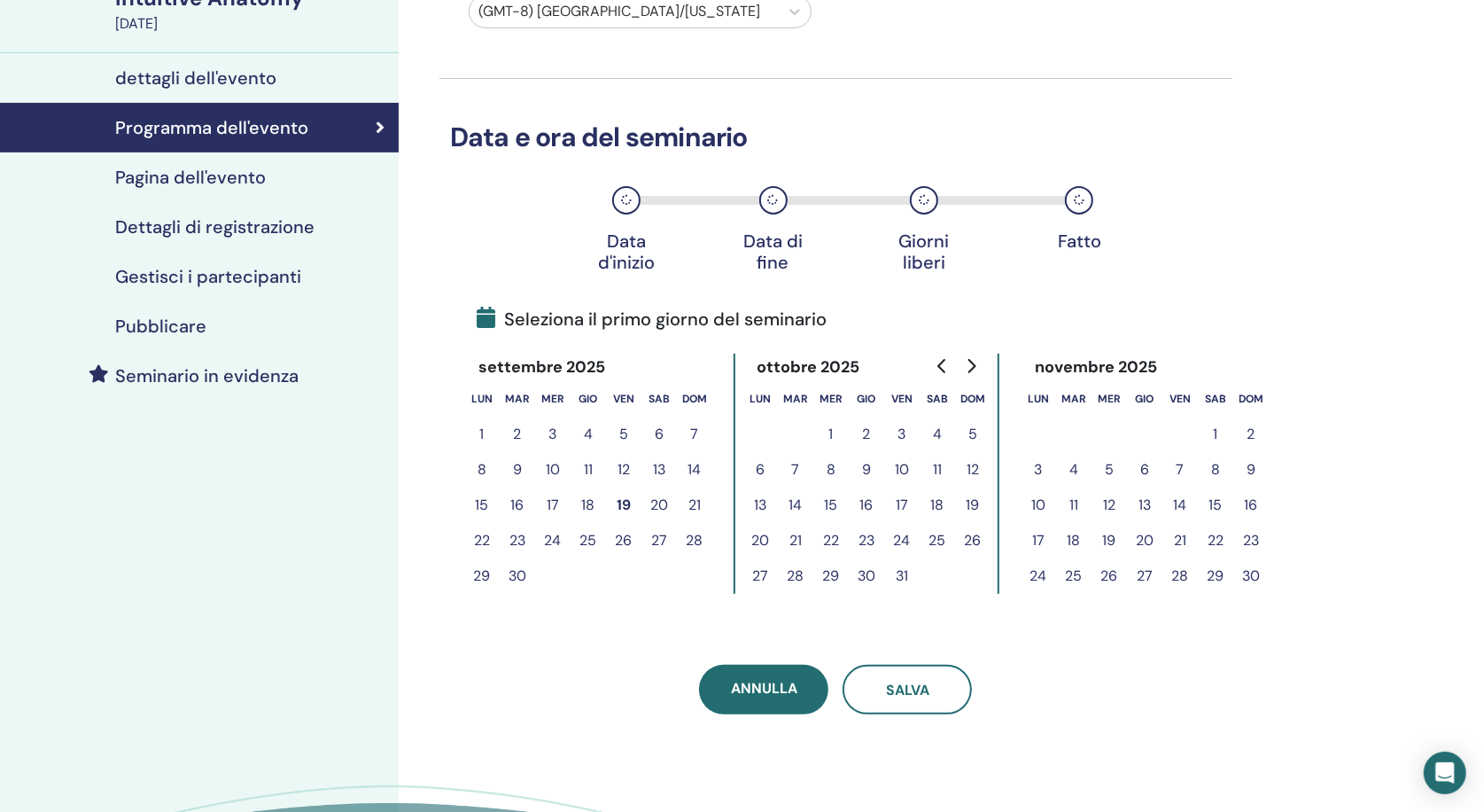
click at [664, 535] on button "27" at bounding box center [659, 540] width 35 height 35
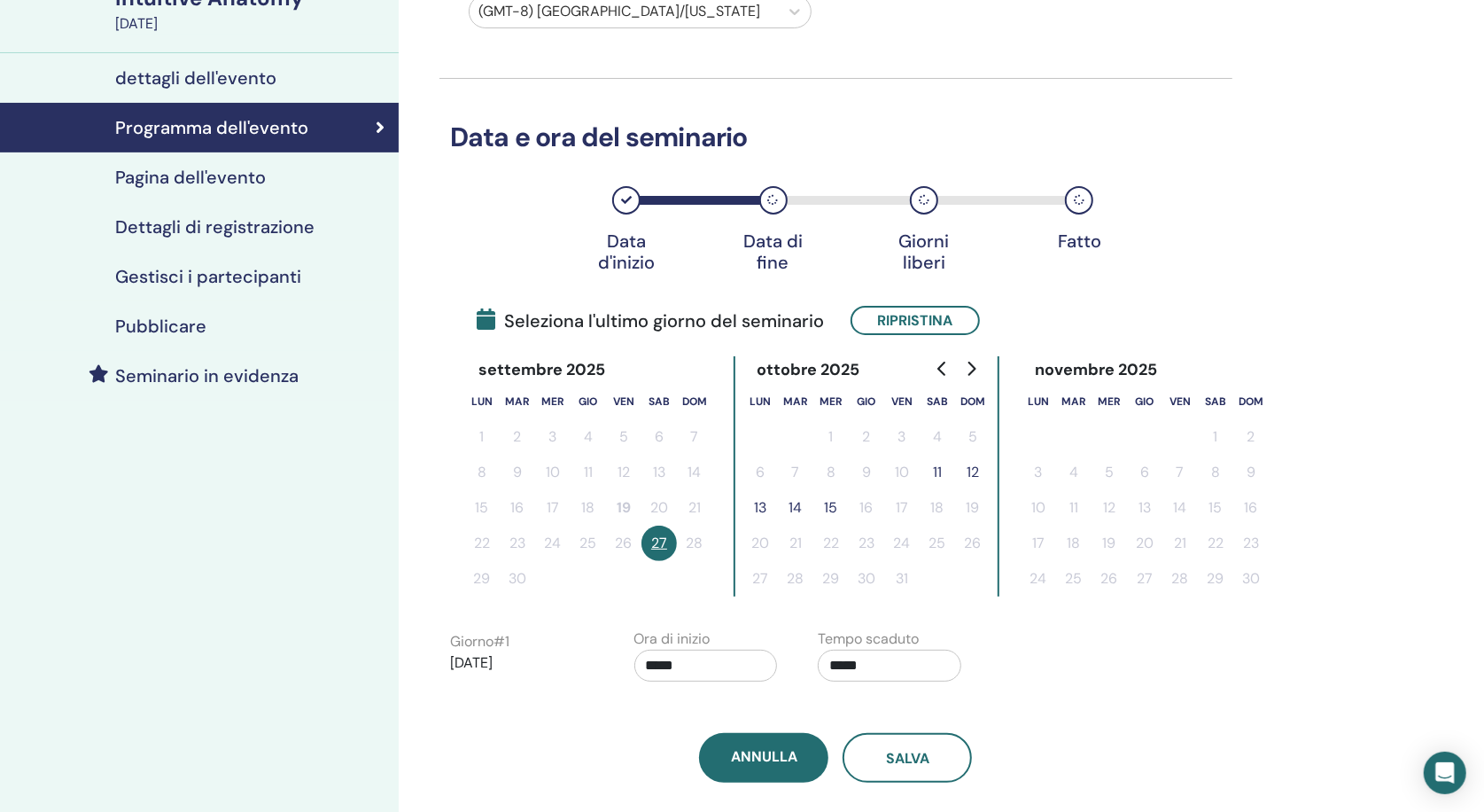
click at [831, 498] on button "15" at bounding box center [831, 508] width 35 height 35
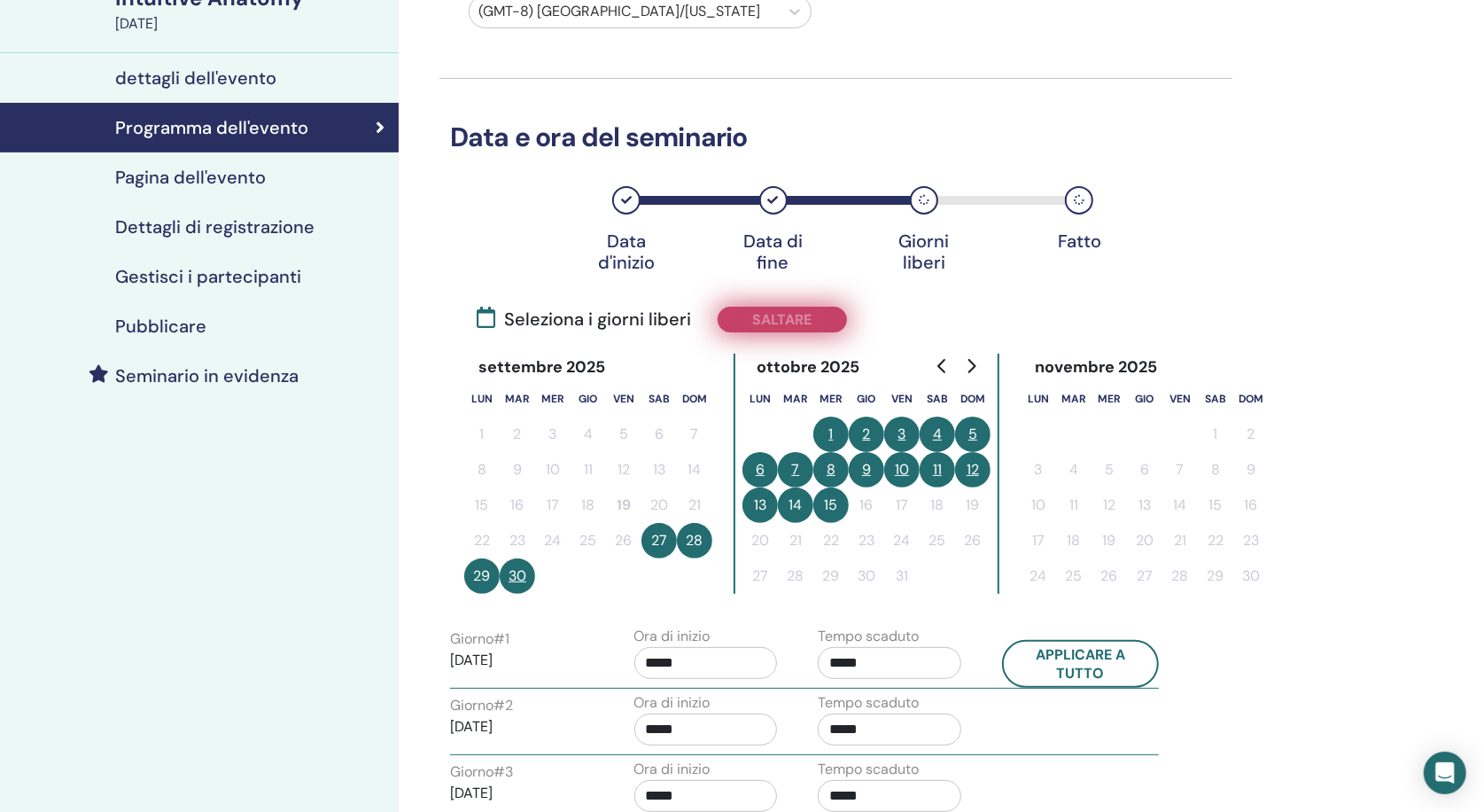
click at [815, 310] on button "Saltare" at bounding box center [782, 320] width 130 height 26
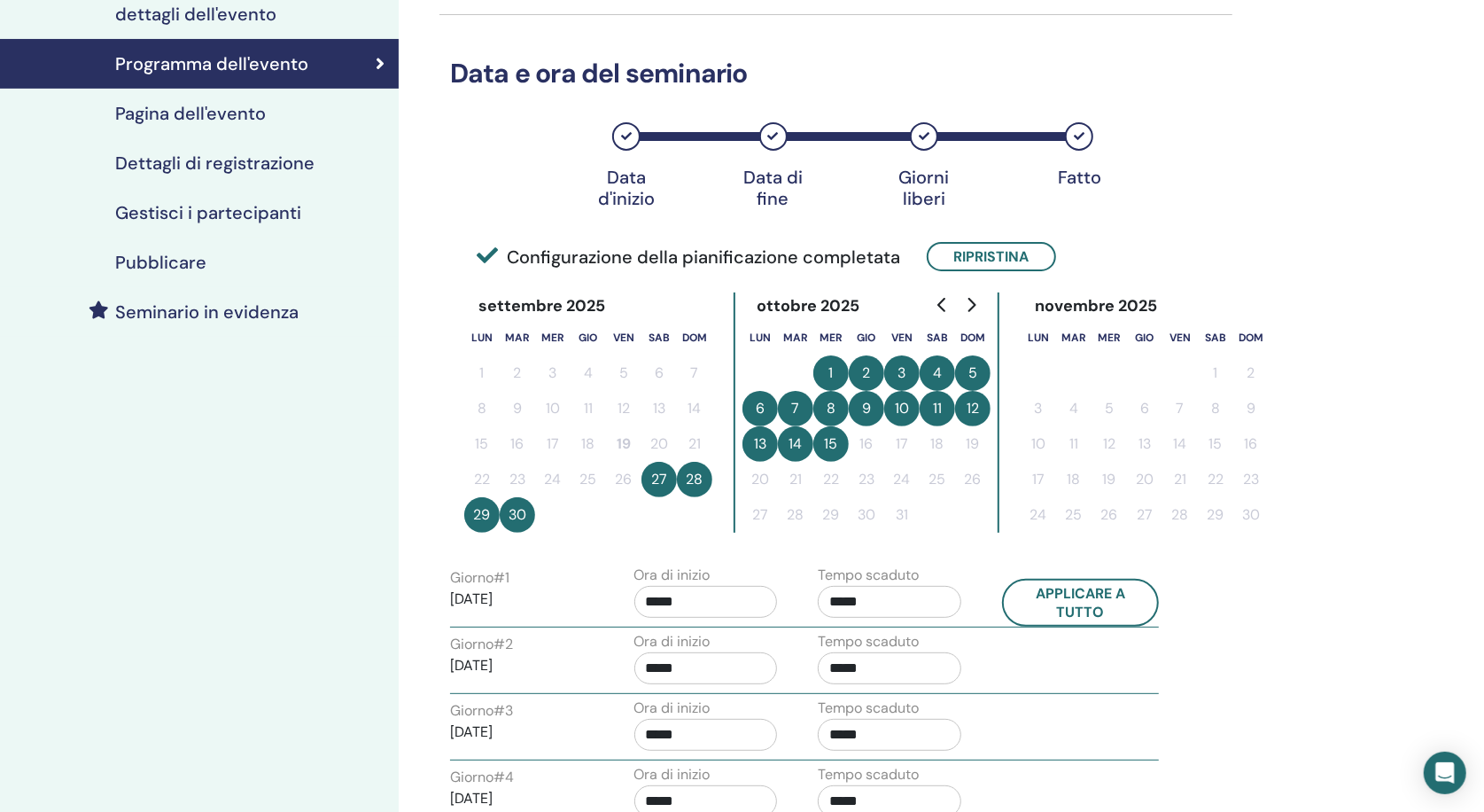
scroll to position [352, 0]
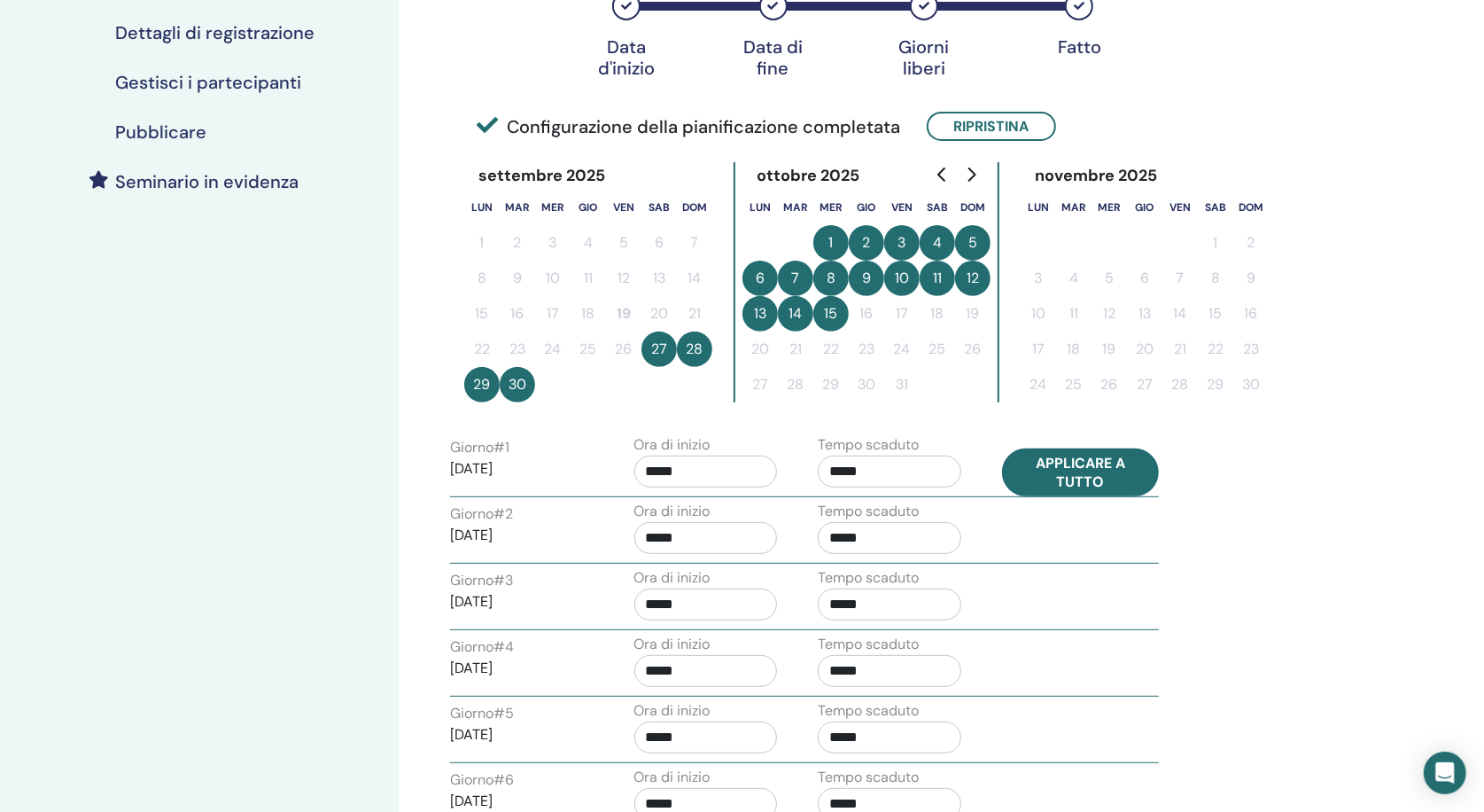
click at [1058, 457] on button "Applicare a tutto" at bounding box center [1081, 473] width 158 height 48
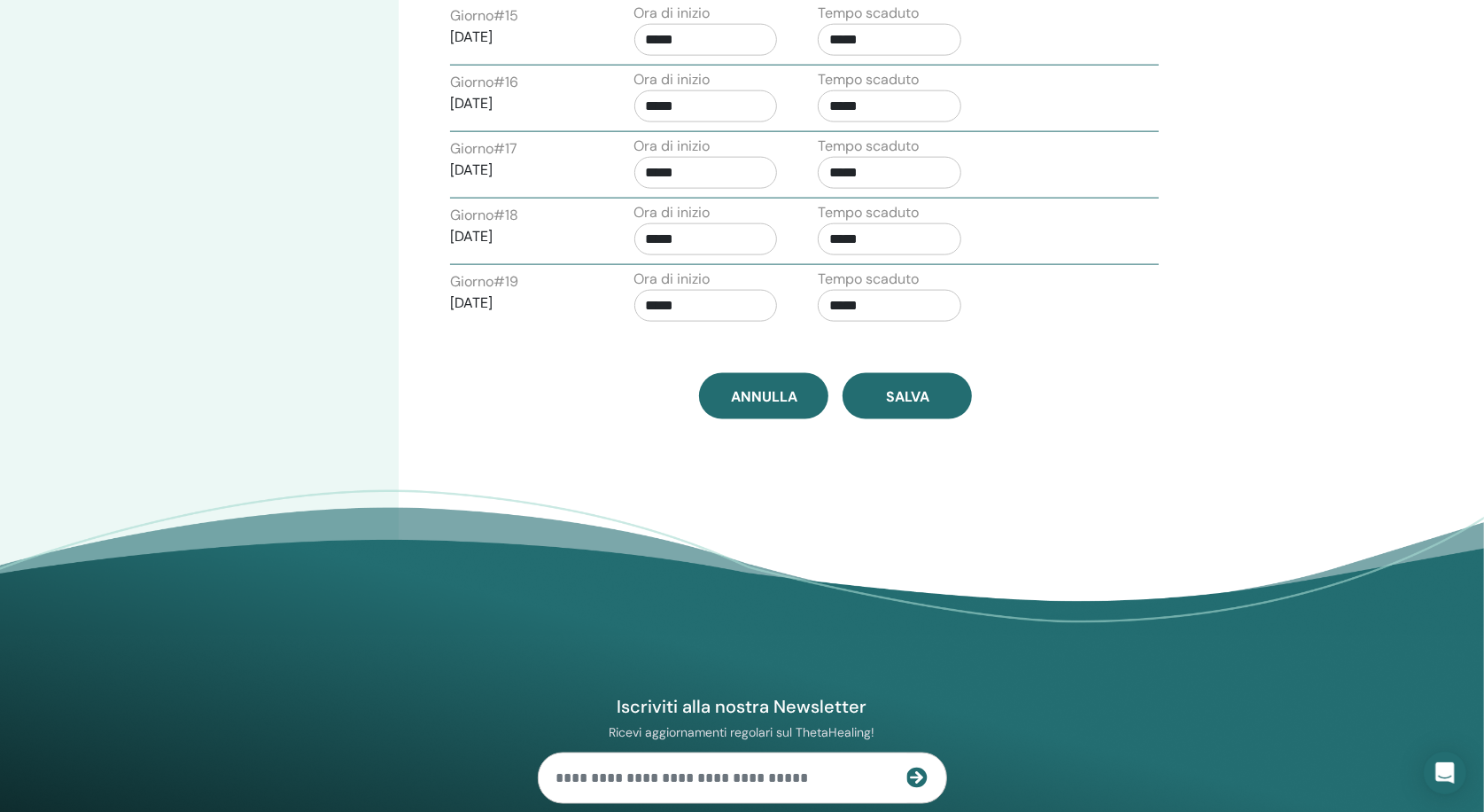
scroll to position [1911, 0]
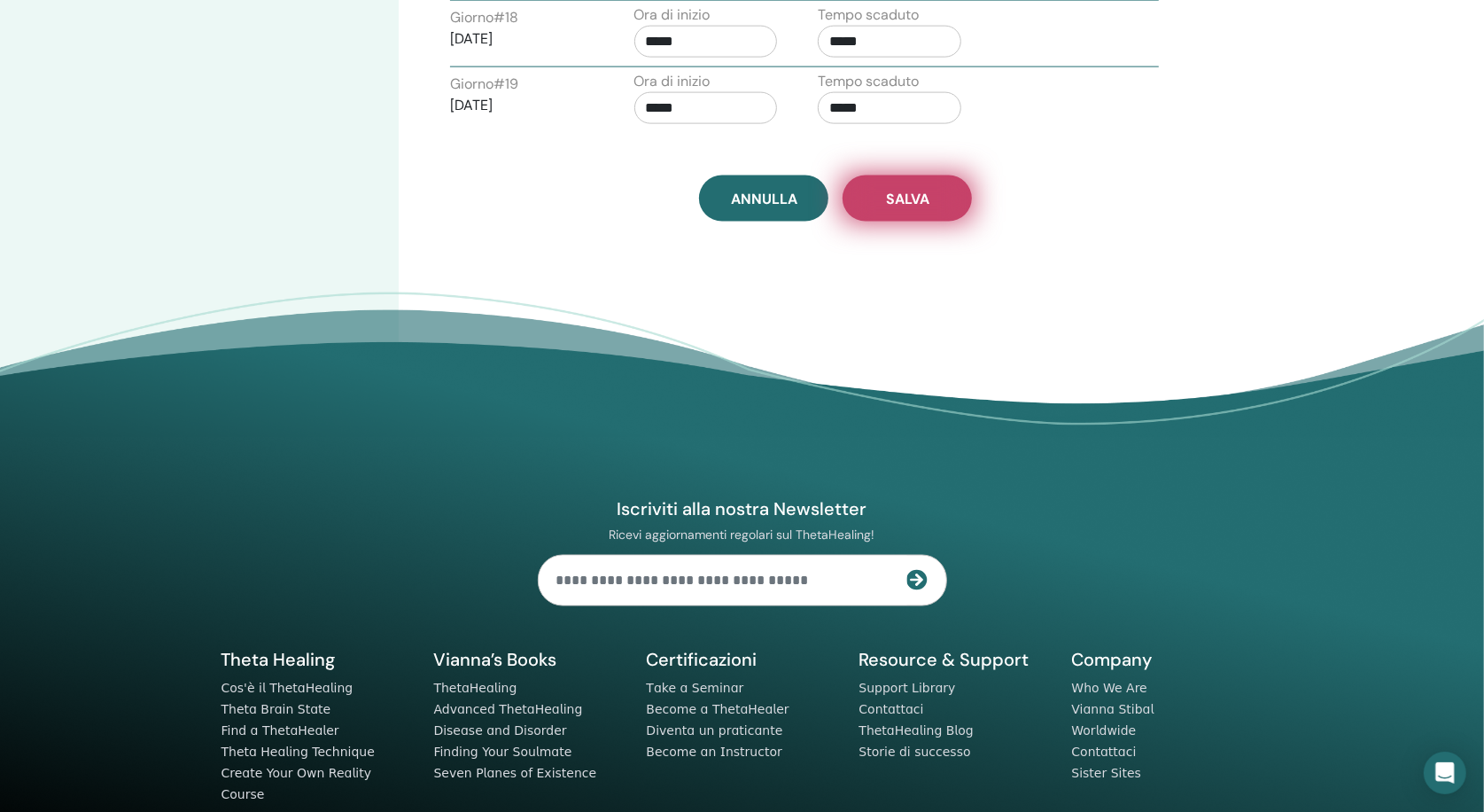
click at [929, 197] on span "Salva" at bounding box center [907, 199] width 44 height 19
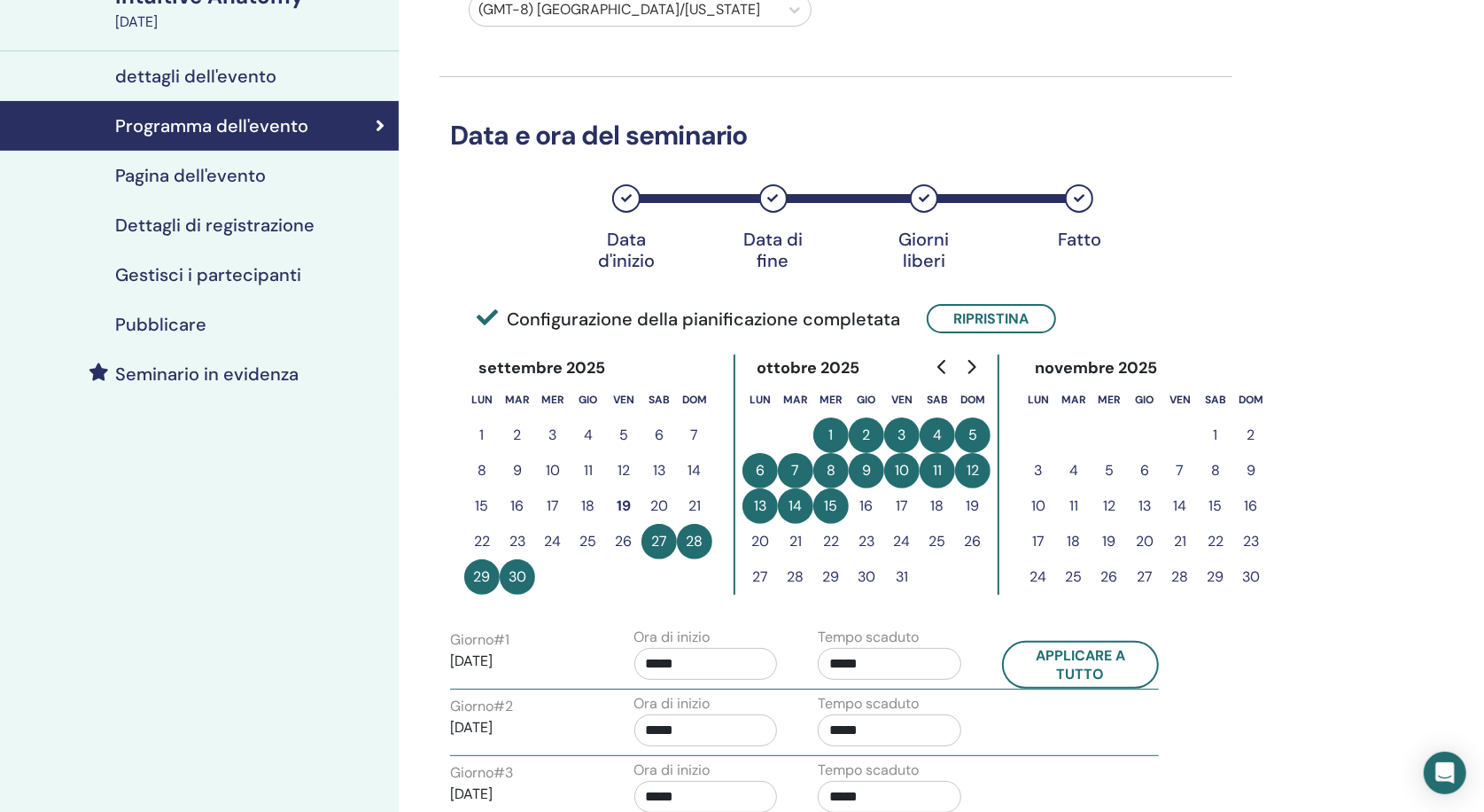
scroll to position [125, 0]
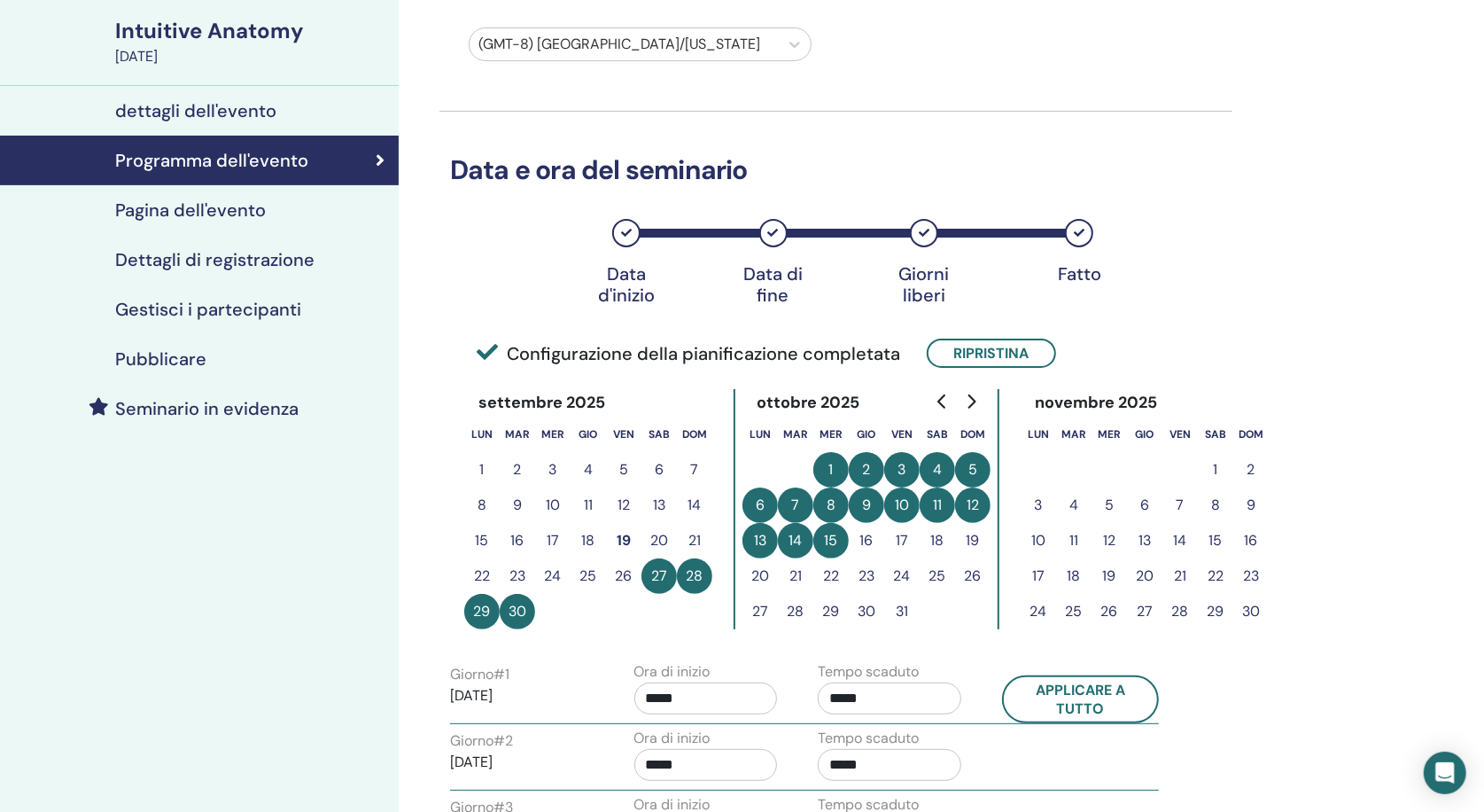
click at [256, 213] on h4 "Pagina dell'evento" at bounding box center [190, 209] width 151 height 21
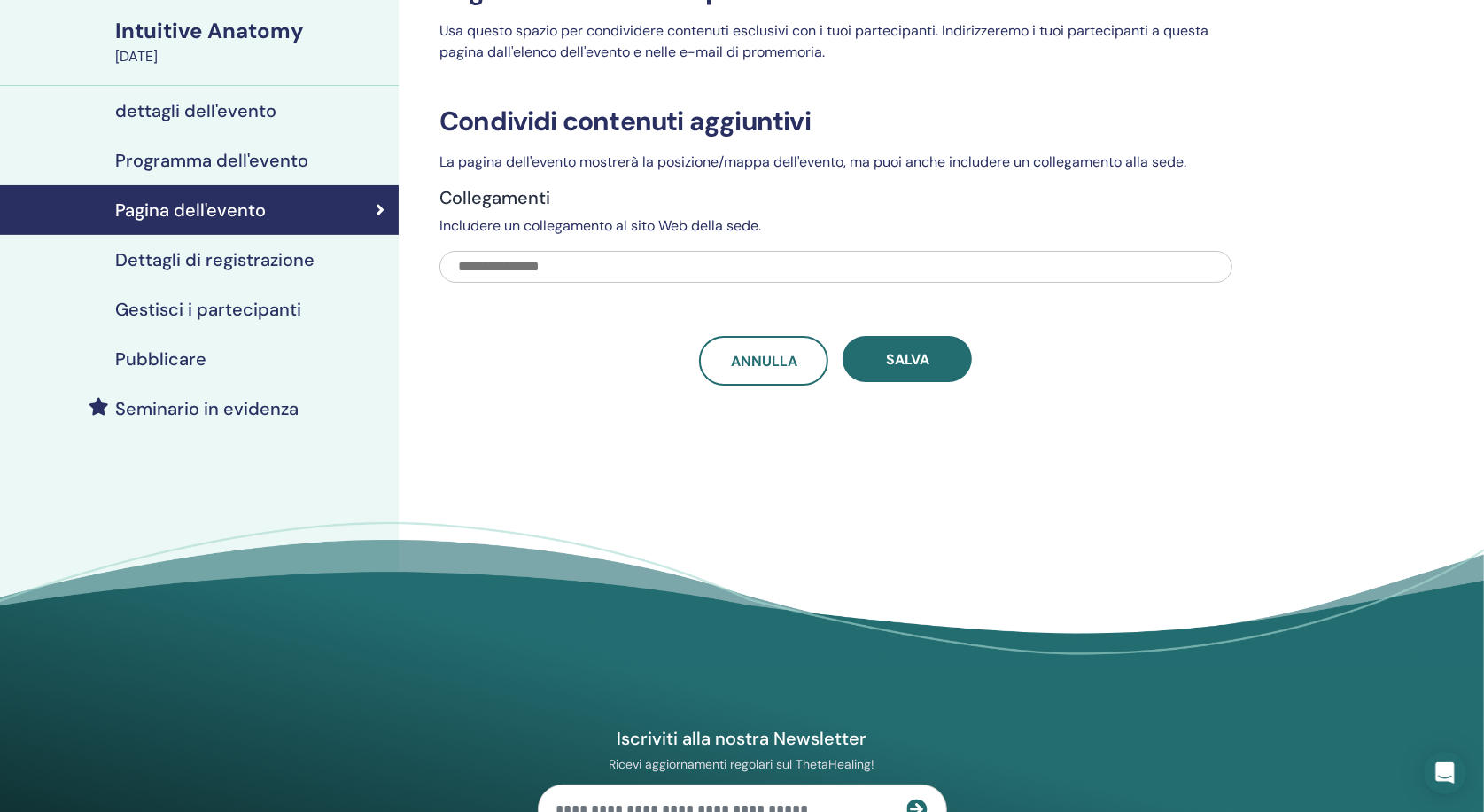
click at [280, 257] on h4 "Dettagli di registrazione" at bounding box center [214, 260] width 199 height 21
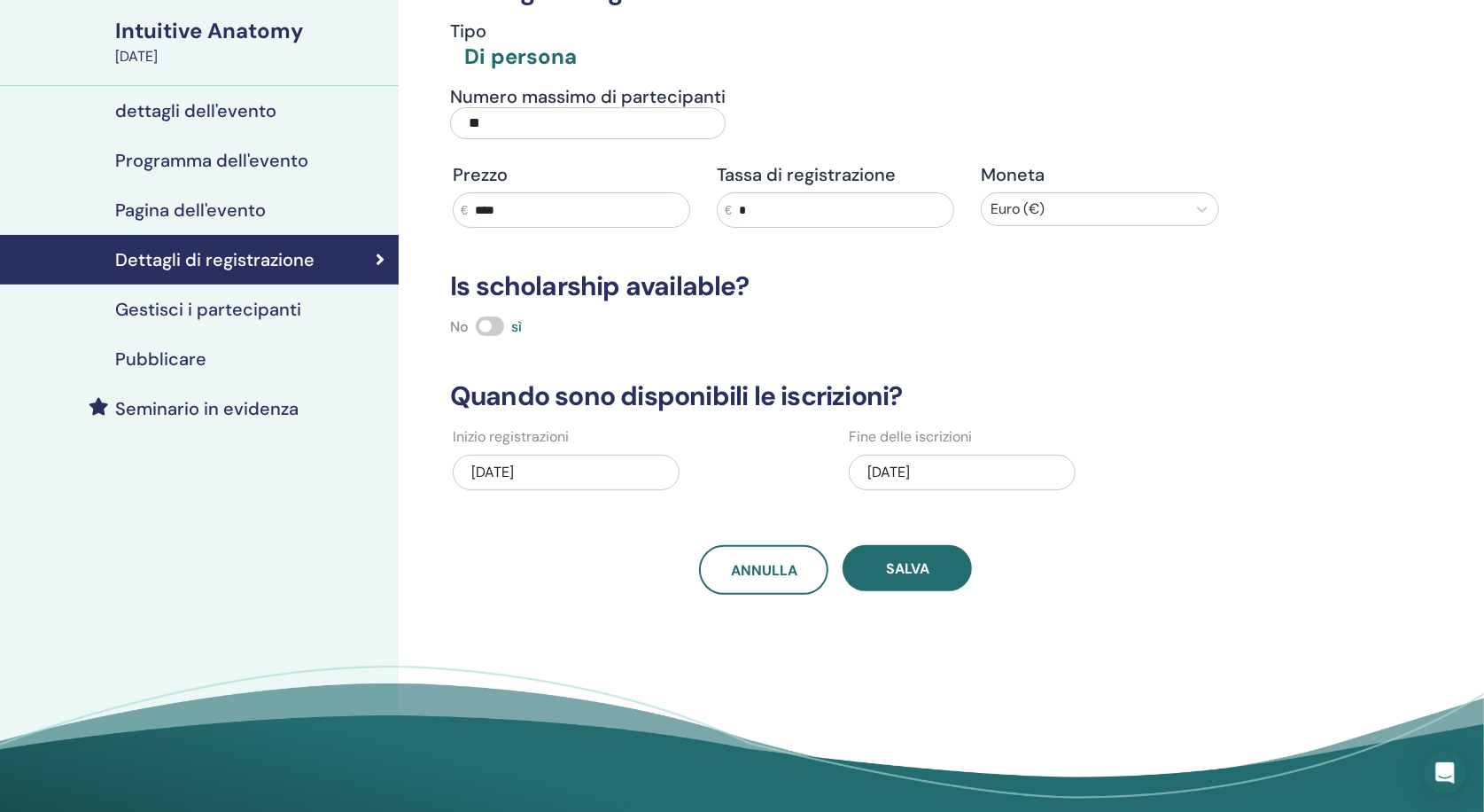
drag, startPoint x: 487, startPoint y: 126, endPoint x: 451, endPoint y: 121, distance: 36.3
click at [451, 121] on input "**" at bounding box center [588, 123] width 275 height 32
type input "*"
click at [888, 559] on span "Salva" at bounding box center [907, 568] width 44 height 19
click at [238, 311] on h4 "Gestisci i partecipanti" at bounding box center [208, 309] width 186 height 21
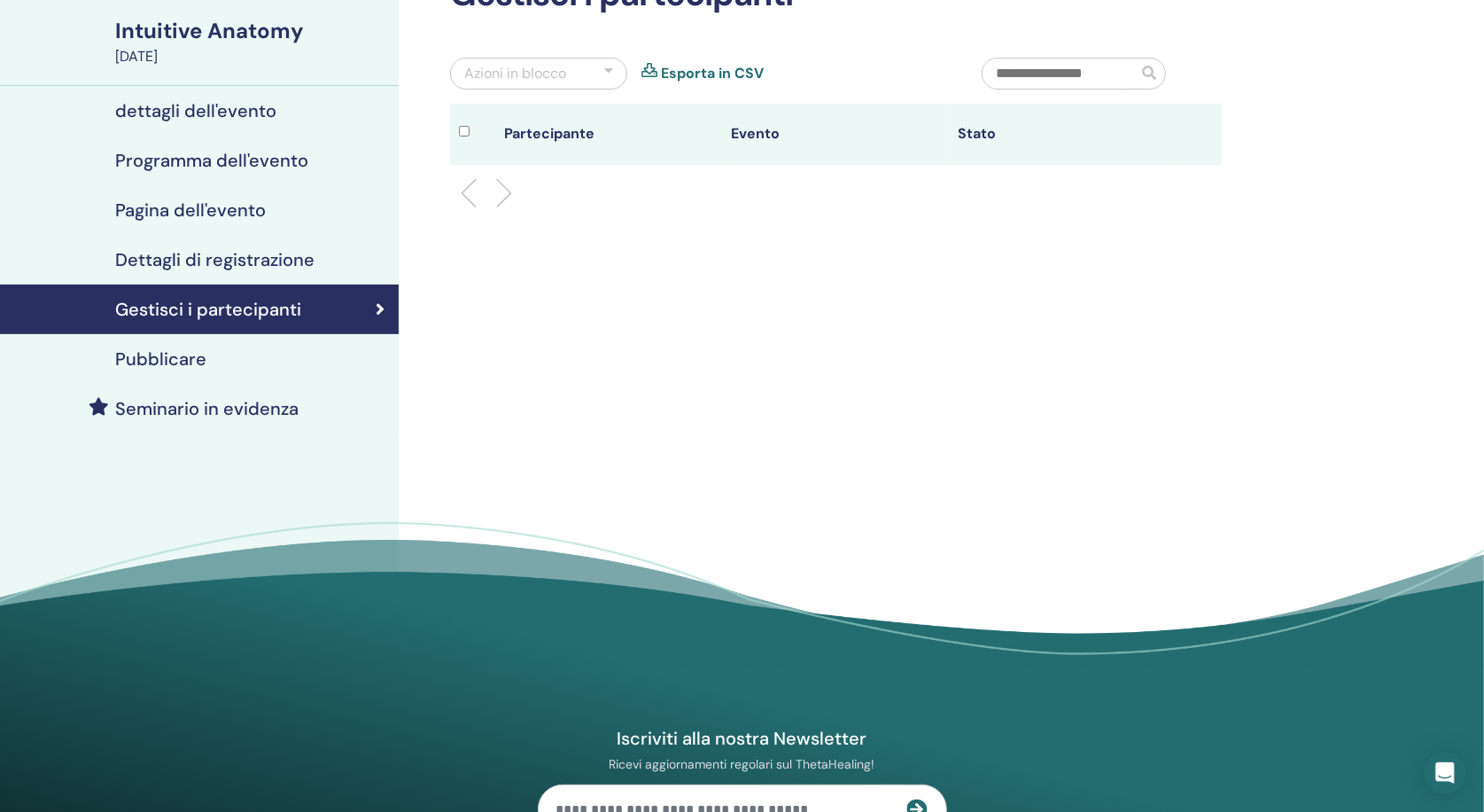
click at [204, 350] on div "Pubblicare" at bounding box center [199, 359] width 371 height 21
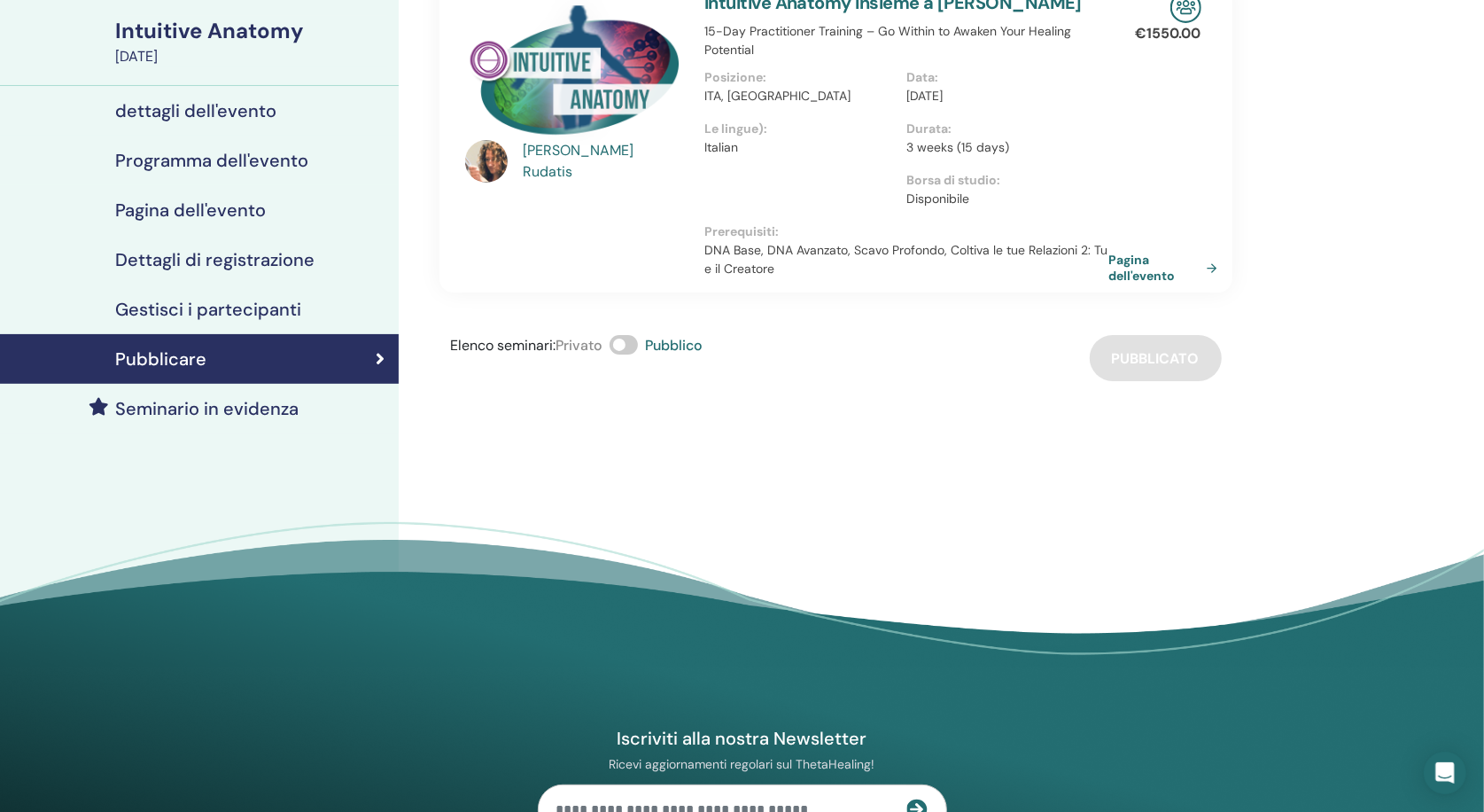
click at [631, 335] on span at bounding box center [624, 344] width 29 height 19
click at [1135, 259] on link "Pagina dell'evento" at bounding box center [1170, 267] width 115 height 32
